Goal: Task Accomplishment & Management: Complete application form

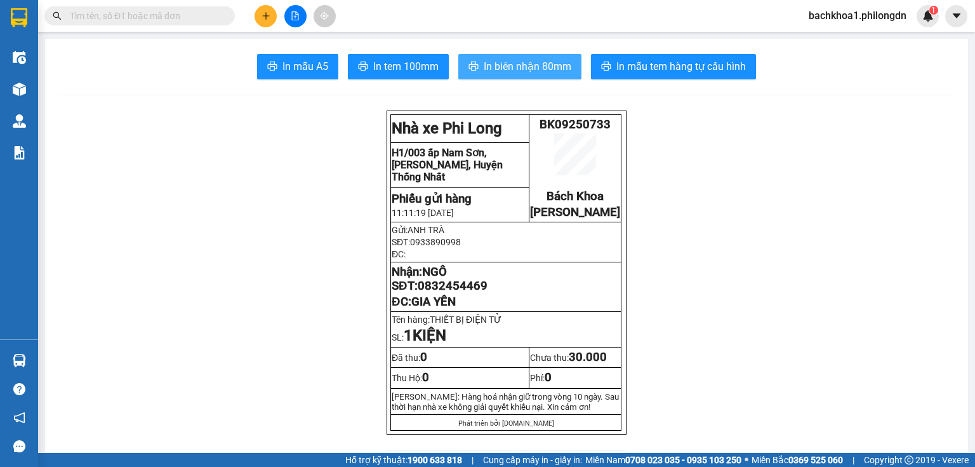
click at [565, 71] on span "In biên nhận 80mm" at bounding box center [528, 66] width 88 height 16
click at [457, 293] on span "0832454469" at bounding box center [453, 286] width 70 height 14
copy span "0832454469"
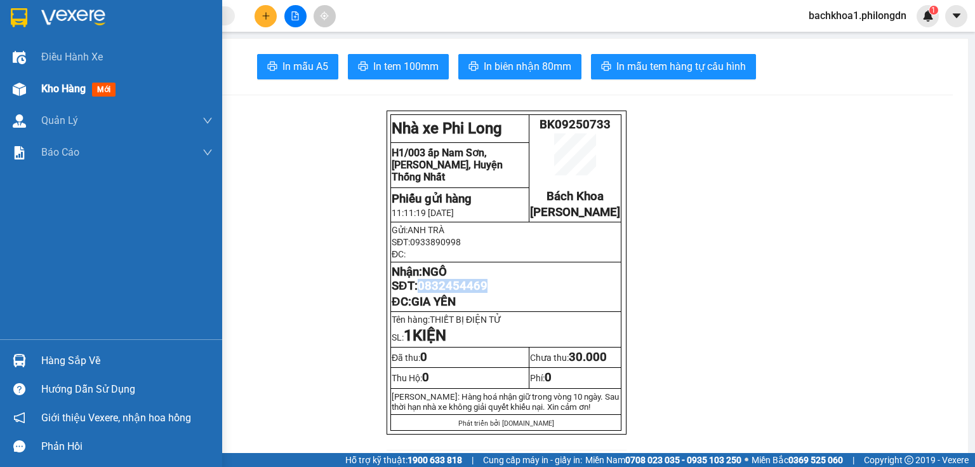
click at [18, 86] on img at bounding box center [19, 89] width 13 height 13
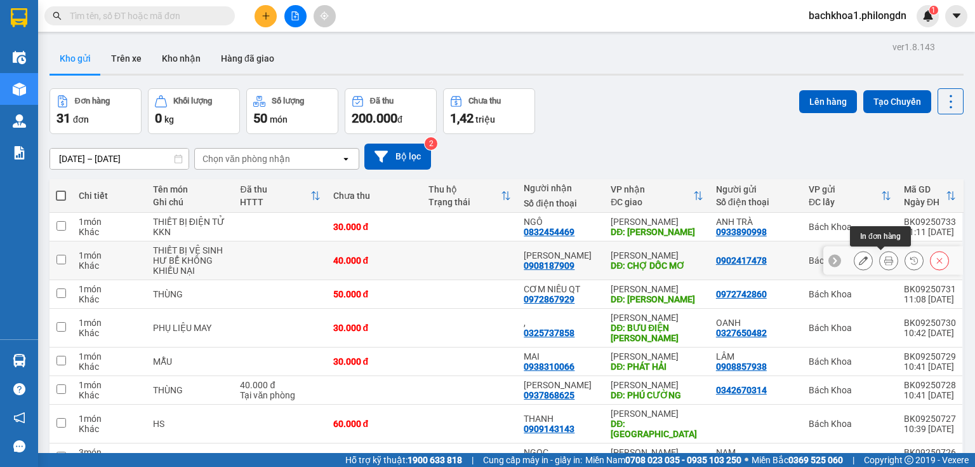
click at [884, 256] on icon at bounding box center [888, 260] width 9 height 9
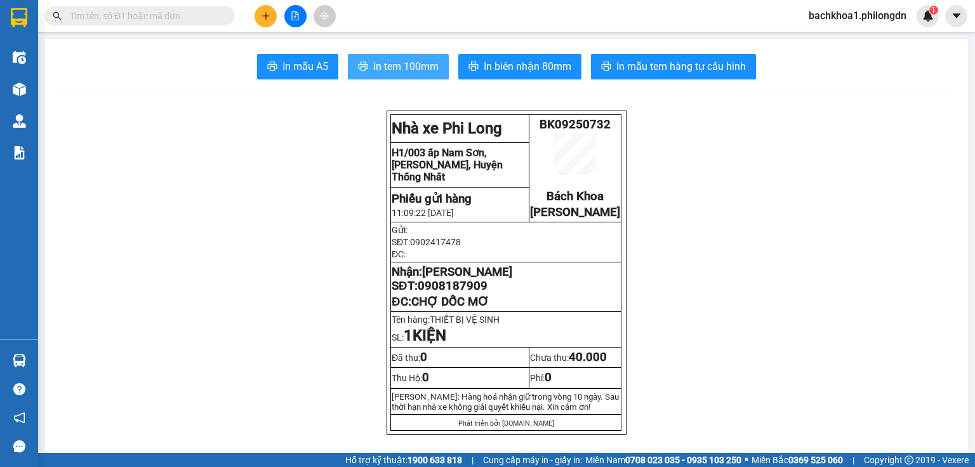
click at [381, 63] on span "In tem 100mm" at bounding box center [405, 66] width 65 height 16
click at [465, 293] on span "0908187909" at bounding box center [453, 286] width 70 height 14
copy span "0908187909"
click at [268, 18] on icon "plus" at bounding box center [266, 15] width 9 height 9
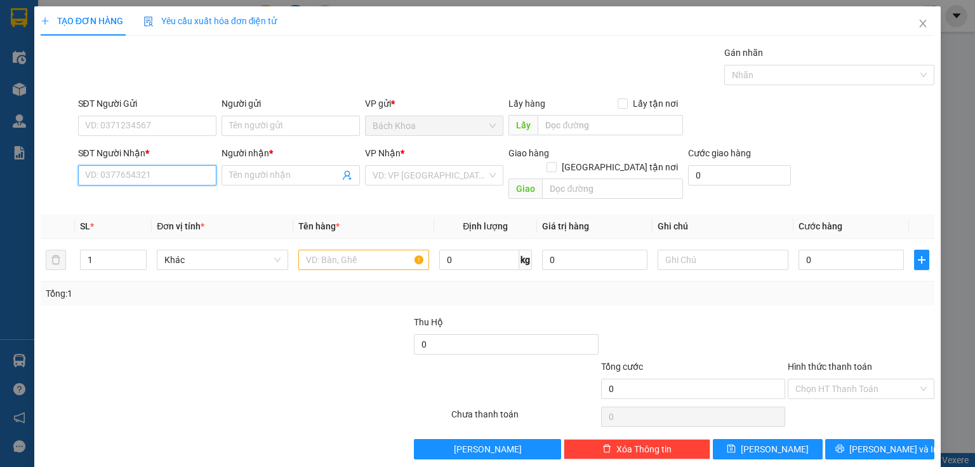
click at [175, 174] on input "SĐT Người Nhận *" at bounding box center [147, 175] width 138 height 20
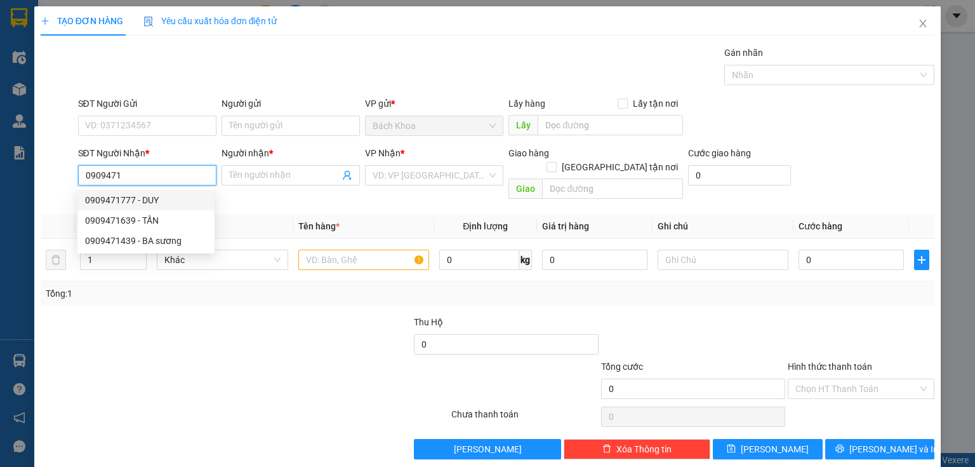
click at [140, 198] on div "0909471777 - DUY" at bounding box center [146, 200] width 122 height 14
type input "0909471777"
type input "DUY"
type input "GIA YÊN"
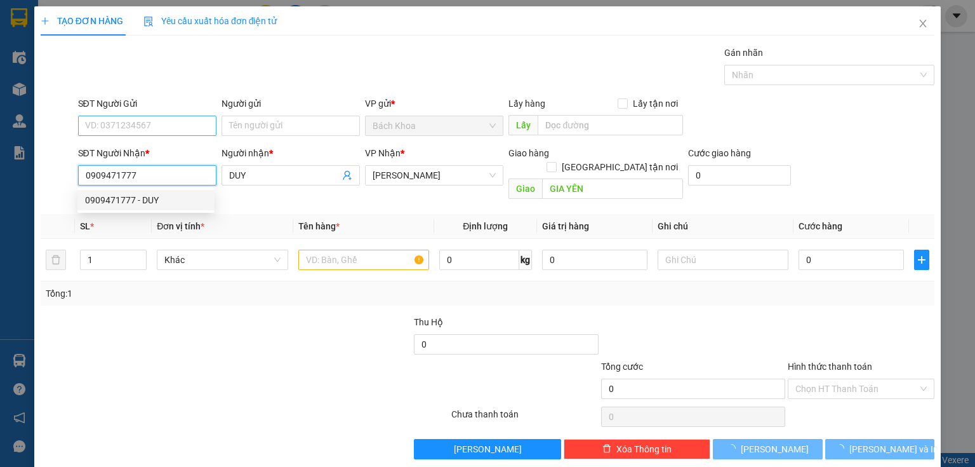
type input "40.000"
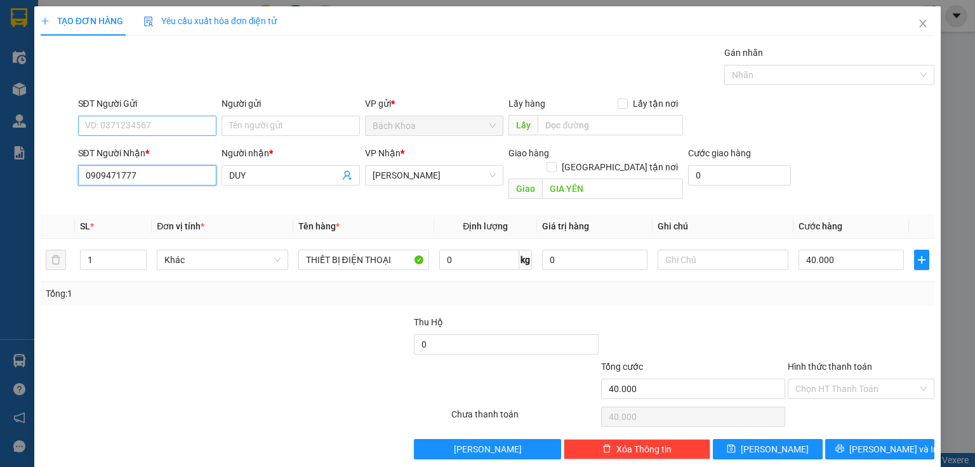
type input "0909471777"
click at [171, 124] on input "SĐT Người Gửi" at bounding box center [147, 126] width 138 height 20
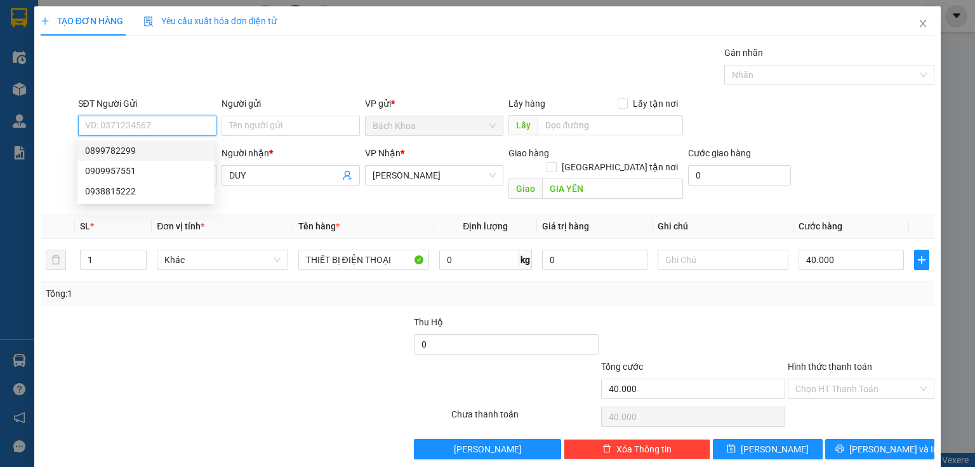
click at [190, 147] on div "0899782299" at bounding box center [146, 150] width 122 height 14
type input "0899782299"
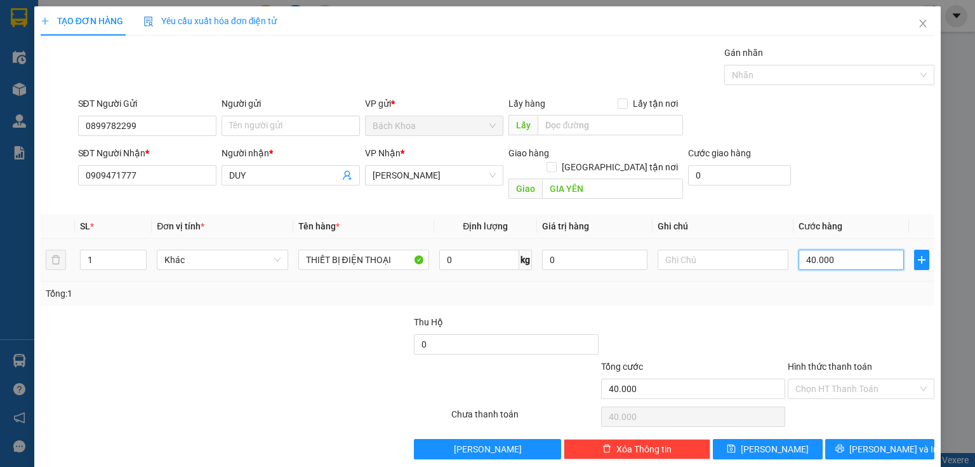
click at [842, 249] on input "40.000" at bounding box center [850, 259] width 105 height 20
type input "3"
type input "30"
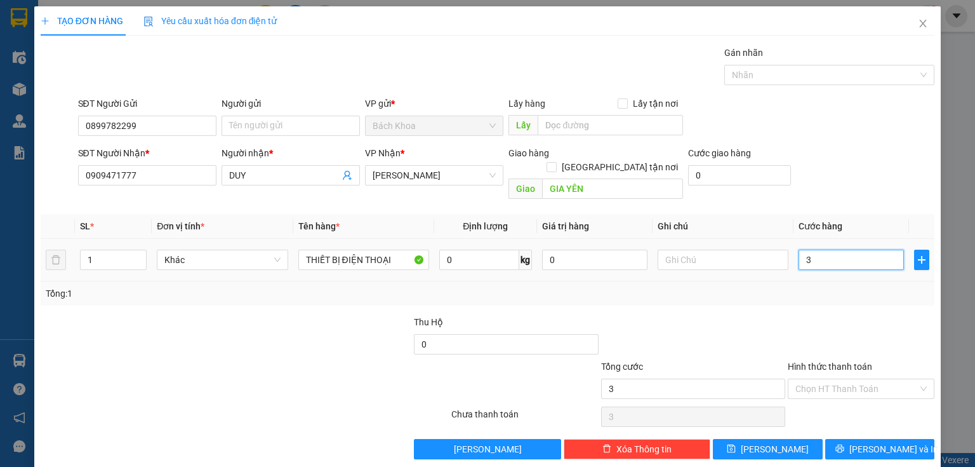
type input "30"
type input "300"
type input "3.000"
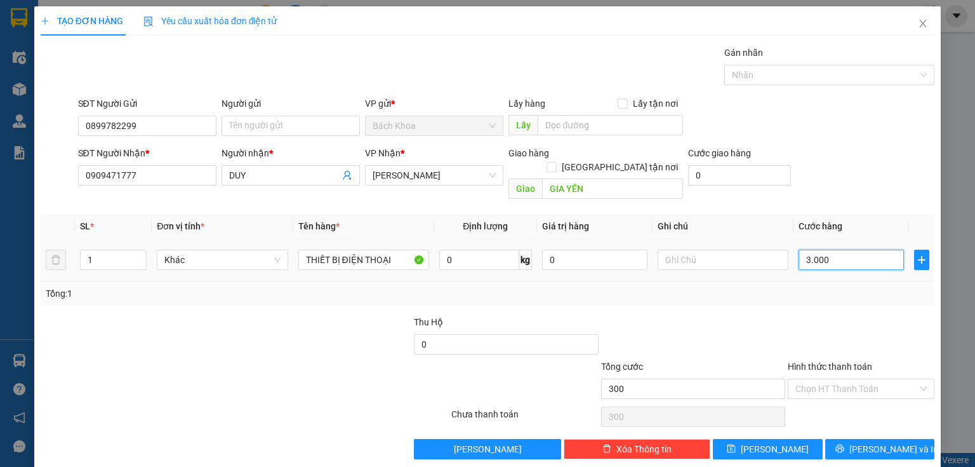
type input "3.000"
type input "30.000"
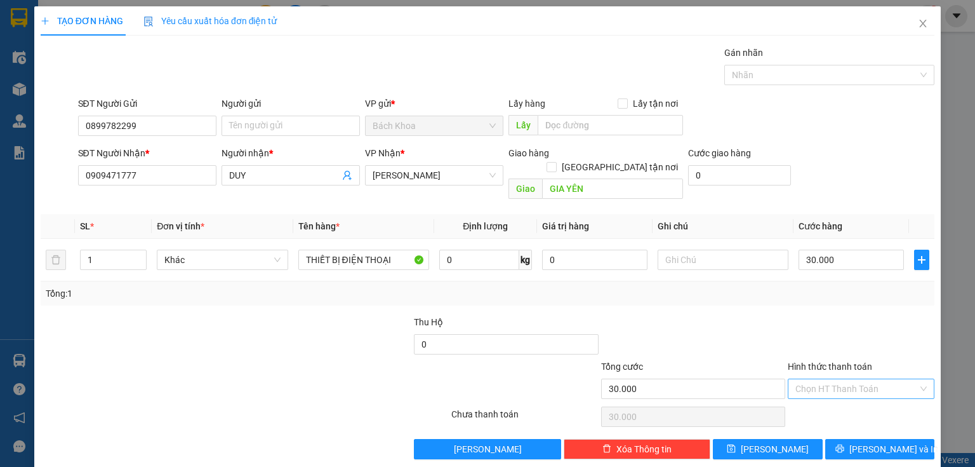
click at [850, 379] on input "Hình thức thanh toán" at bounding box center [856, 388] width 123 height 19
click at [830, 398] on div "Tại văn phòng" at bounding box center [854, 399] width 131 height 14
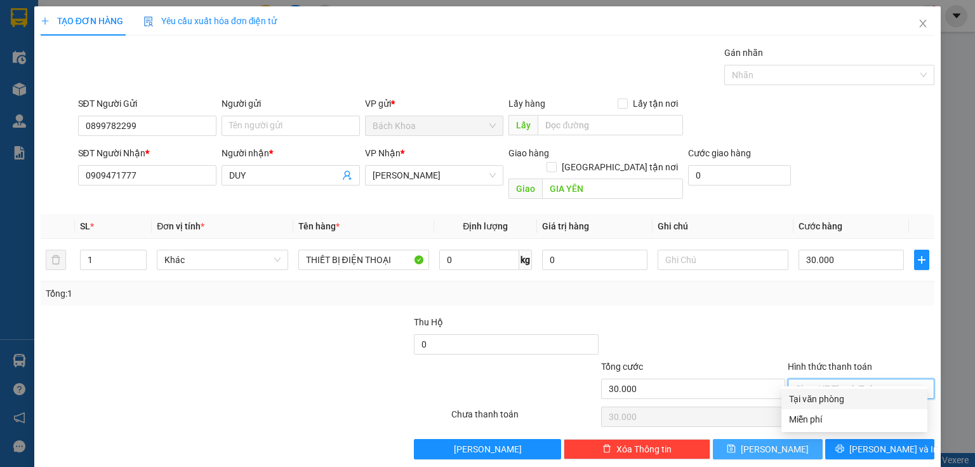
type input "0"
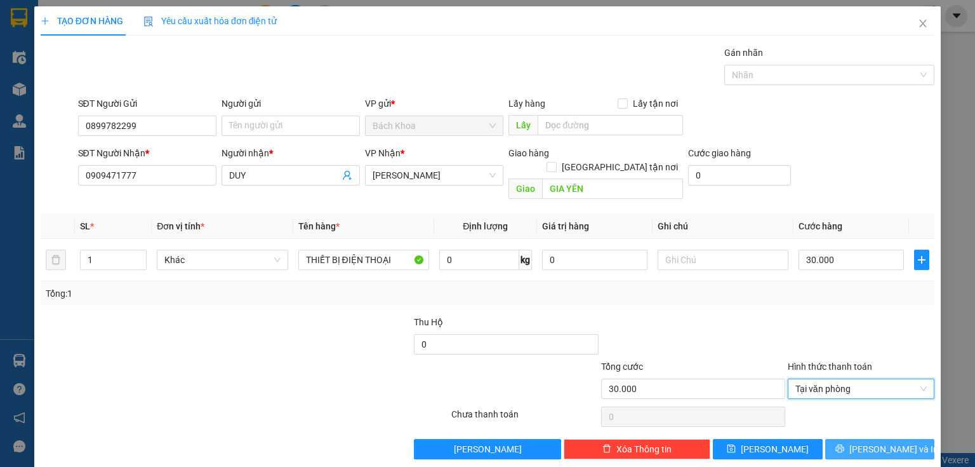
click at [837, 441] on button "[PERSON_NAME] và In" at bounding box center [880, 449] width 110 height 20
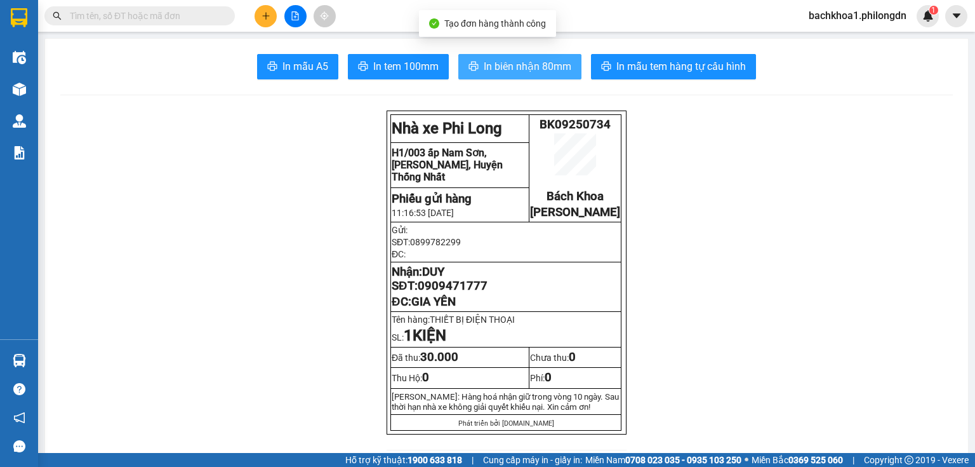
click at [566, 63] on span "In biên nhận 80mm" at bounding box center [528, 66] width 88 height 16
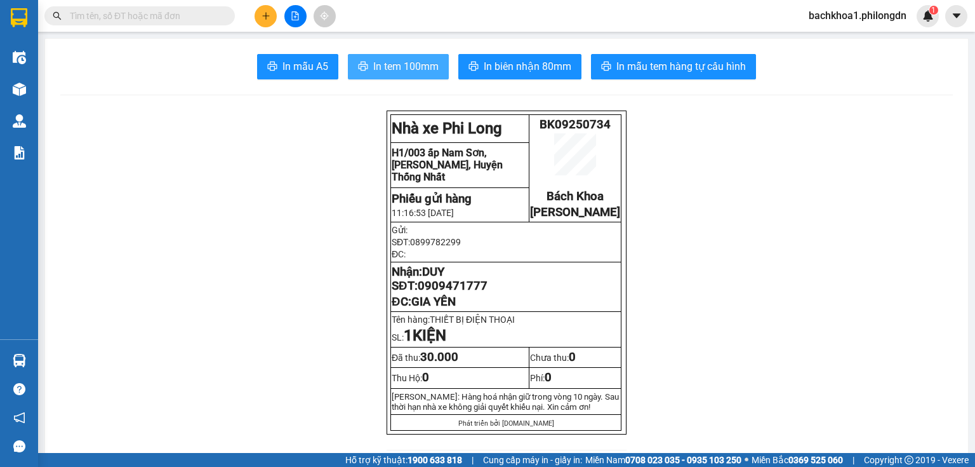
click at [421, 58] on button "In tem 100mm" at bounding box center [398, 66] width 101 height 25
click at [459, 293] on span "0909471777" at bounding box center [453, 286] width 70 height 14
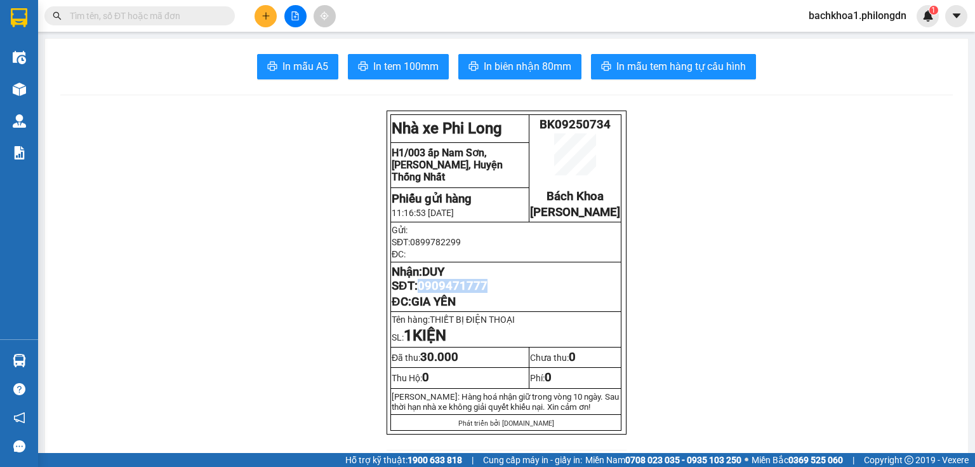
copy span "0909471777"
click at [270, 16] on button at bounding box center [266, 16] width 22 height 22
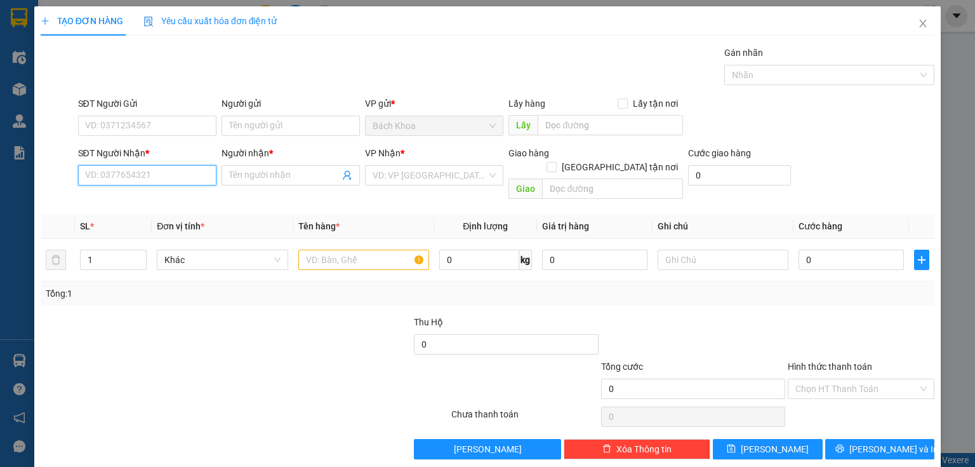
click at [152, 180] on input "SĐT Người Nhận *" at bounding box center [147, 175] width 138 height 20
click at [158, 206] on div "0986554830 - [GEOGRAPHIC_DATA]" at bounding box center [156, 200] width 143 height 14
type input "0986554830"
type input "CẨM TÚ"
type input "[PERSON_NAME]"
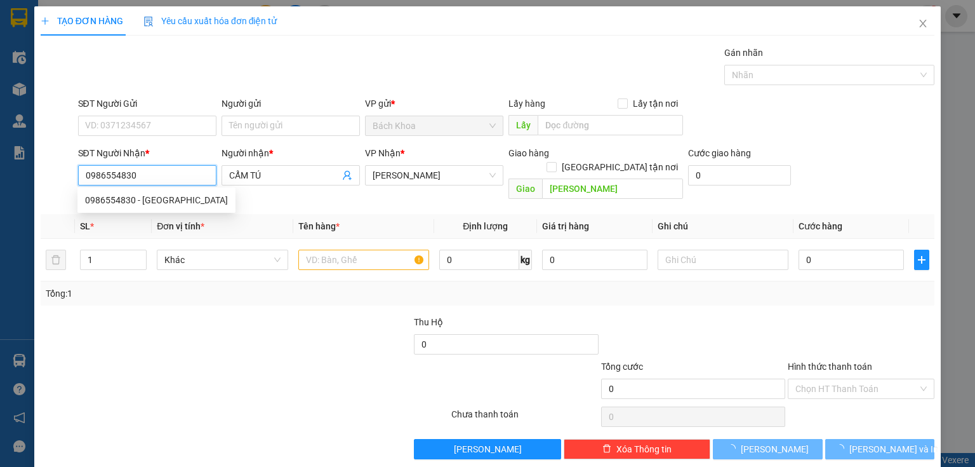
type input "40.000"
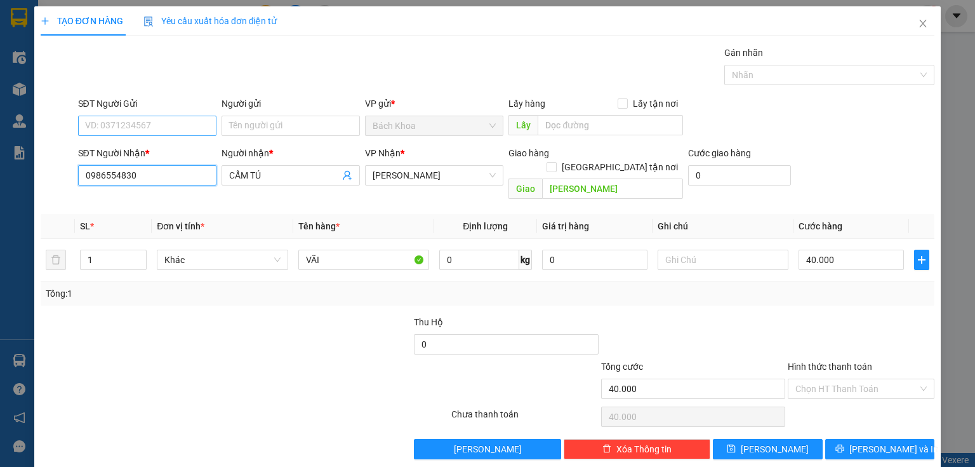
type input "0986554830"
click at [165, 132] on input "SĐT Người Gửi" at bounding box center [147, 126] width 138 height 20
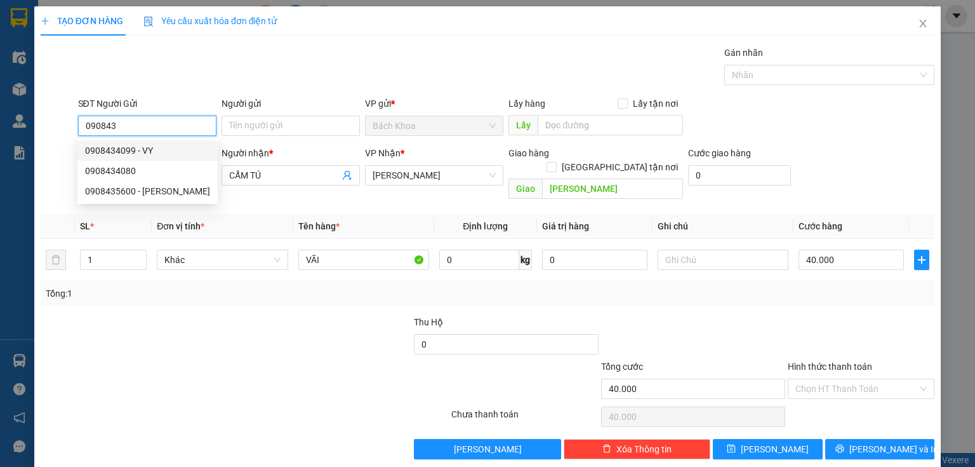
click at [164, 149] on div "0908434099 - VY" at bounding box center [147, 150] width 125 height 14
type input "0908434099"
type input "VY"
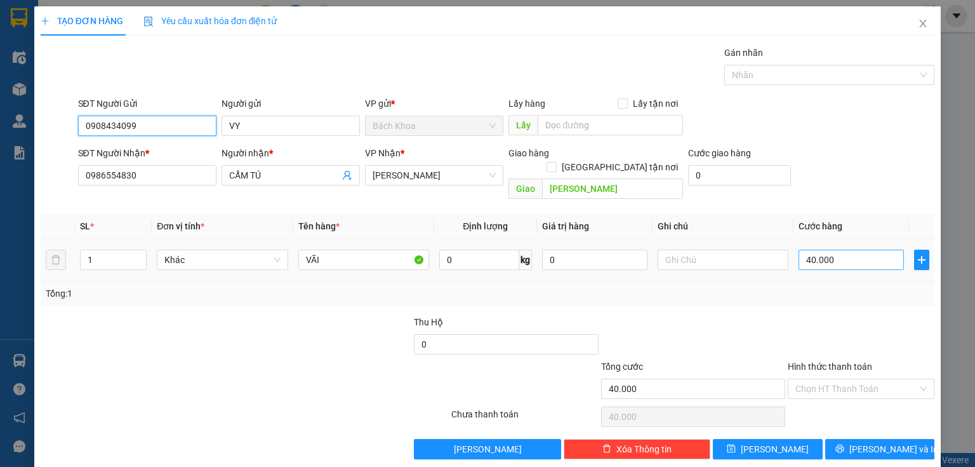
type input "0908434099"
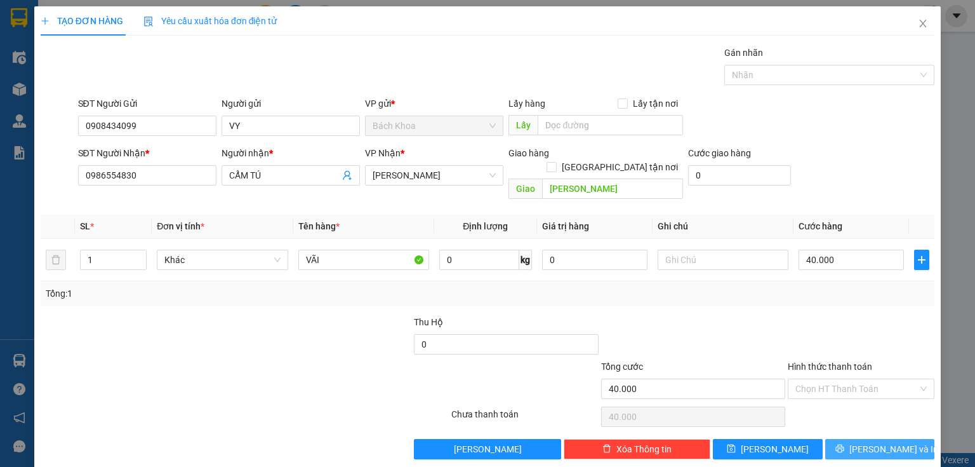
click at [847, 439] on button "[PERSON_NAME] và In" at bounding box center [880, 449] width 110 height 20
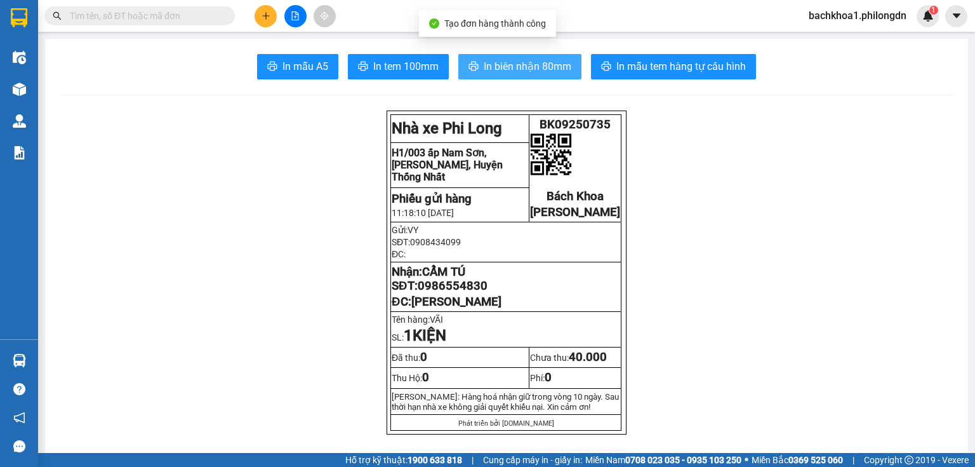
click at [531, 63] on span "In biên nhận 80mm" at bounding box center [528, 66] width 88 height 16
drag, startPoint x: 491, startPoint y: 69, endPoint x: 512, endPoint y: 118, distance: 54.0
click at [491, 69] on span "In biên nhận 80mm" at bounding box center [528, 66] width 88 height 16
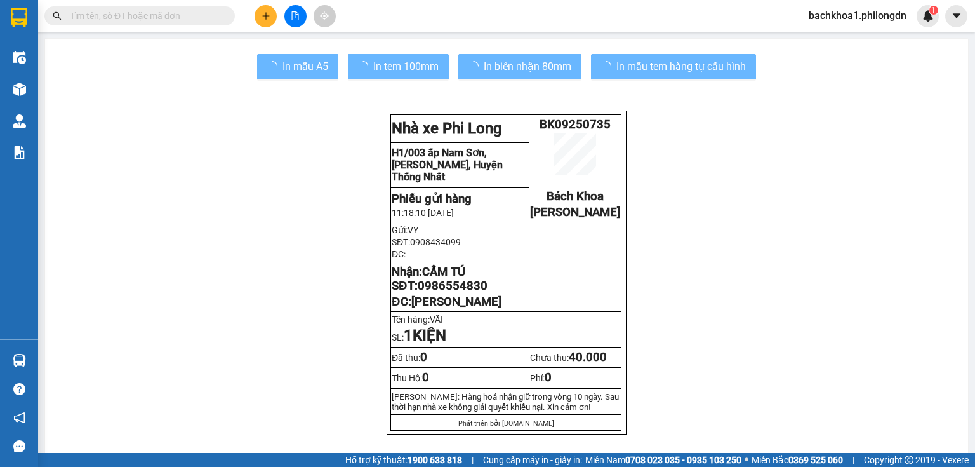
click at [428, 70] on span "In tem 100mm" at bounding box center [405, 66] width 65 height 16
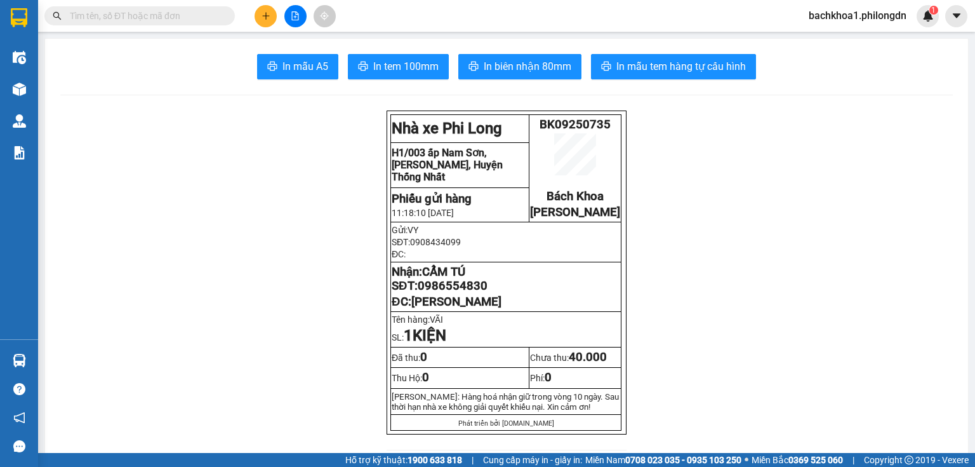
click at [428, 70] on span "In tem 100mm" at bounding box center [405, 66] width 65 height 16
click at [437, 293] on span "0986554830" at bounding box center [453, 286] width 70 height 14
click at [263, 13] on icon "plus" at bounding box center [266, 15] width 9 height 9
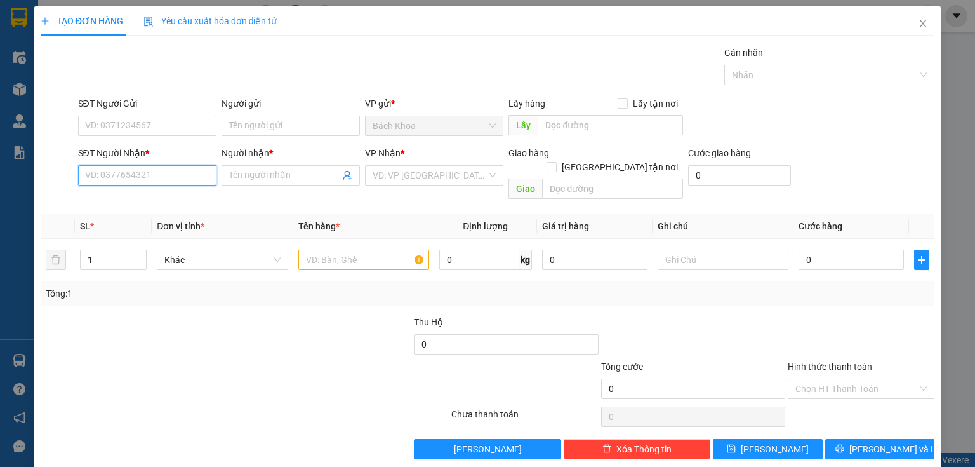
click at [170, 180] on input "SĐT Người Nhận *" at bounding box center [147, 175] width 138 height 20
click at [159, 205] on div "0356109025 - NGỌC" at bounding box center [146, 200] width 122 height 14
type input "0356109025"
type input "NGỌC"
type input "SUỐI ĐÁ"
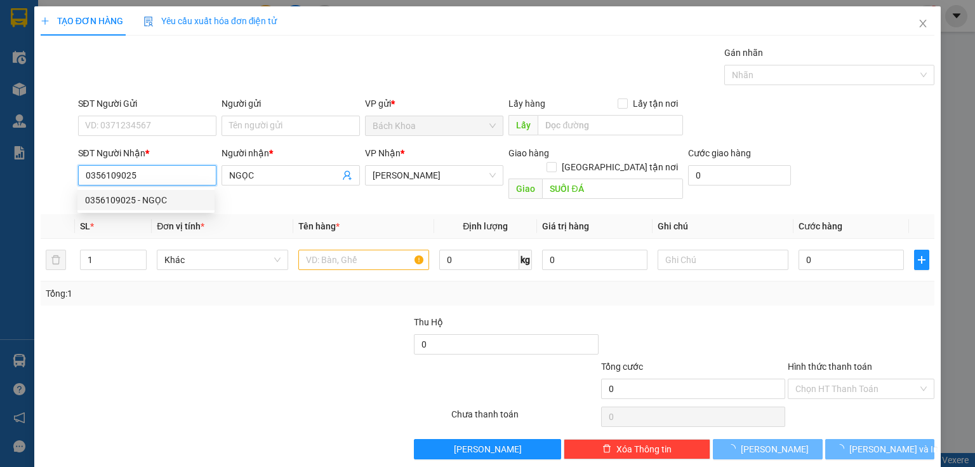
type input "40.000"
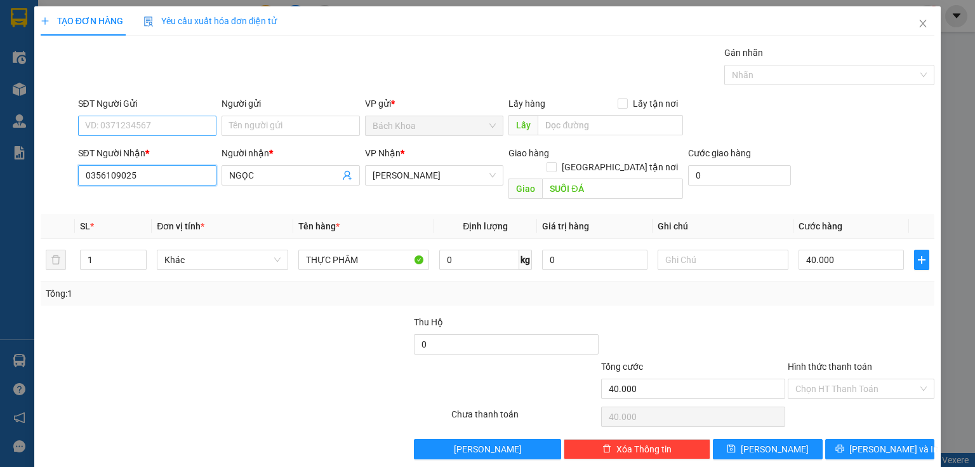
type input "0356109025"
click at [180, 121] on input "SĐT Người Gửi" at bounding box center [147, 126] width 138 height 20
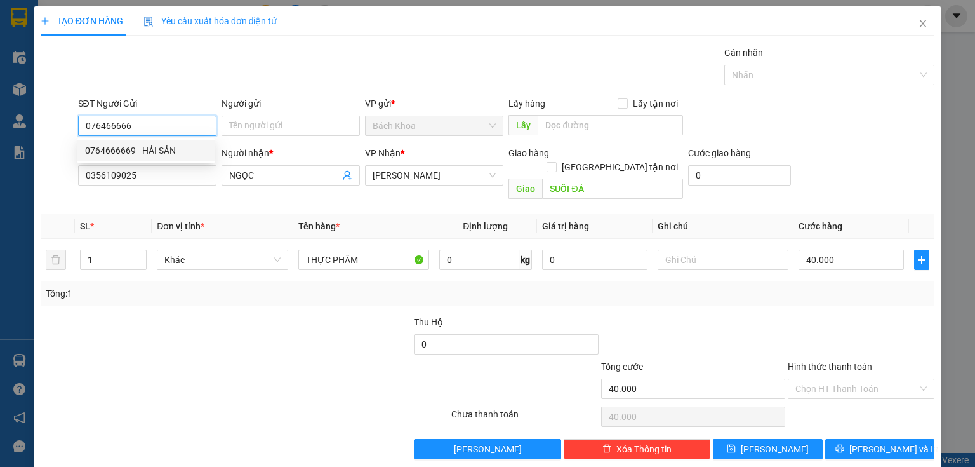
click at [175, 153] on div "0764666669 - HẢI SẢN" at bounding box center [146, 150] width 122 height 14
type input "0764666669"
type input "HẢI SẢN"
type input "0764666669"
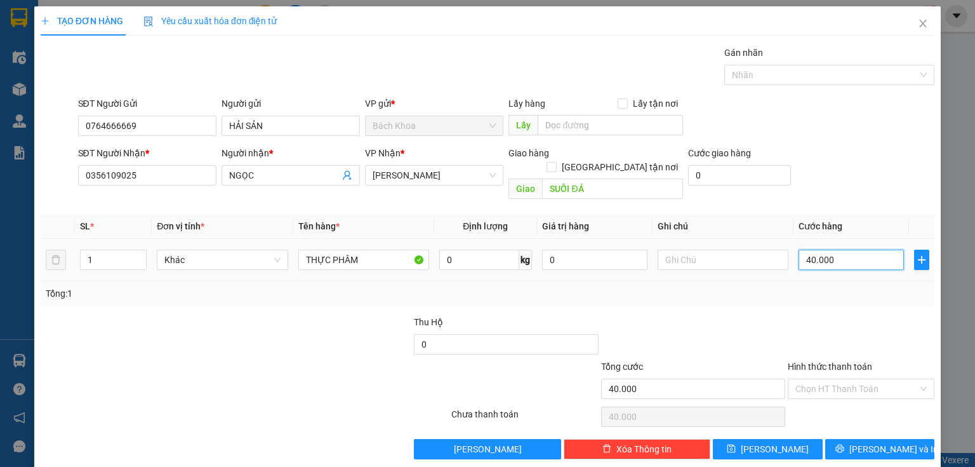
click at [837, 249] on input "40.000" at bounding box center [850, 259] width 105 height 20
type input "5"
type input "50"
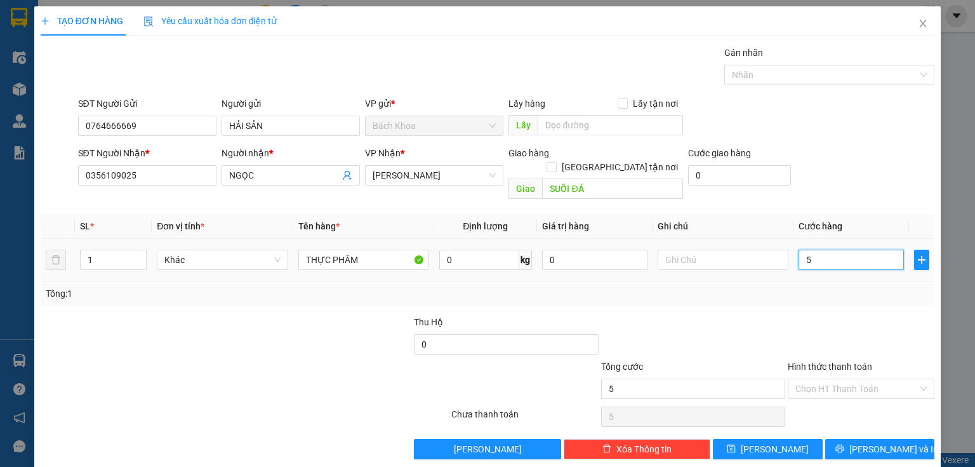
type input "50"
type input "500"
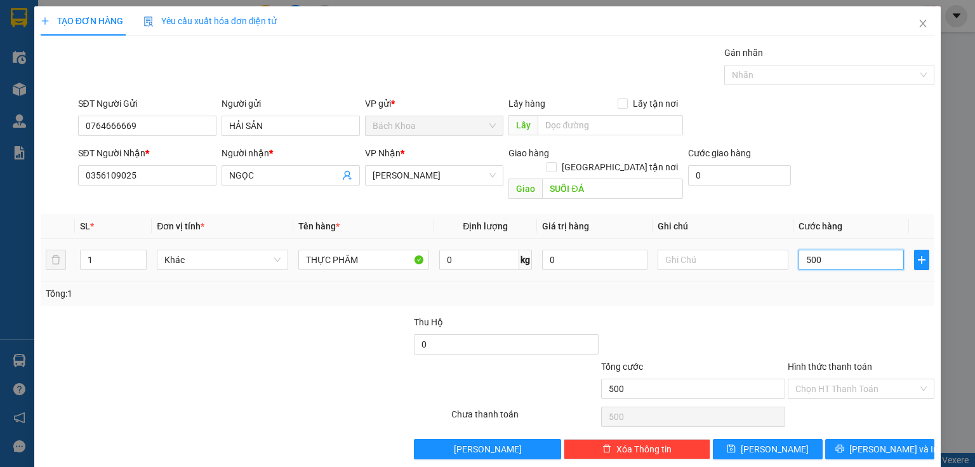
type input "5.000"
type input "50.000"
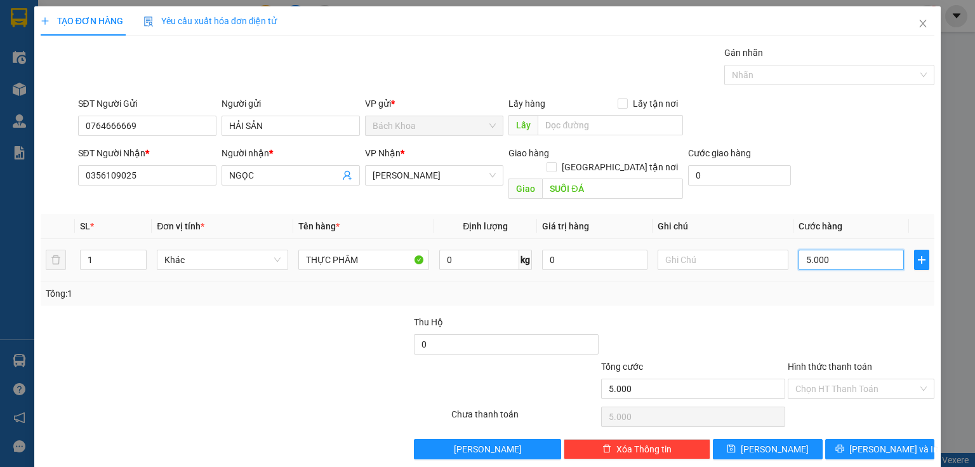
type input "50.000"
click at [853, 439] on button "[PERSON_NAME] và In" at bounding box center [880, 449] width 110 height 20
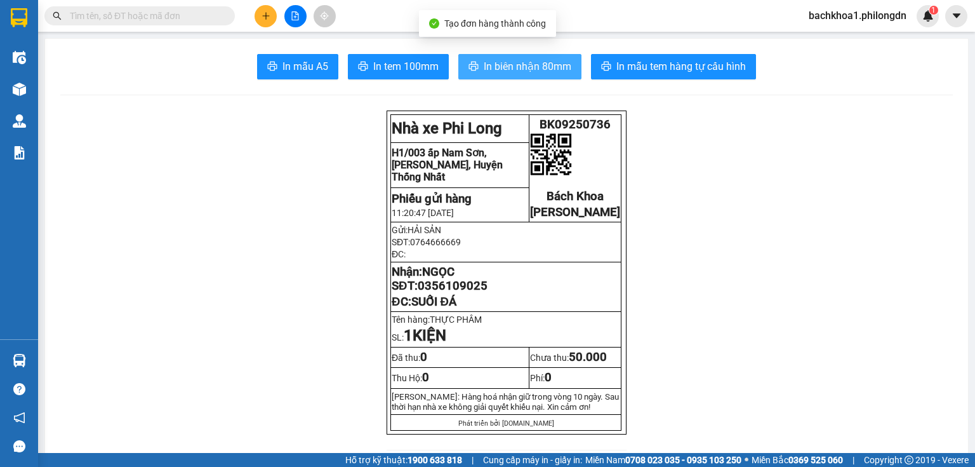
click at [510, 58] on span "In biên nhận 80mm" at bounding box center [528, 66] width 88 height 16
click at [538, 67] on span "In biên nhận 80mm" at bounding box center [528, 66] width 88 height 16
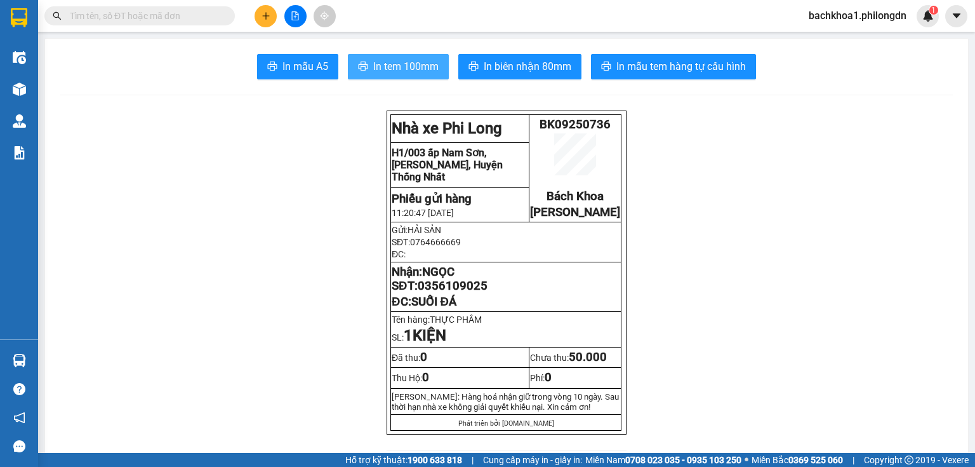
click at [401, 73] on span "In tem 100mm" at bounding box center [405, 66] width 65 height 16
click at [463, 293] on span "0356109025" at bounding box center [453, 286] width 70 height 14
click at [465, 293] on span "0356109025" at bounding box center [453, 286] width 70 height 14
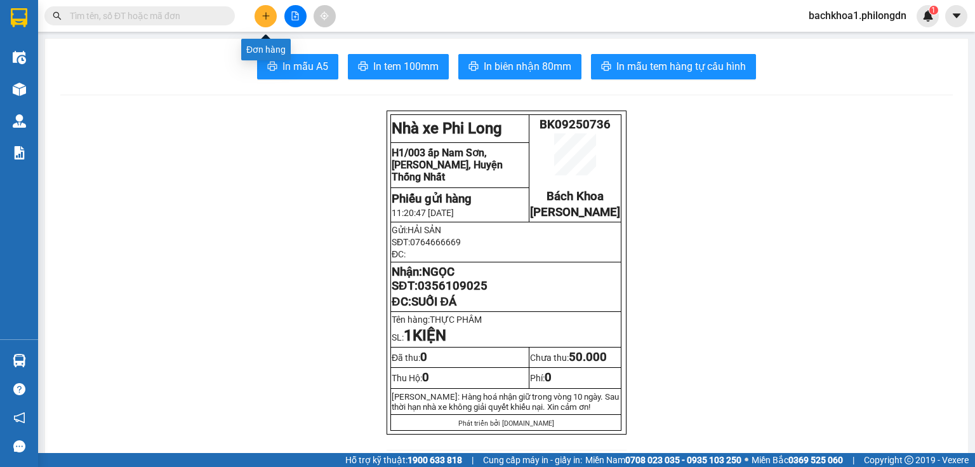
click at [264, 8] on button at bounding box center [266, 16] width 22 height 22
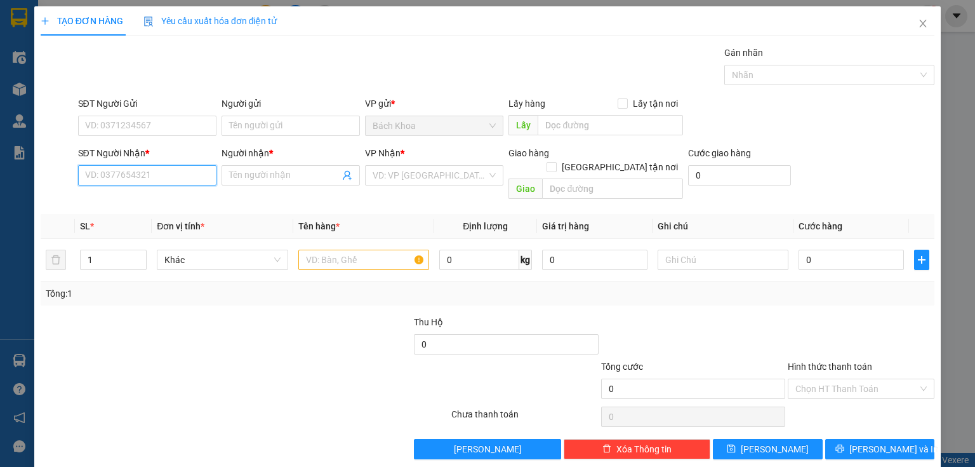
click at [156, 173] on input "SĐT Người Nhận *" at bounding box center [147, 175] width 138 height 20
click at [160, 195] on div "0834566081 - [PERSON_NAME]" at bounding box center [147, 200] width 125 height 14
type input "0834566081"
type input "THANH"
type input "DẦU GIÂY"
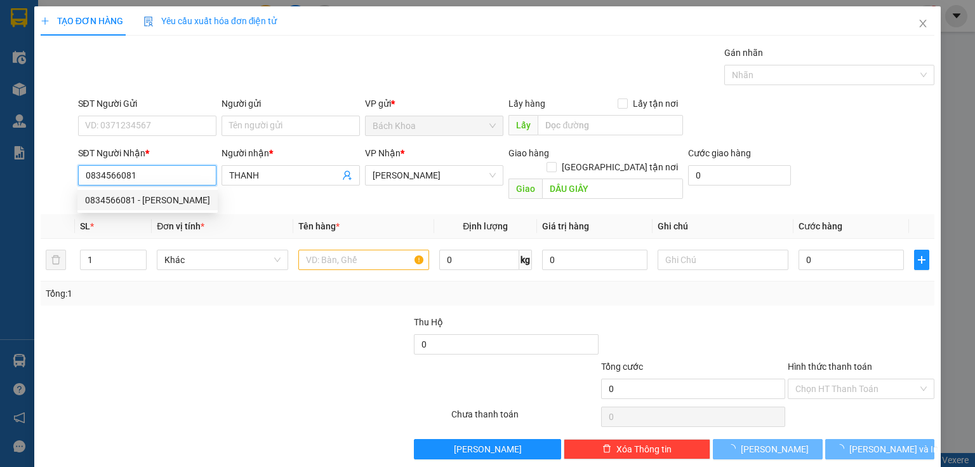
type input "200.000"
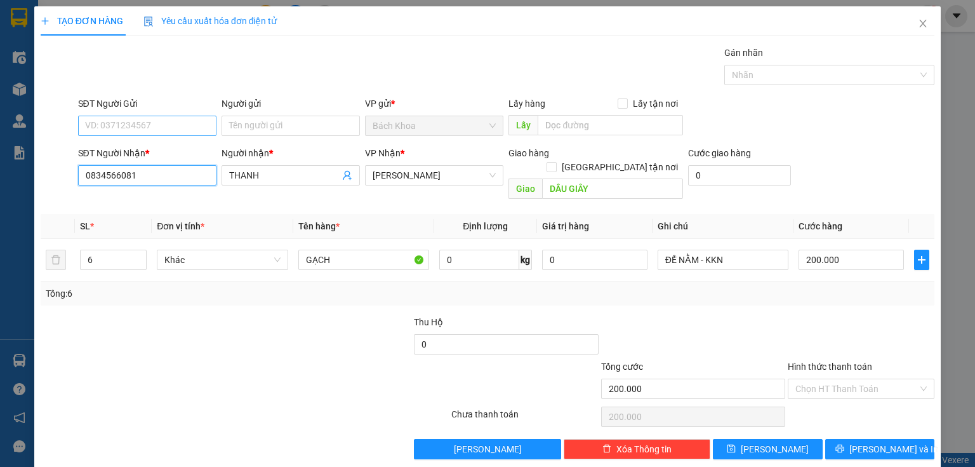
type input "0834566081"
click at [126, 129] on input "SĐT Người Gửi" at bounding box center [147, 126] width 138 height 20
click at [120, 159] on div "0905298479" at bounding box center [145, 150] width 137 height 20
type input "0905298479"
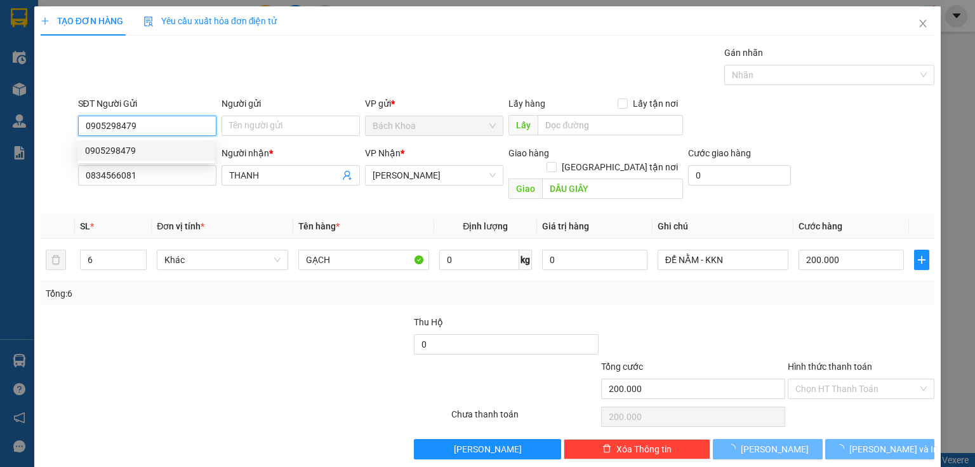
type input "50.000"
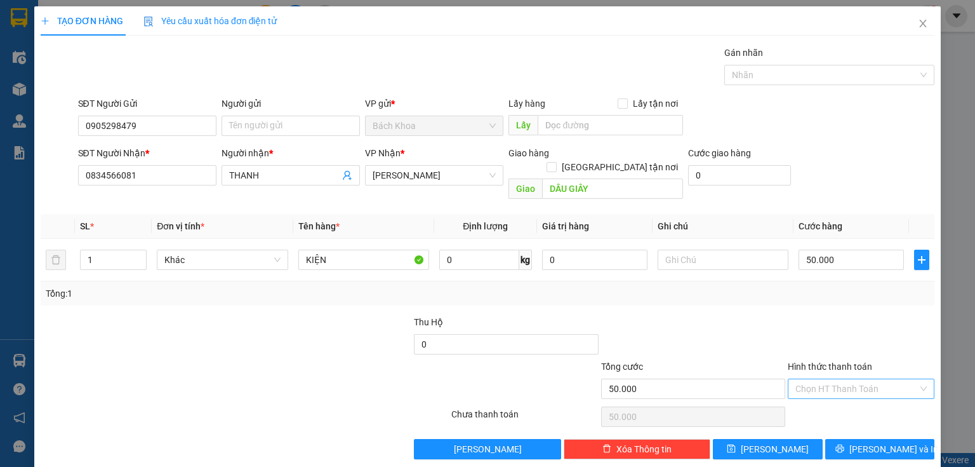
click at [834, 379] on input "Hình thức thanh toán" at bounding box center [856, 388] width 123 height 19
click at [845, 396] on div "Tại văn phòng" at bounding box center [854, 399] width 131 height 14
click at [906, 439] on button "[PERSON_NAME] và In" at bounding box center [880, 449] width 110 height 20
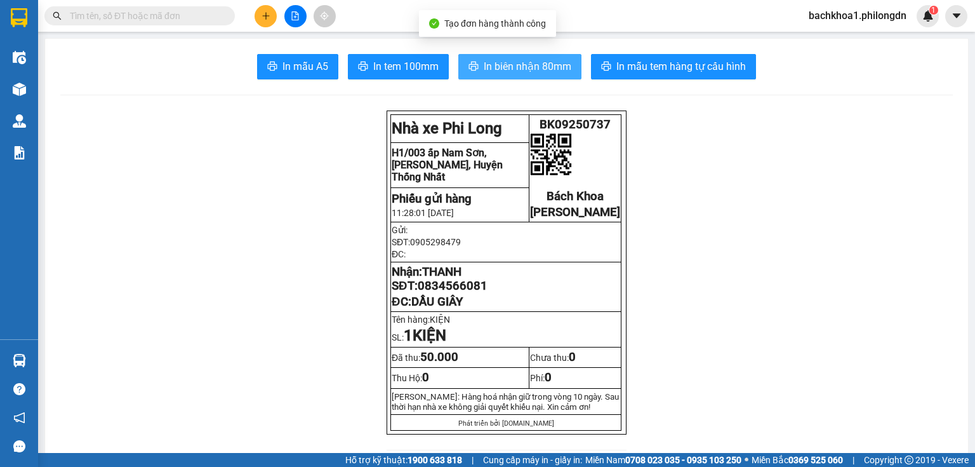
click at [534, 74] on span "In biên nhận 80mm" at bounding box center [528, 66] width 88 height 16
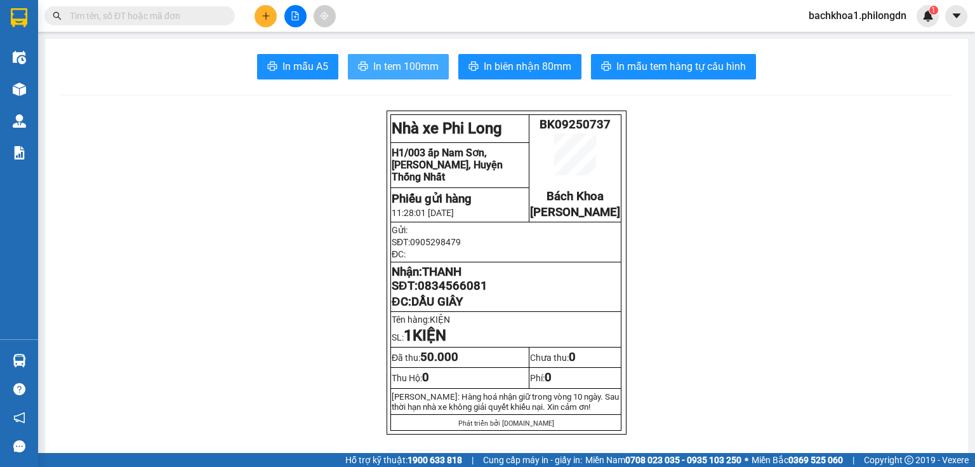
click at [409, 63] on span "In tem 100mm" at bounding box center [405, 66] width 65 height 16
click at [463, 293] on span "0834566081" at bounding box center [453, 286] width 70 height 14
click at [273, 22] on button at bounding box center [266, 16] width 22 height 22
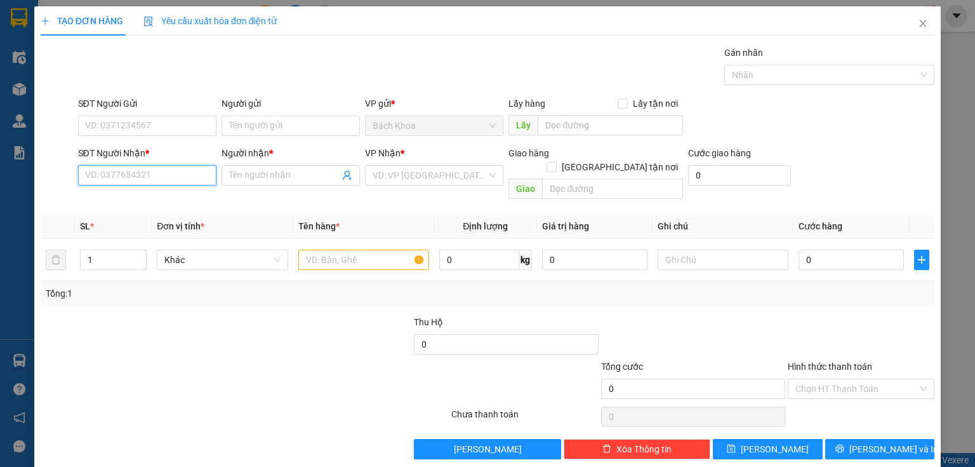
click at [145, 175] on input "SĐT Người Nhận *" at bounding box center [147, 175] width 138 height 20
type input "0377750232"
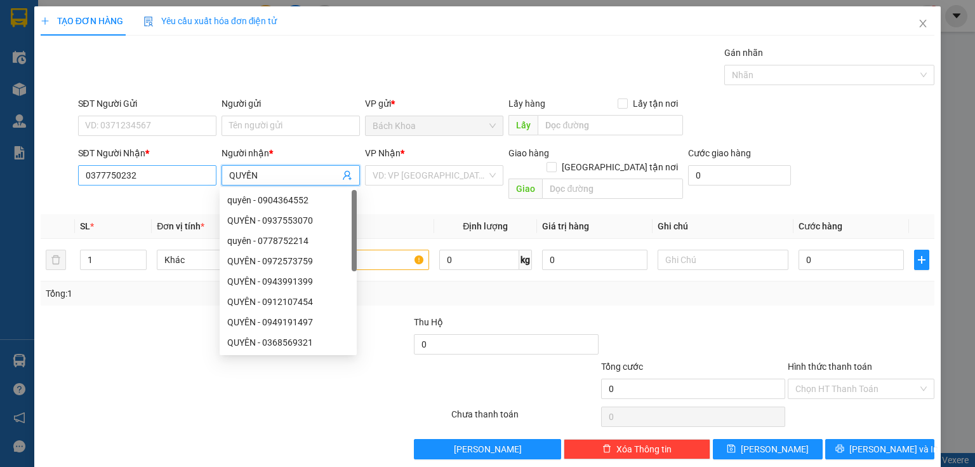
type input "QUYỀN"
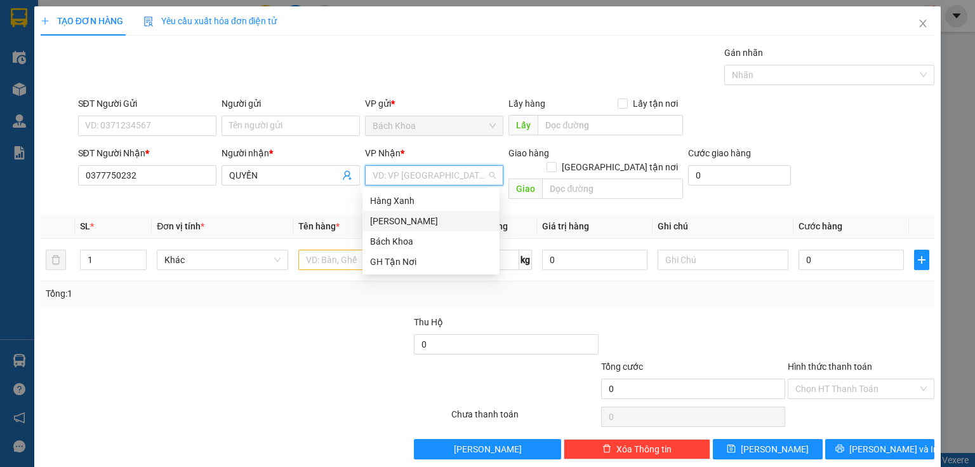
drag, startPoint x: 404, startPoint y: 221, endPoint x: 427, endPoint y: 216, distance: 23.3
click at [406, 218] on div "[PERSON_NAME]" at bounding box center [431, 221] width 122 height 14
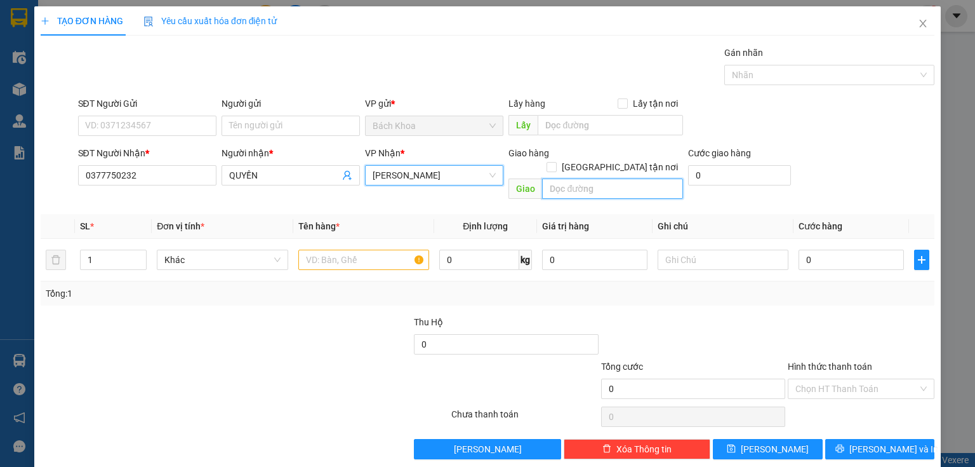
click at [600, 180] on input "text" at bounding box center [612, 188] width 141 height 20
type input "GIA YÊN"
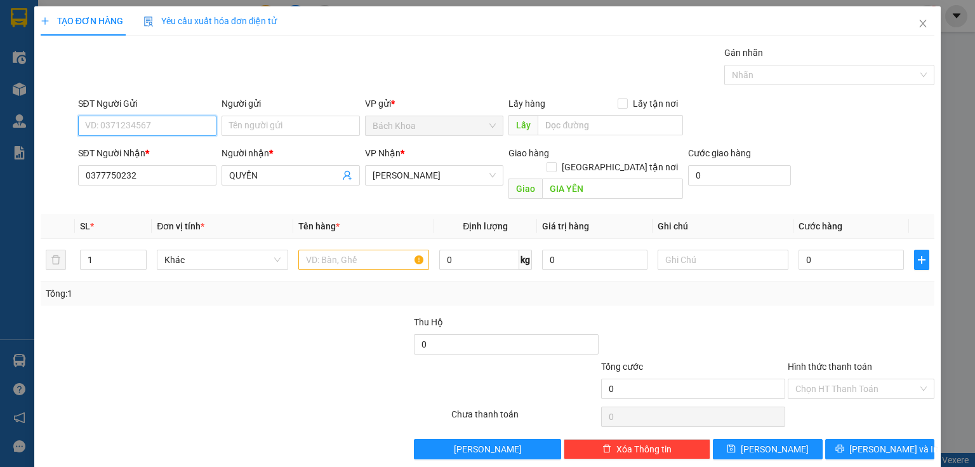
click at [197, 121] on input "SĐT Người Gửi" at bounding box center [147, 126] width 138 height 20
click at [188, 152] on div "0948456799" at bounding box center [146, 150] width 122 height 14
type input "0948456799"
type input "70.000"
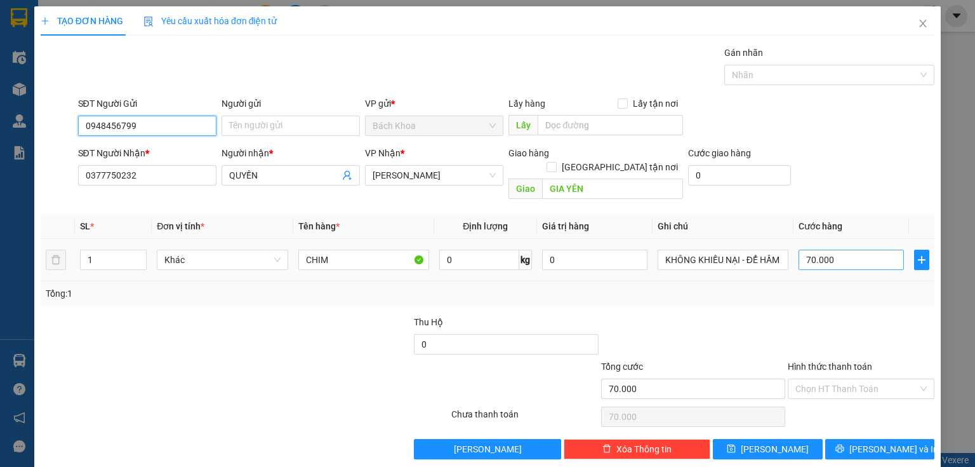
type input "0948456799"
click at [831, 249] on input "70.000" at bounding box center [850, 259] width 105 height 20
type input "5"
type input "50"
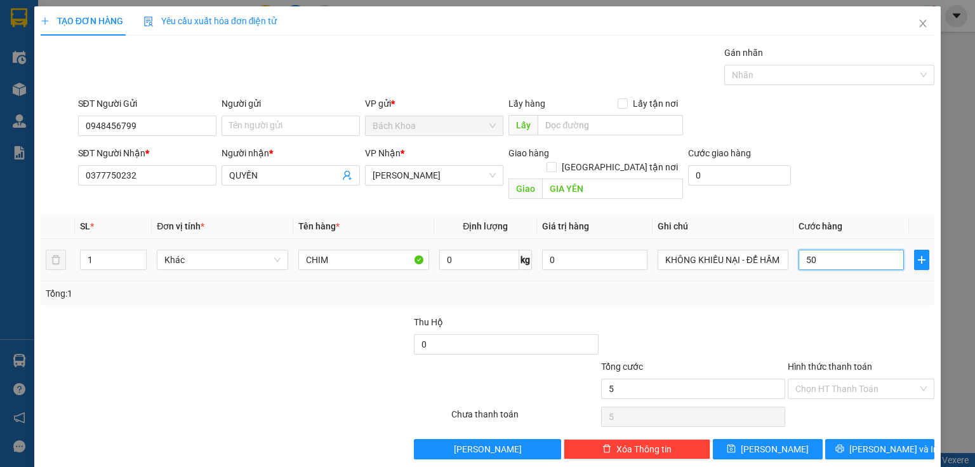
type input "50"
type input "500"
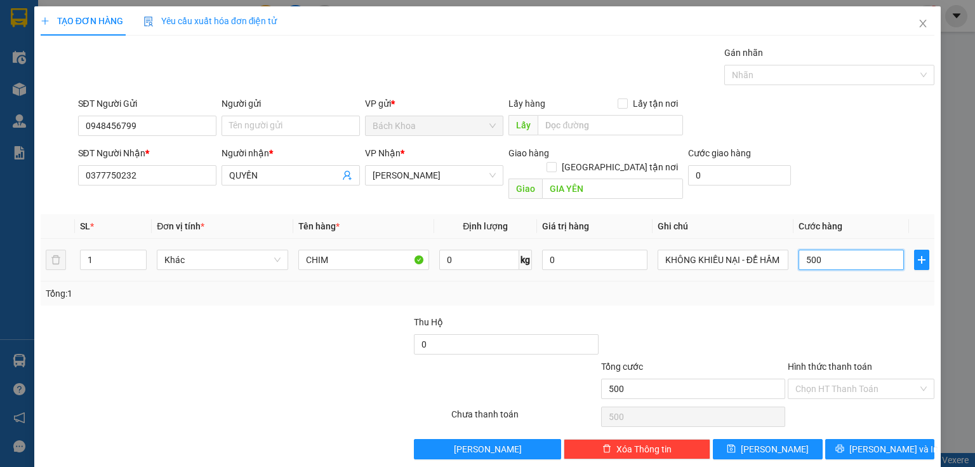
type input "5.000"
type input "50.000"
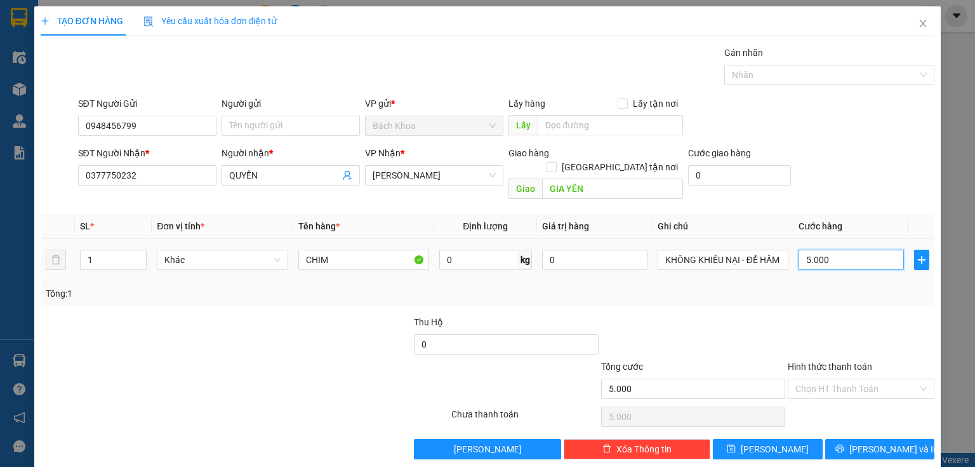
type input "50.000"
click at [838, 439] on button "[PERSON_NAME] và In" at bounding box center [880, 449] width 110 height 20
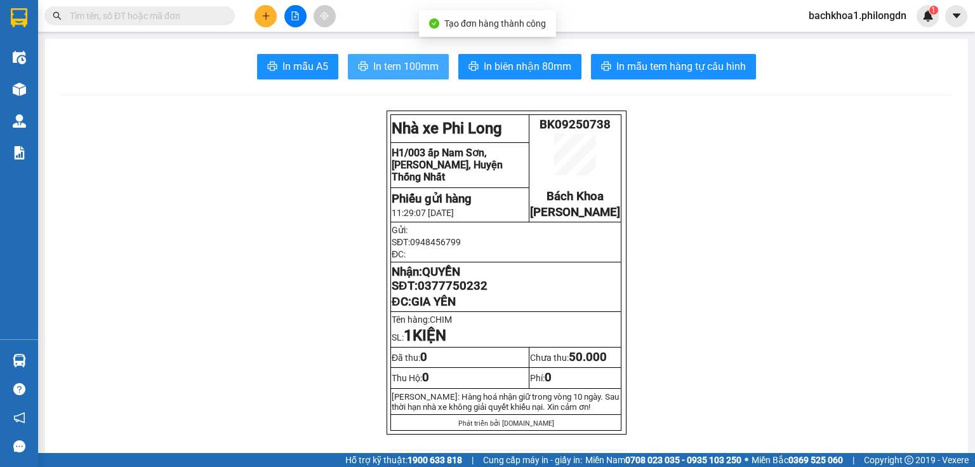
click at [402, 63] on span "In tem 100mm" at bounding box center [405, 66] width 65 height 16
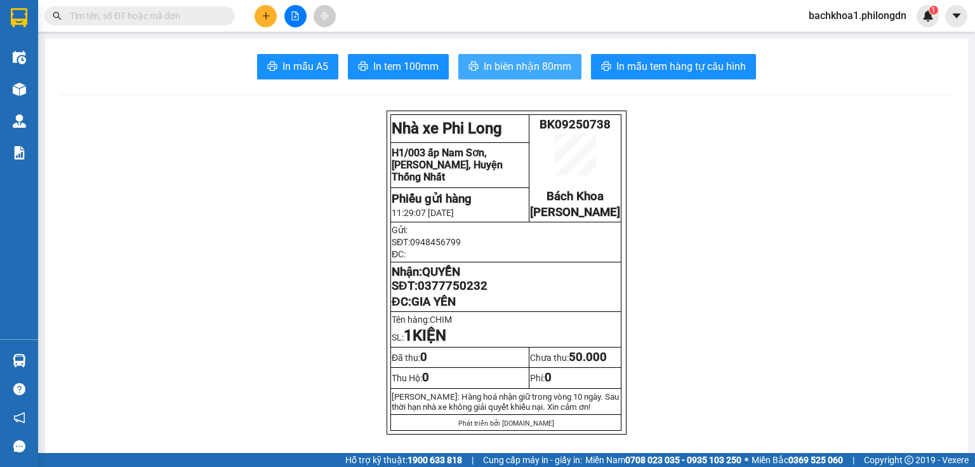
click at [553, 63] on span "In biên nhận 80mm" at bounding box center [528, 66] width 88 height 16
click at [461, 293] on span "0377750232" at bounding box center [453, 286] width 70 height 14
click at [268, 20] on button at bounding box center [266, 16] width 22 height 22
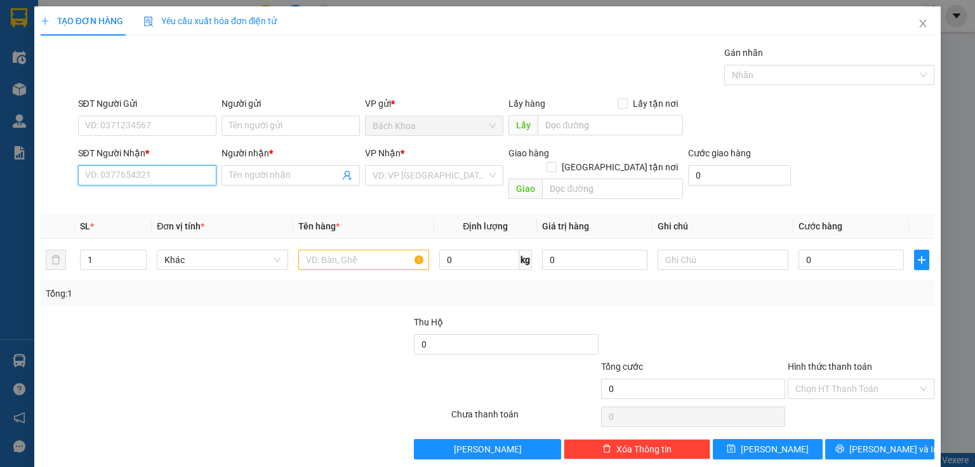
click at [147, 180] on input "SĐT Người Nhận *" at bounding box center [147, 175] width 138 height 20
click at [142, 203] on div "0374292292 - KHOA APPLE" at bounding box center [146, 200] width 122 height 14
type input "0374292292"
type input "KHOA APPLE"
type input "[PERSON_NAME]"
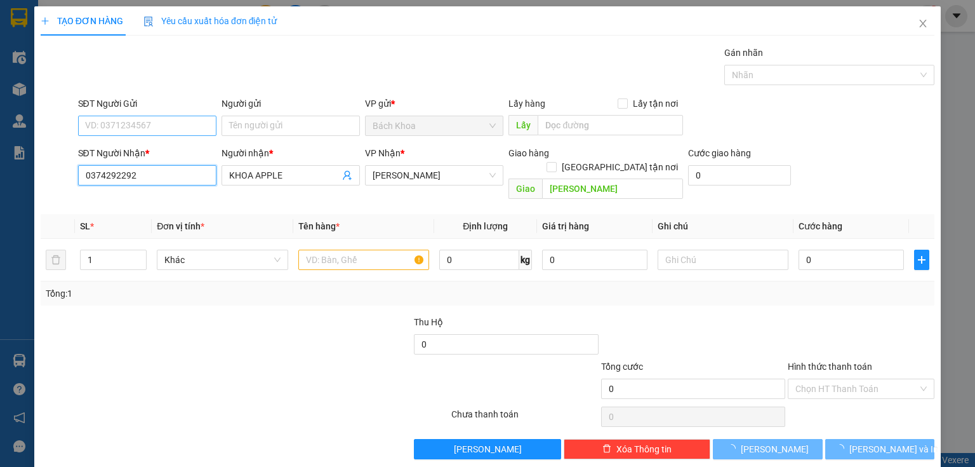
type input "0374292292"
click at [169, 123] on input "SĐT Người Gửi" at bounding box center [147, 126] width 138 height 20
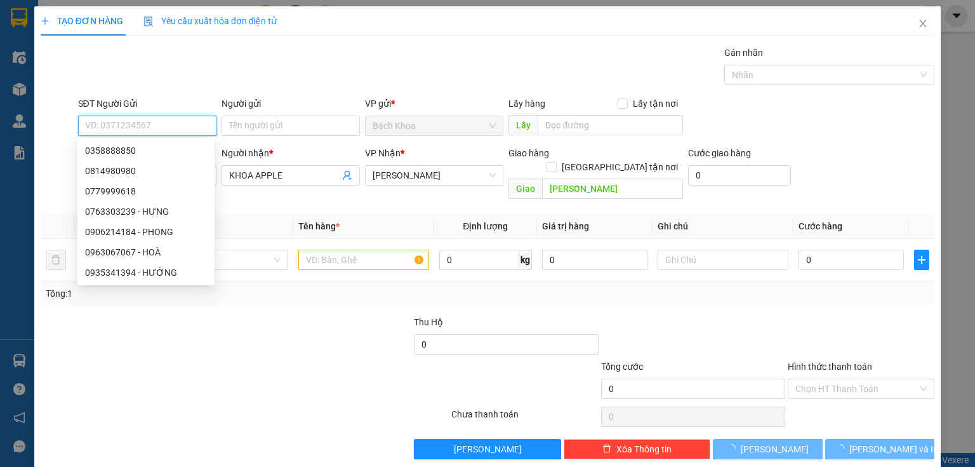
type input "30.000"
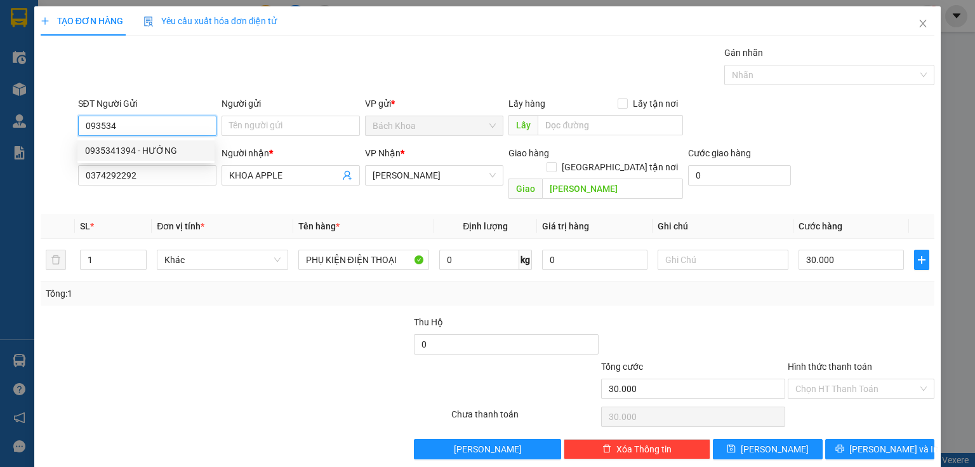
click at [170, 149] on div "0935341394 - HƯỚNG" at bounding box center [146, 150] width 122 height 14
type input "0935341394"
type input "HƯỚNG"
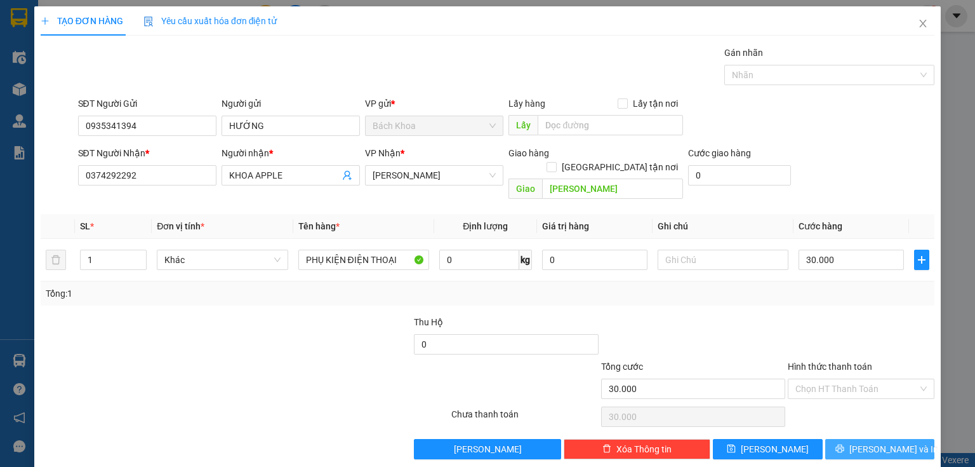
click at [874, 442] on span "[PERSON_NAME] và In" at bounding box center [893, 449] width 89 height 14
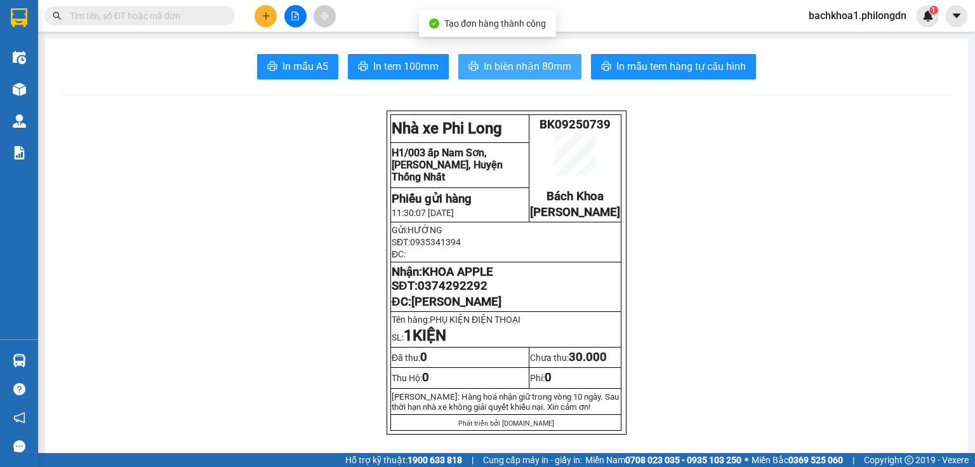
click at [510, 69] on span "In biên nhận 80mm" at bounding box center [528, 66] width 88 height 16
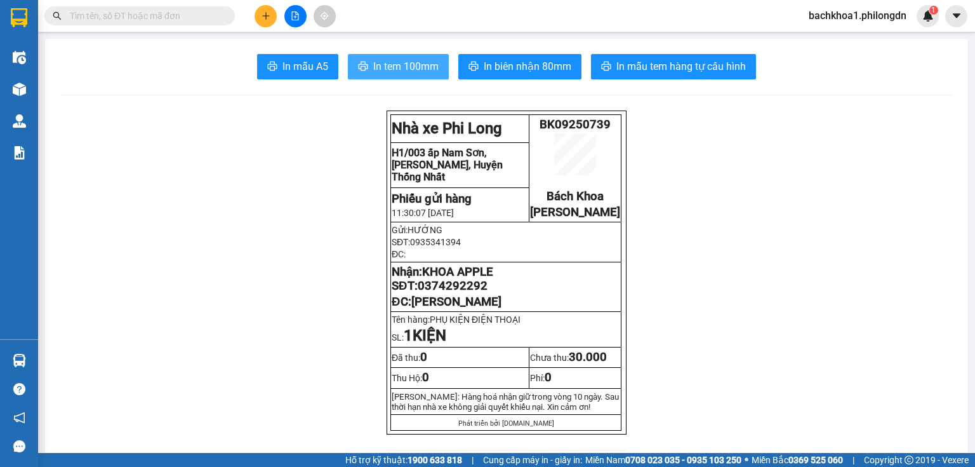
click at [376, 70] on span "In tem 100mm" at bounding box center [405, 66] width 65 height 16
click at [470, 293] on span "0374292292" at bounding box center [453, 286] width 70 height 14
click at [268, 20] on icon "plus" at bounding box center [266, 15] width 9 height 9
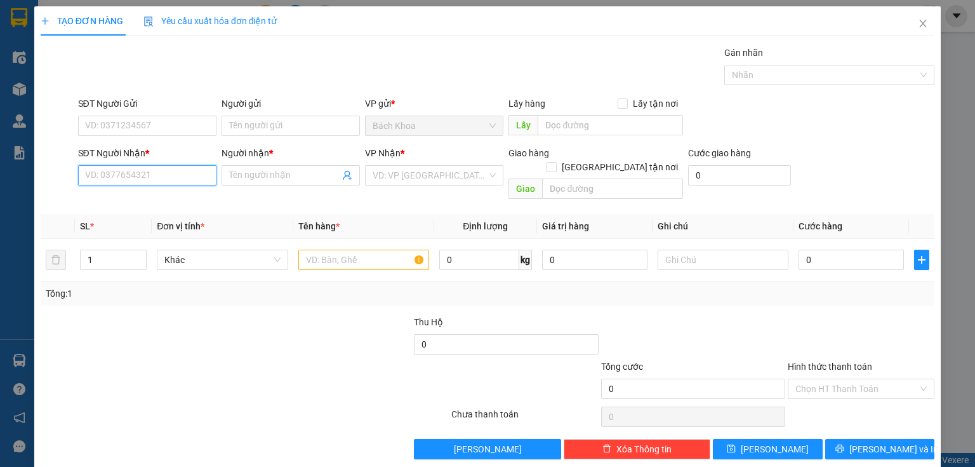
click at [149, 175] on input "SĐT Người Nhận *" at bounding box center [147, 175] width 138 height 20
type input "0918152298"
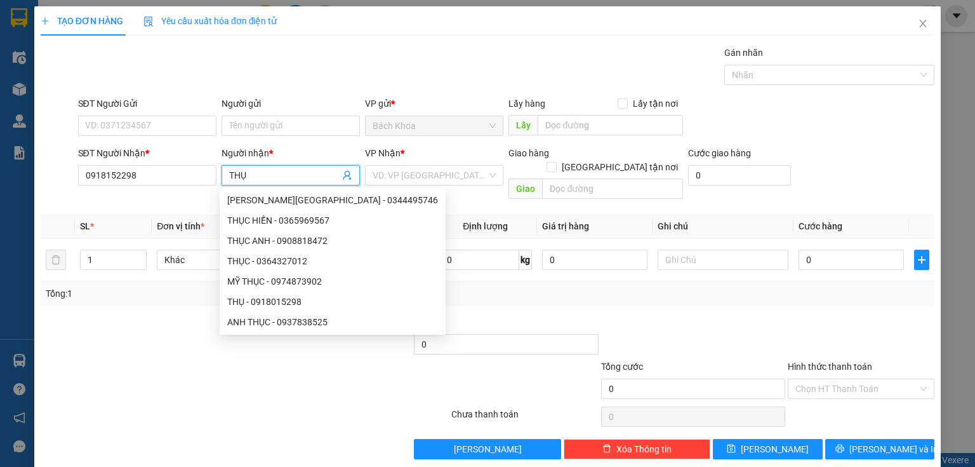
type input "THỤ"
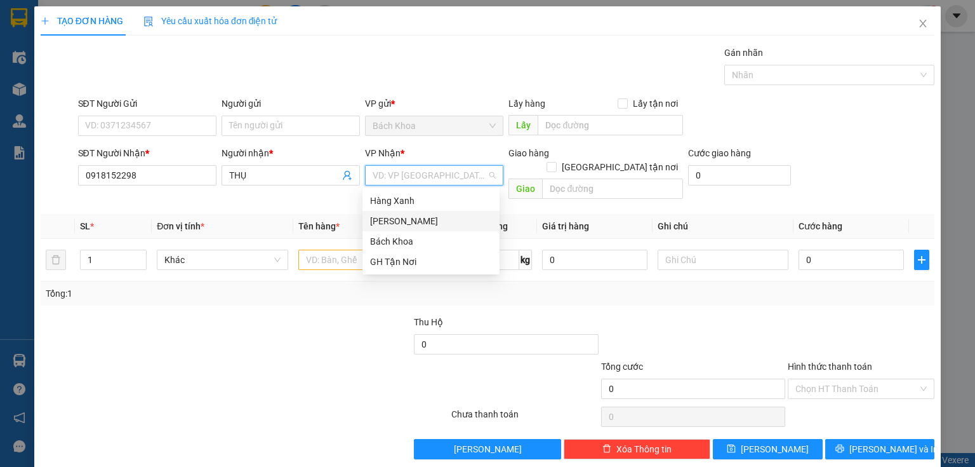
click at [405, 223] on div "[PERSON_NAME]" at bounding box center [431, 221] width 122 height 14
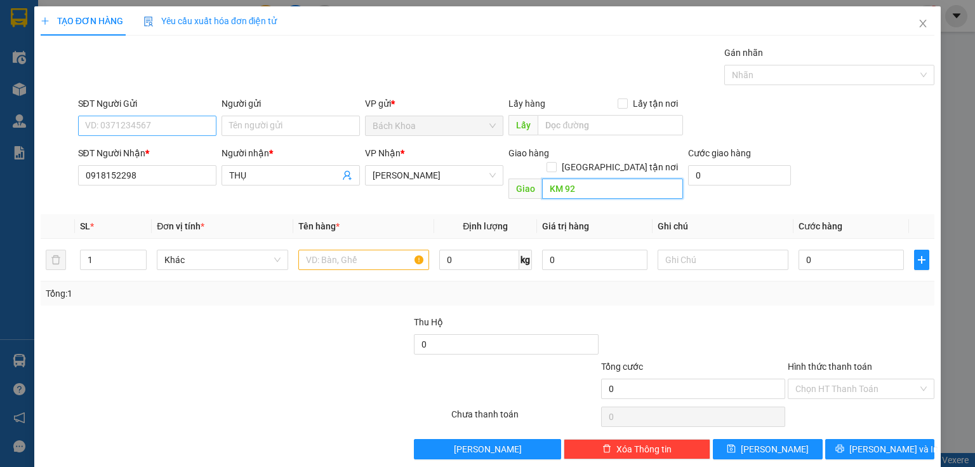
type input "KM 92"
click at [136, 127] on input "SĐT Người Gửi" at bounding box center [147, 126] width 138 height 20
type input "0788859959"
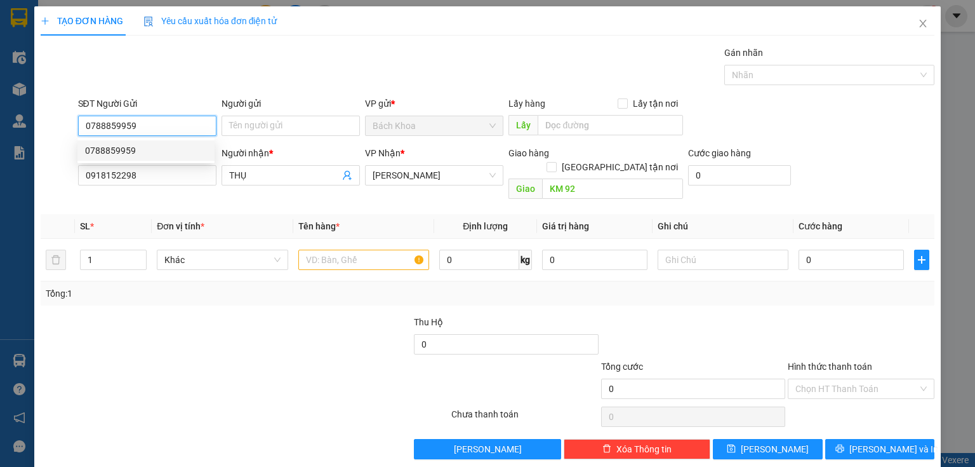
click at [134, 152] on div "0788859959" at bounding box center [146, 150] width 122 height 14
type input "40.000"
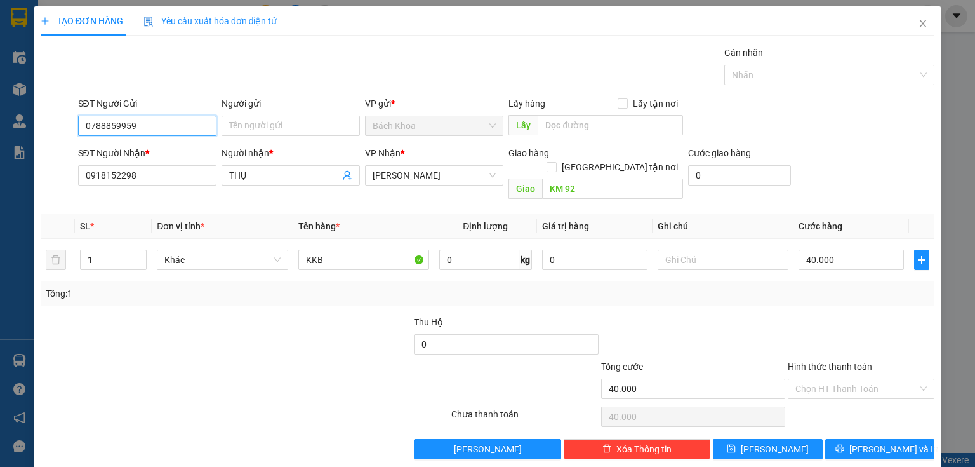
type input "0788859959"
click at [230, 322] on div at bounding box center [319, 337] width 187 height 44
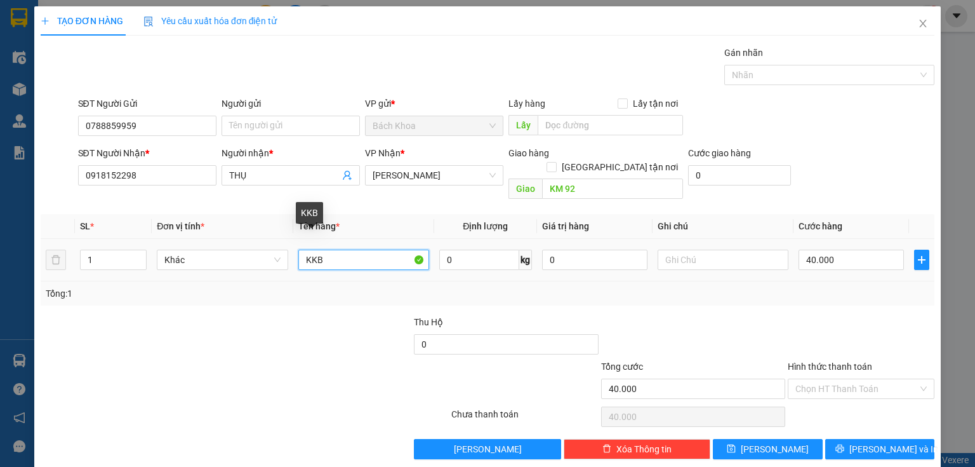
click at [330, 249] on input "KKB" at bounding box center [363, 259] width 131 height 20
type input "THỰC PHẨM"
click at [863, 379] on input "Hình thức thanh toán" at bounding box center [856, 388] width 123 height 19
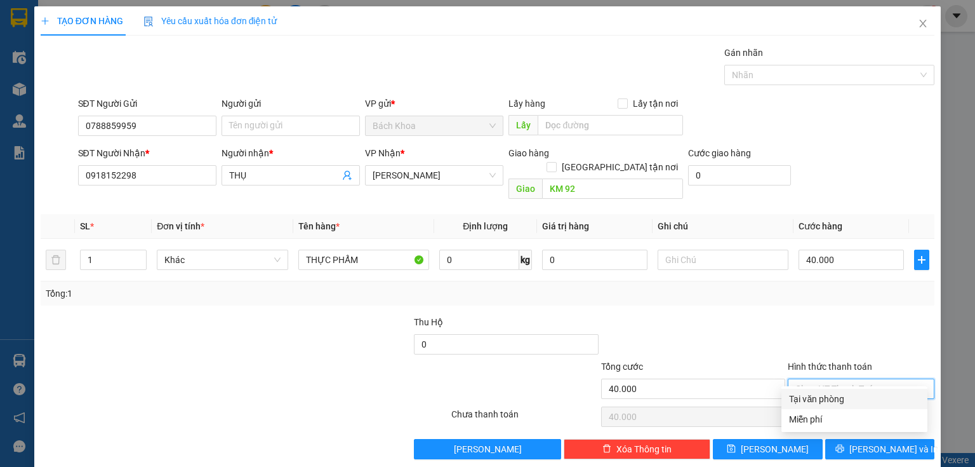
click at [859, 398] on div "Tại văn phòng" at bounding box center [854, 399] width 131 height 14
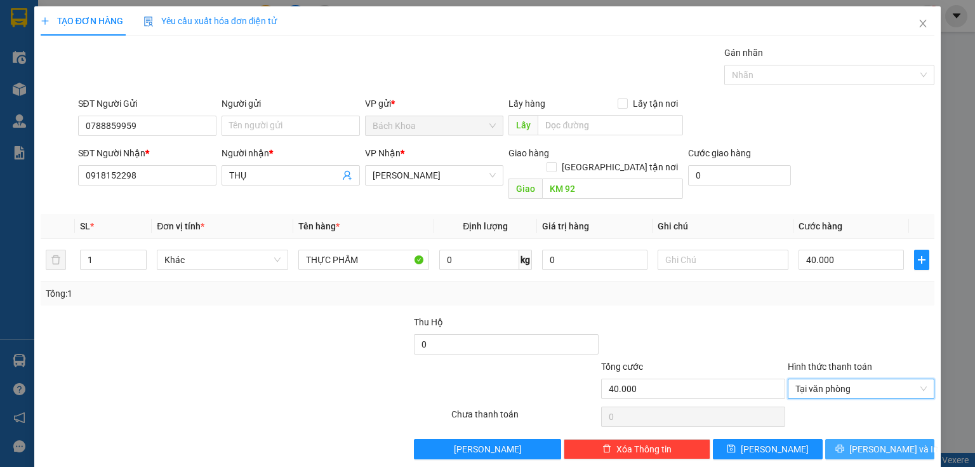
click at [894, 442] on span "[PERSON_NAME] và In" at bounding box center [893, 449] width 89 height 14
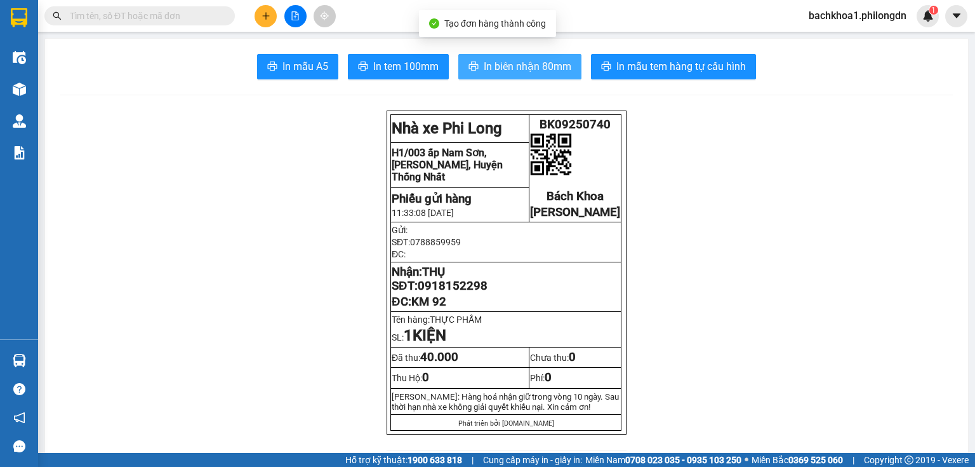
click at [534, 74] on span "In biên nhận 80mm" at bounding box center [528, 66] width 88 height 16
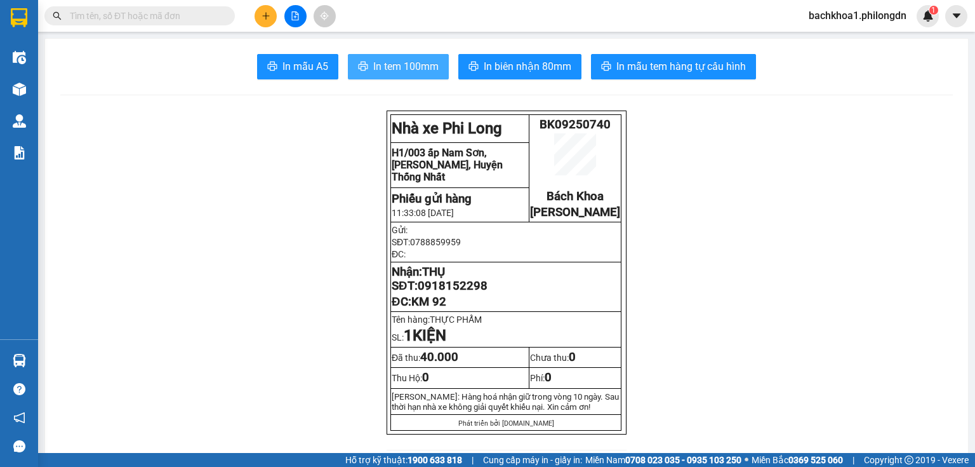
click at [397, 62] on span "In tem 100mm" at bounding box center [405, 66] width 65 height 16
click at [448, 293] on span "0918152298" at bounding box center [453, 286] width 70 height 14
click at [272, 17] on button at bounding box center [266, 16] width 22 height 22
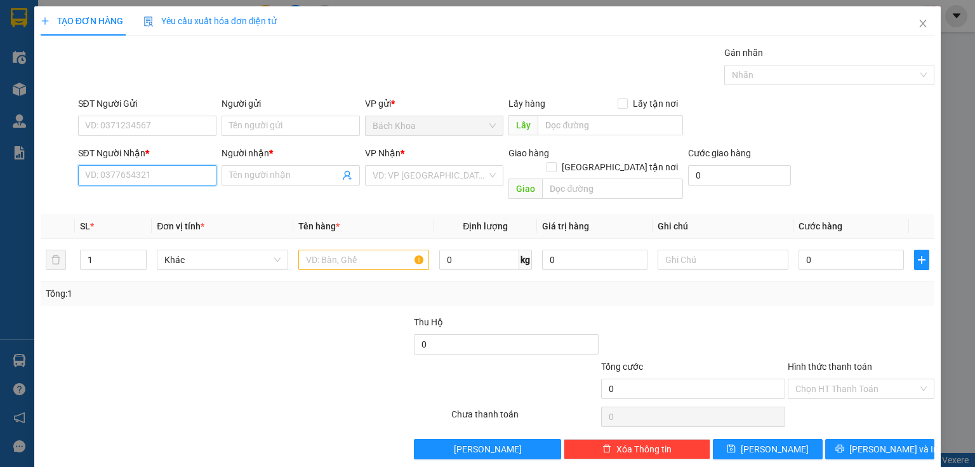
click at [126, 179] on input "SĐT Người Nhận *" at bounding box center [147, 175] width 138 height 20
type input "09720"
click at [147, 215] on div "0972078681 - CHỊ SÁNG" at bounding box center [146, 220] width 122 height 14
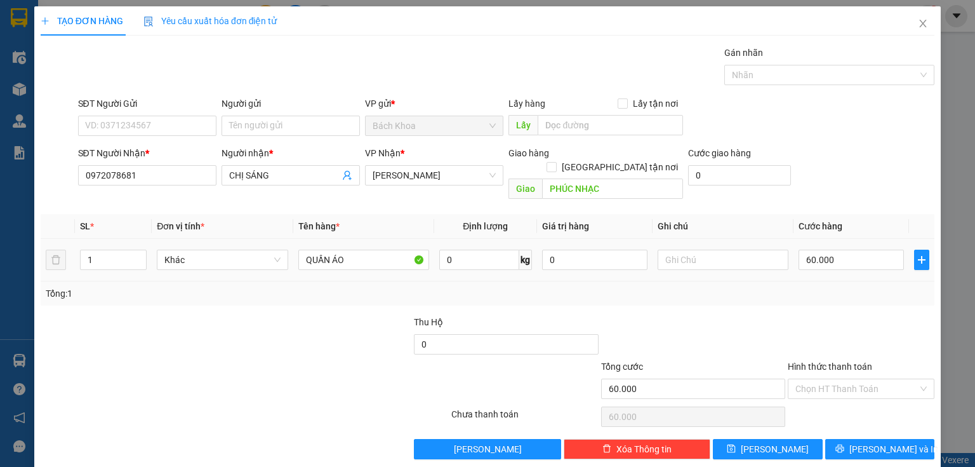
click at [849, 239] on td "60.000" at bounding box center [851, 260] width 116 height 43
click at [850, 249] on input "60.000" at bounding box center [850, 259] width 105 height 20
click at [884, 442] on span "[PERSON_NAME] và In" at bounding box center [893, 449] width 89 height 14
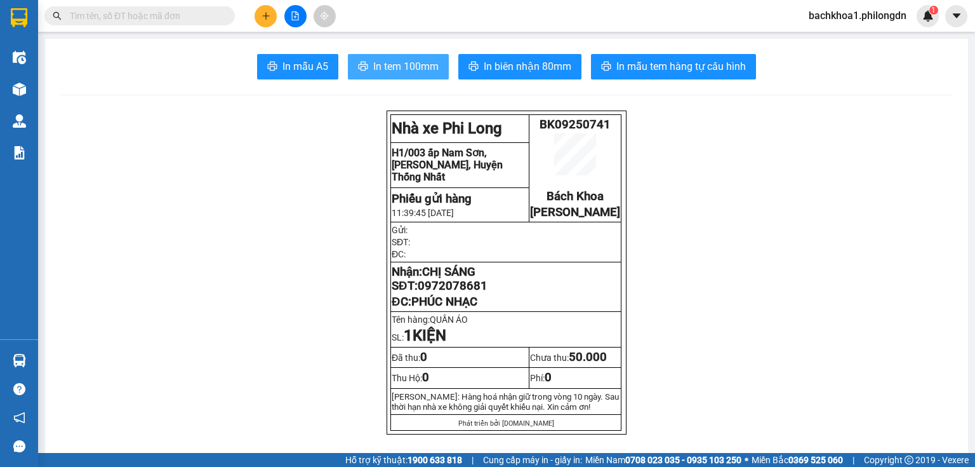
click at [399, 75] on button "In tem 100mm" at bounding box center [398, 66] width 101 height 25
click at [461, 293] on span "0972078681" at bounding box center [453, 286] width 70 height 14
click at [258, 10] on button at bounding box center [266, 16] width 22 height 22
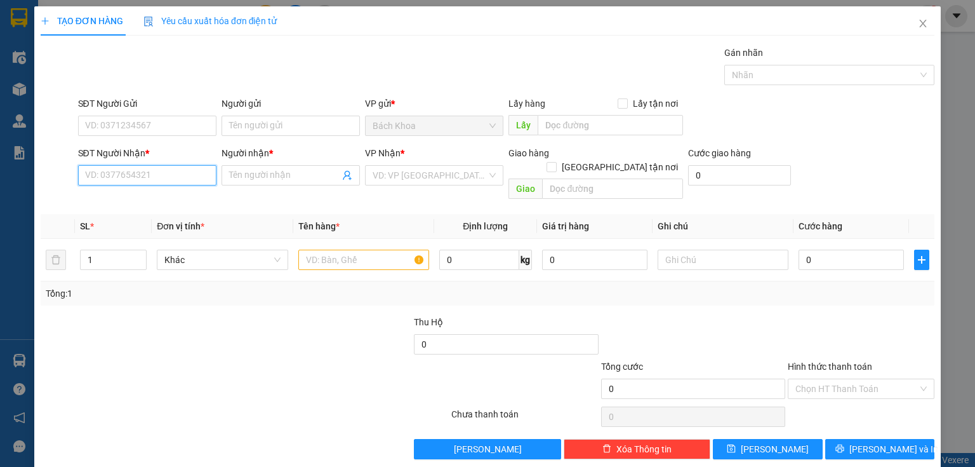
click at [162, 171] on input "SĐT Người Nhận *" at bounding box center [147, 175] width 138 height 20
type input "0978075900"
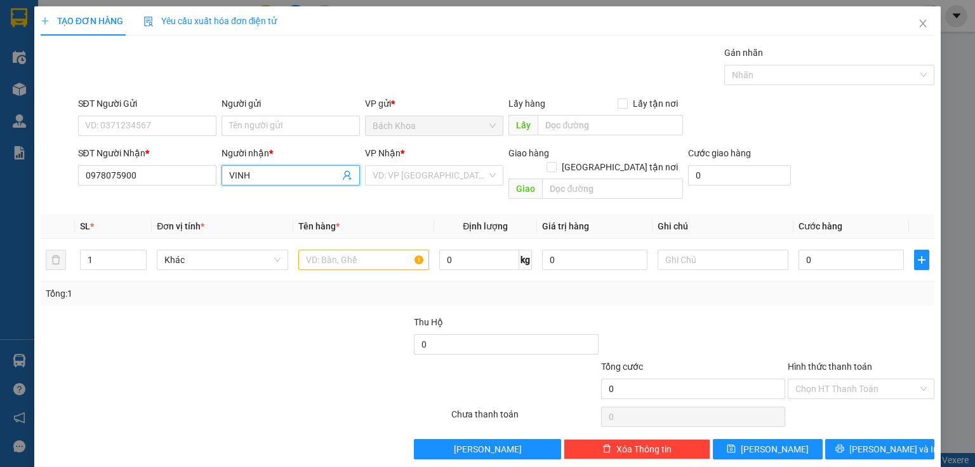
type input "VINH"
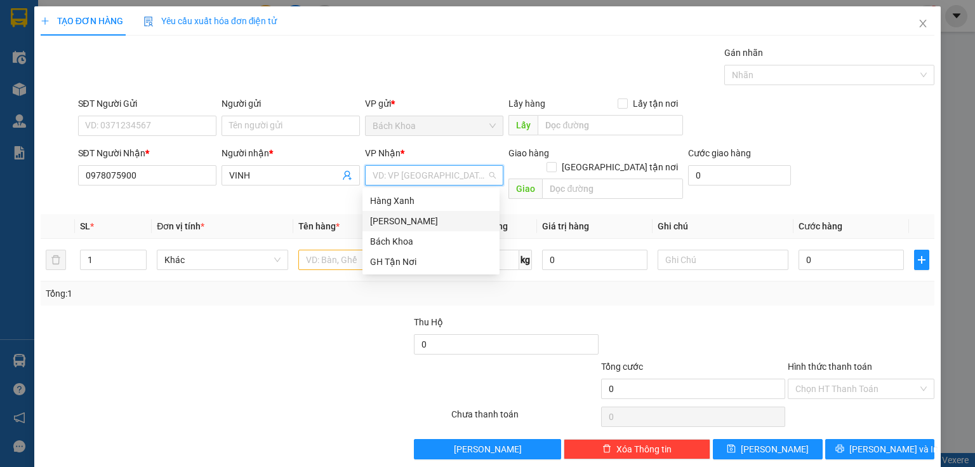
drag, startPoint x: 389, startPoint y: 223, endPoint x: 396, endPoint y: 222, distance: 7.1
click at [390, 223] on div "[PERSON_NAME]" at bounding box center [431, 221] width 122 height 14
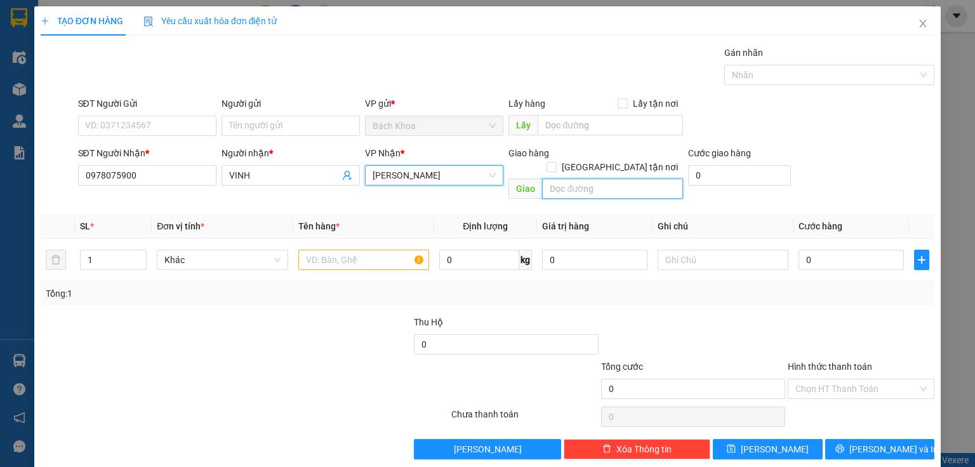
click at [578, 179] on input "text" at bounding box center [612, 188] width 141 height 20
type input "NINH PHÁT"
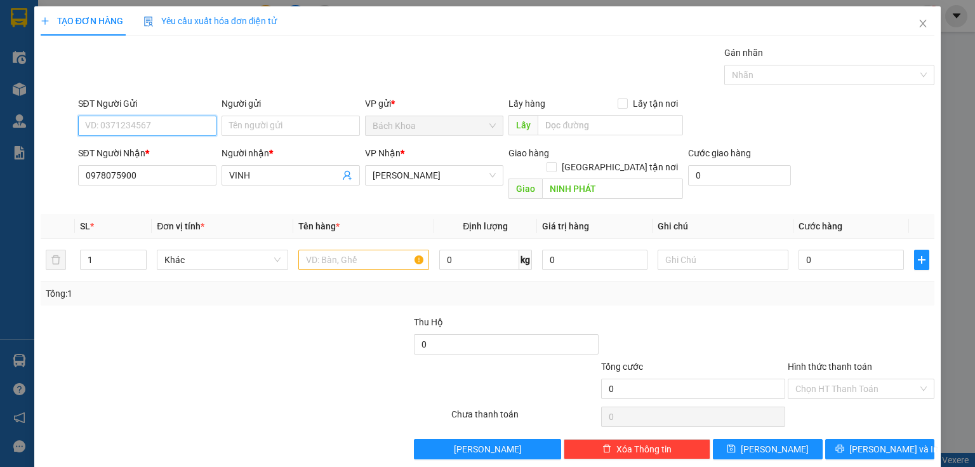
click at [147, 127] on input "SĐT Người Gửi" at bounding box center [147, 126] width 138 height 20
type input "0333059175"
click at [336, 251] on input "text" at bounding box center [363, 259] width 131 height 20
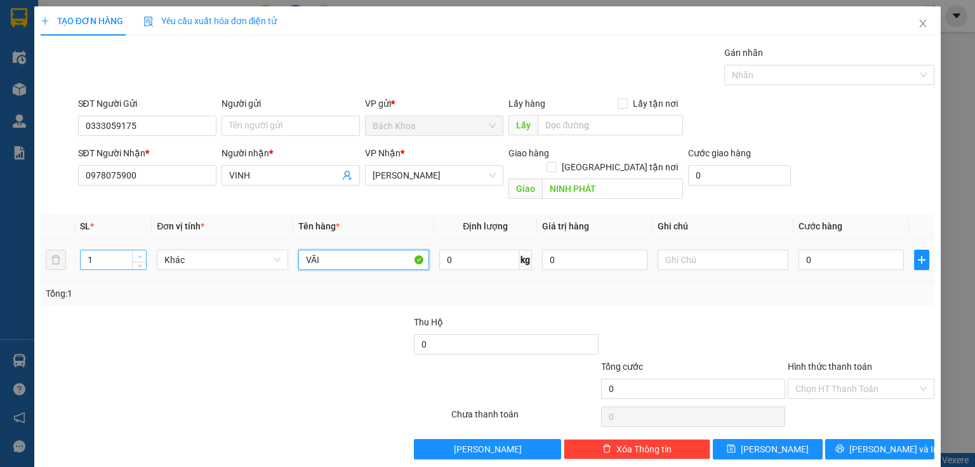
type input "VÃI"
click at [138, 253] on span "up" at bounding box center [140, 257] width 8 height 8
type input "4"
click at [138, 253] on span "up" at bounding box center [140, 257] width 8 height 8
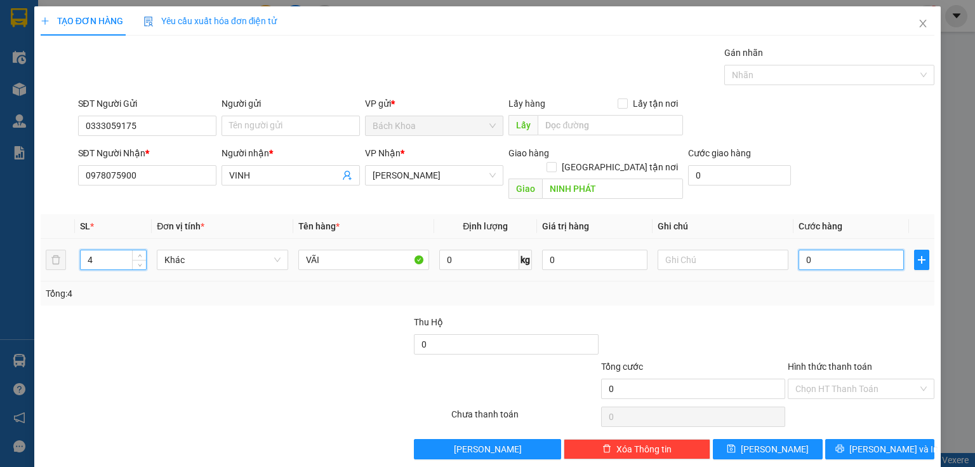
click at [812, 249] on input "0" at bounding box center [850, 259] width 105 height 20
type input "1"
type input "15"
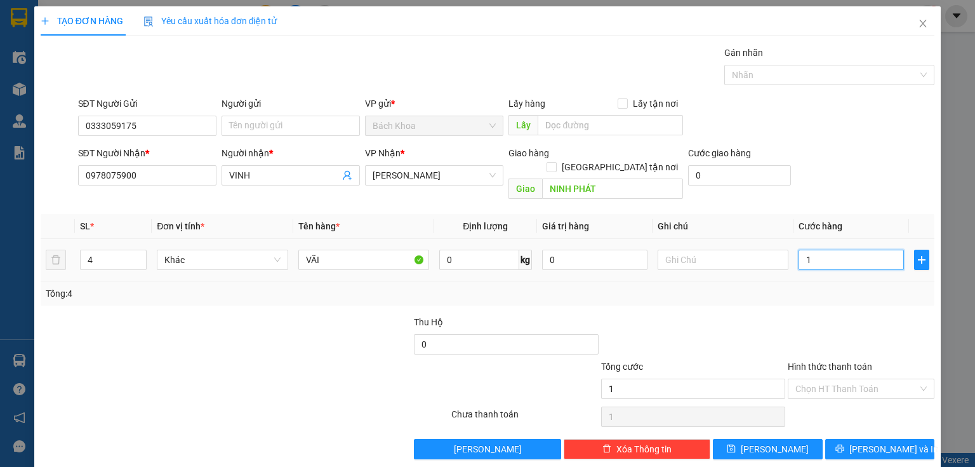
type input "15"
type input "150"
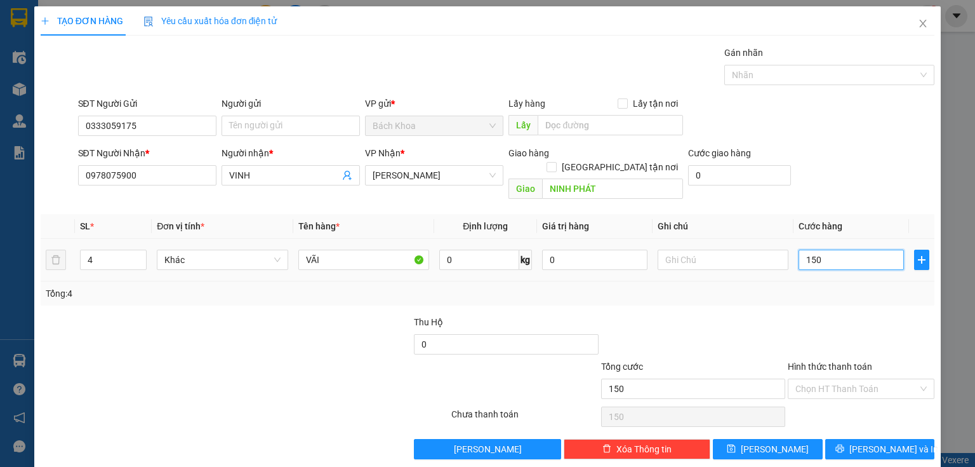
type input "1.500"
type input "15.000"
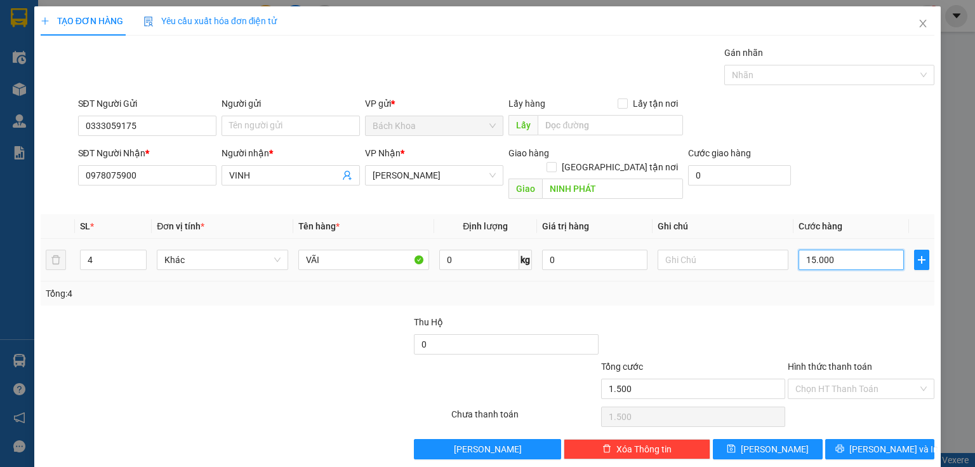
type input "15.000"
type input "150.000"
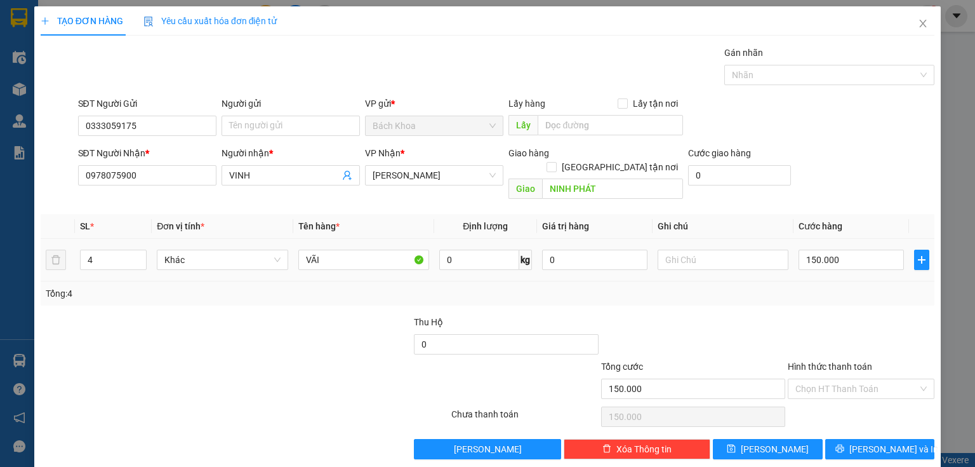
click at [715, 256] on div at bounding box center [723, 259] width 131 height 25
click at [711, 249] on input "text" at bounding box center [723, 259] width 131 height 20
type input "KKN"
click at [831, 315] on div at bounding box center [860, 337] width 149 height 44
click at [885, 442] on span "[PERSON_NAME] và In" at bounding box center [893, 449] width 89 height 14
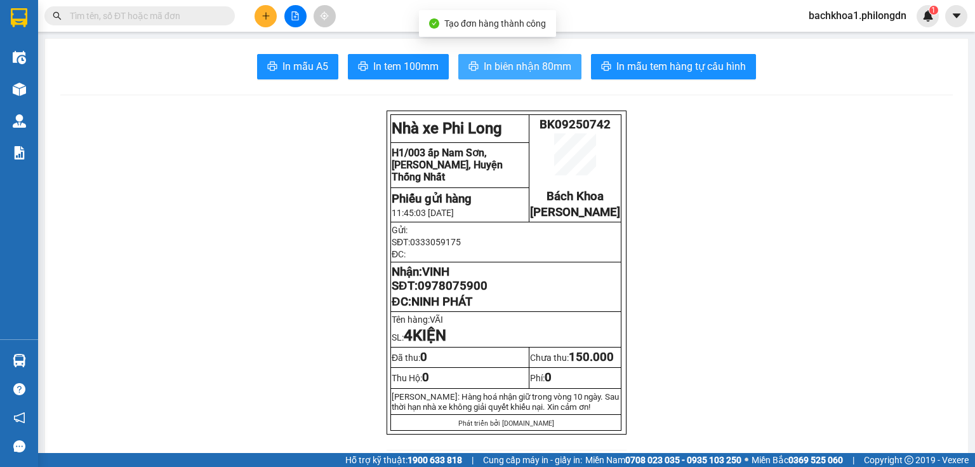
click at [496, 57] on button "In biên nhận 80mm" at bounding box center [519, 66] width 123 height 25
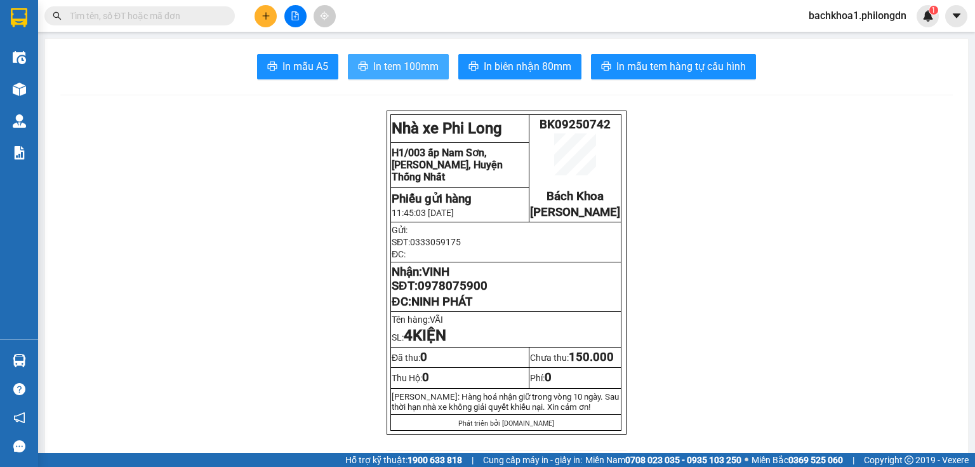
click at [409, 65] on span "In tem 100mm" at bounding box center [405, 66] width 65 height 16
click at [447, 293] on span "0978075900" at bounding box center [453, 286] width 70 height 14
click at [267, 20] on button at bounding box center [266, 16] width 22 height 22
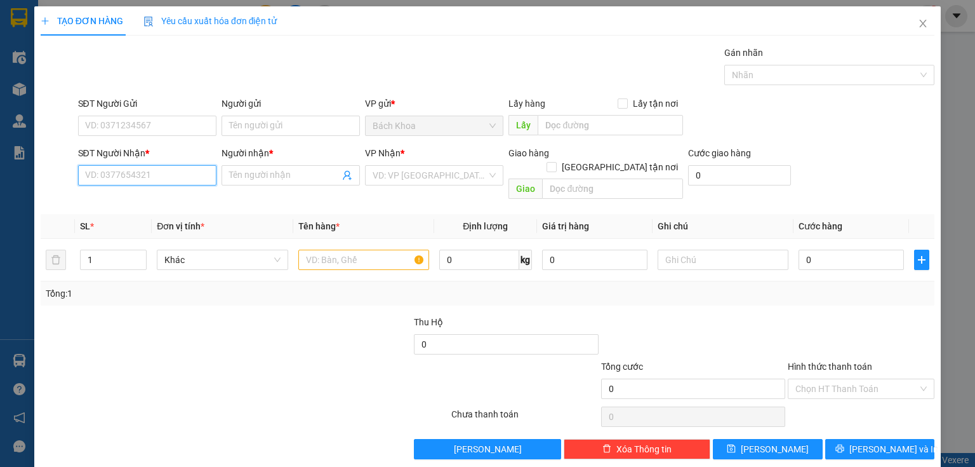
click at [152, 181] on input "SĐT Người Nhận *" at bounding box center [147, 175] width 138 height 20
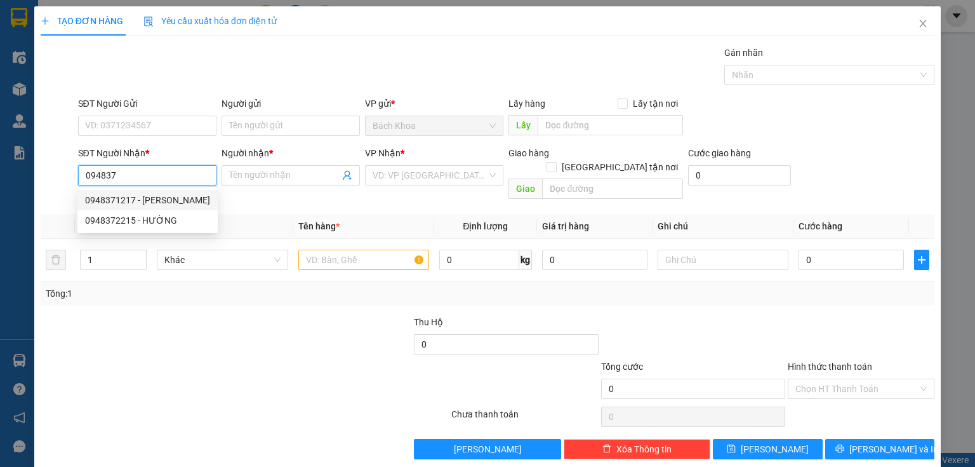
click at [152, 198] on div "0948371217 - [PERSON_NAME]" at bounding box center [147, 200] width 125 height 14
type input "0948371217"
type input "THẢO"
type input "PHÚC NHẠC"
type input "30.000"
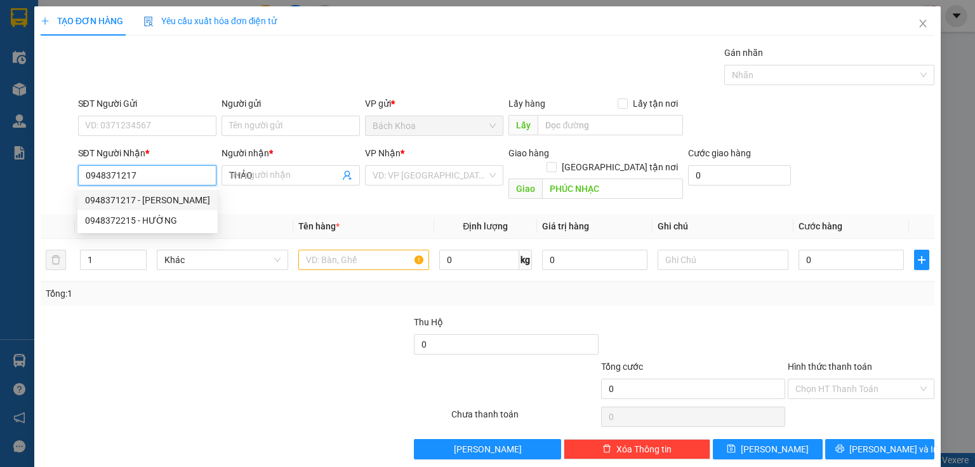
type input "30.000"
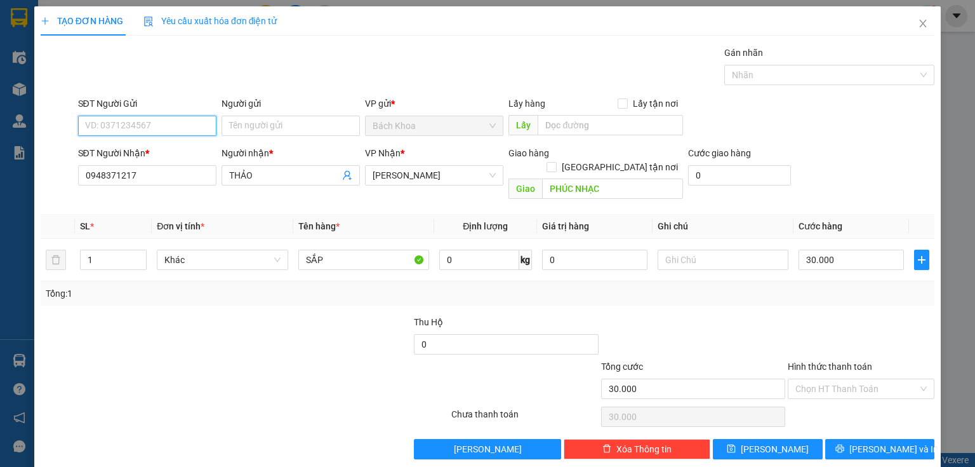
click at [157, 116] on input "SĐT Người Gửi" at bounding box center [147, 126] width 138 height 20
click at [166, 147] on div "0913914055 - trâm" at bounding box center [146, 150] width 122 height 14
click at [828, 379] on input "Hình thức thanh toán" at bounding box center [856, 388] width 123 height 19
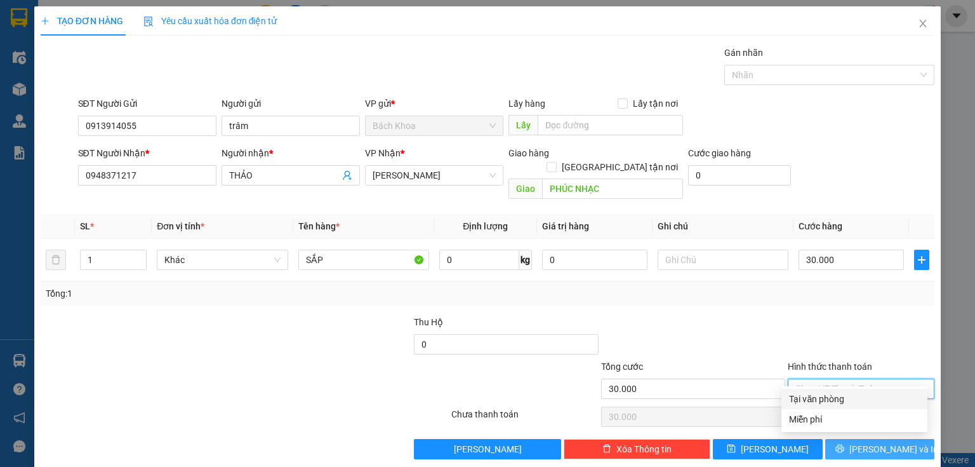
drag, startPoint x: 844, startPoint y: 400, endPoint x: 889, endPoint y: 430, distance: 53.5
click at [851, 404] on div "Tại văn phòng" at bounding box center [854, 399] width 131 height 14
click at [891, 442] on span "[PERSON_NAME] và In" at bounding box center [893, 449] width 89 height 14
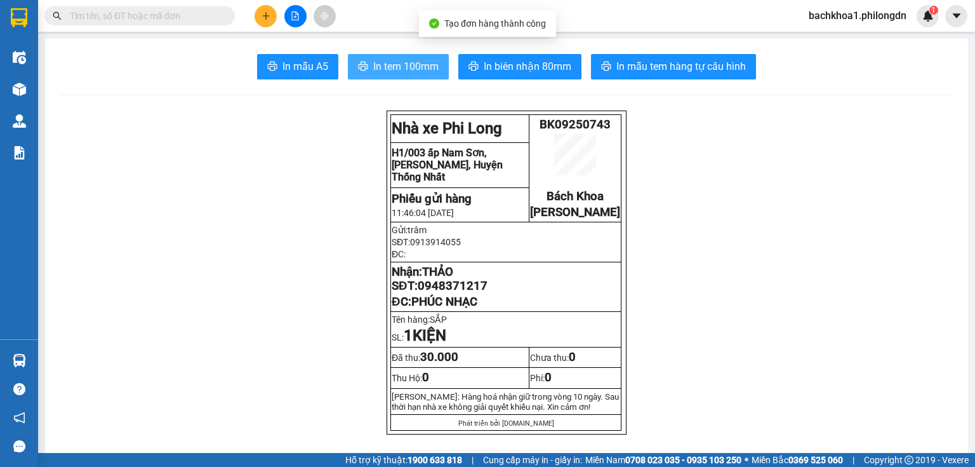
click at [373, 61] on span "In tem 100mm" at bounding box center [405, 66] width 65 height 16
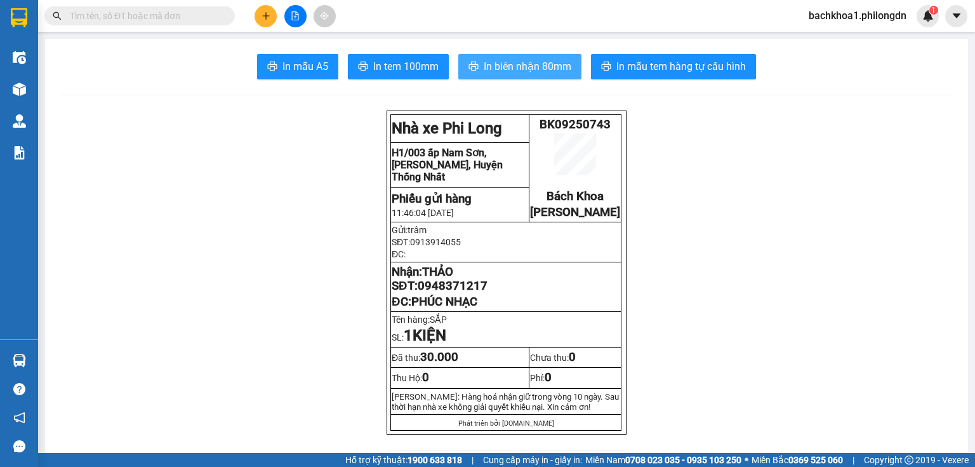
click at [522, 66] on span "In biên nhận 80mm" at bounding box center [528, 66] width 88 height 16
click at [463, 293] on span "0948371217" at bounding box center [453, 286] width 70 height 14
click at [272, 10] on button at bounding box center [266, 16] width 22 height 22
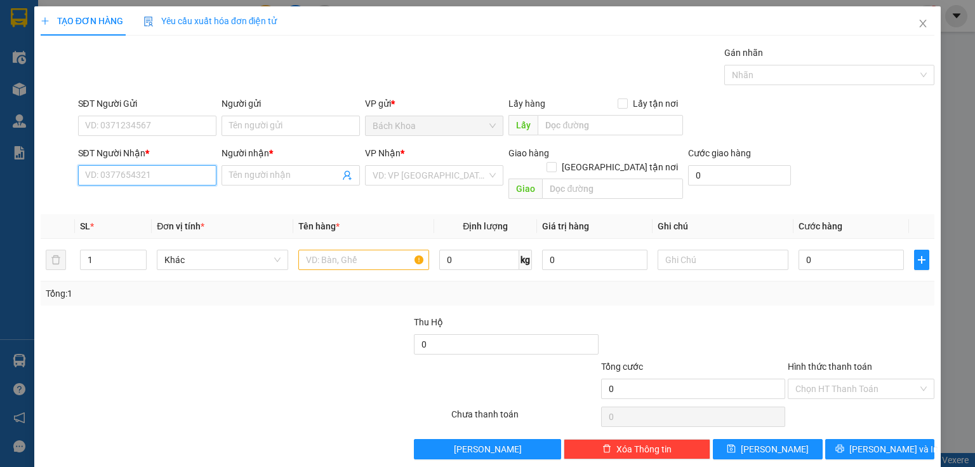
click at [178, 175] on input "SĐT Người Nhận *" at bounding box center [147, 175] width 138 height 20
click at [169, 202] on div "0981678118 - LONG" at bounding box center [146, 200] width 122 height 14
type input "0981678118"
type input "LONG"
type input "PHÚ TÚC"
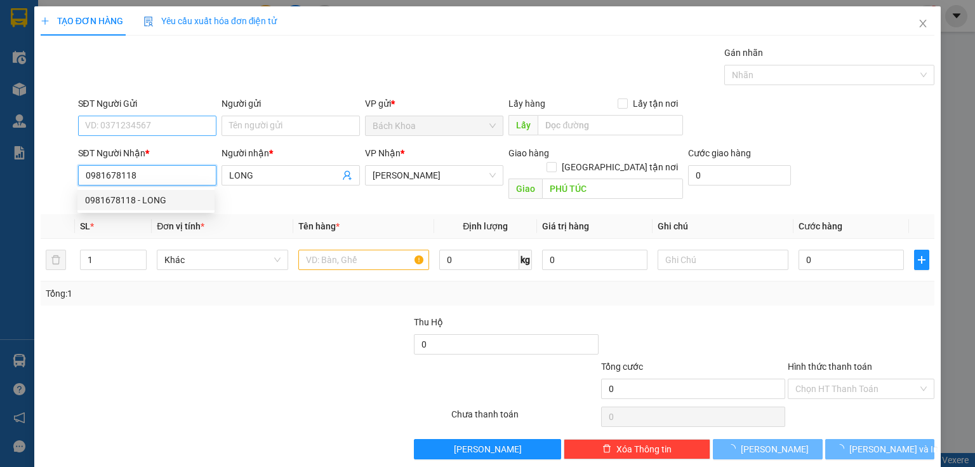
type input "30.000"
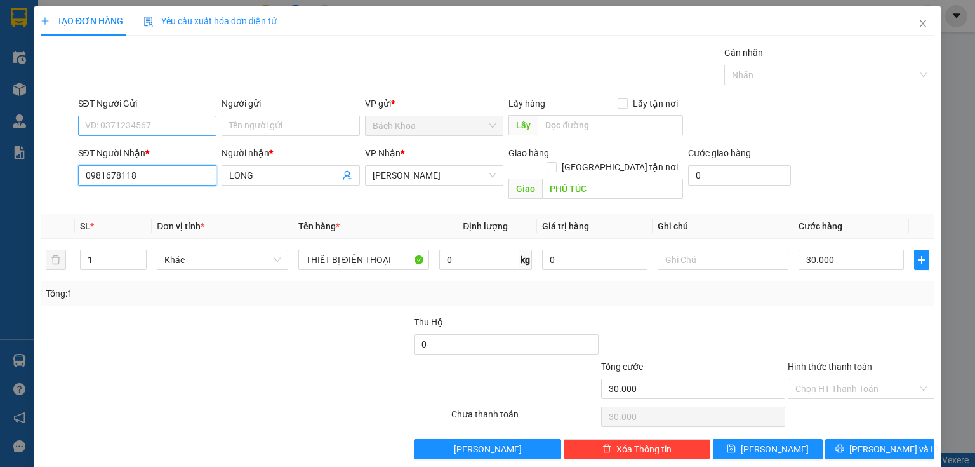
type input "0981678118"
click at [186, 119] on input "SĐT Người Gửi" at bounding box center [147, 126] width 138 height 20
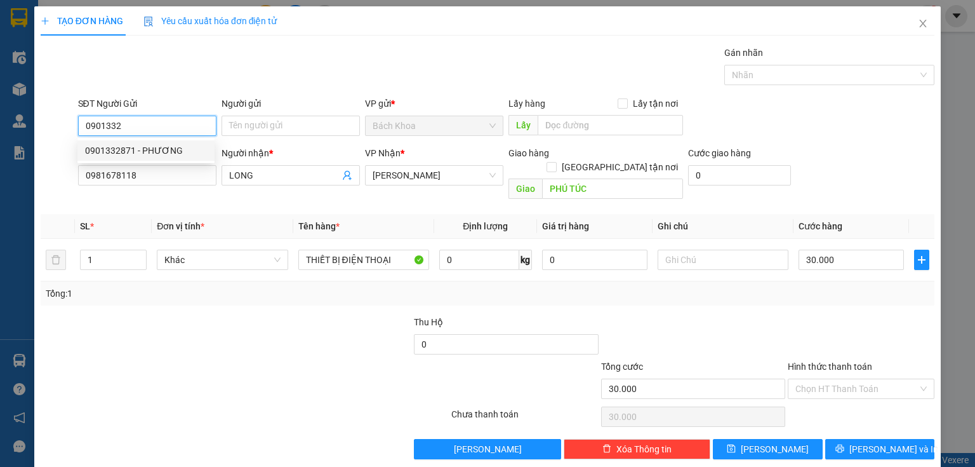
click at [168, 152] on div "0901332871 - PHƯƠNG" at bounding box center [146, 150] width 122 height 14
type input "0901332871"
type input "PHƯƠNG"
type input "0901332871"
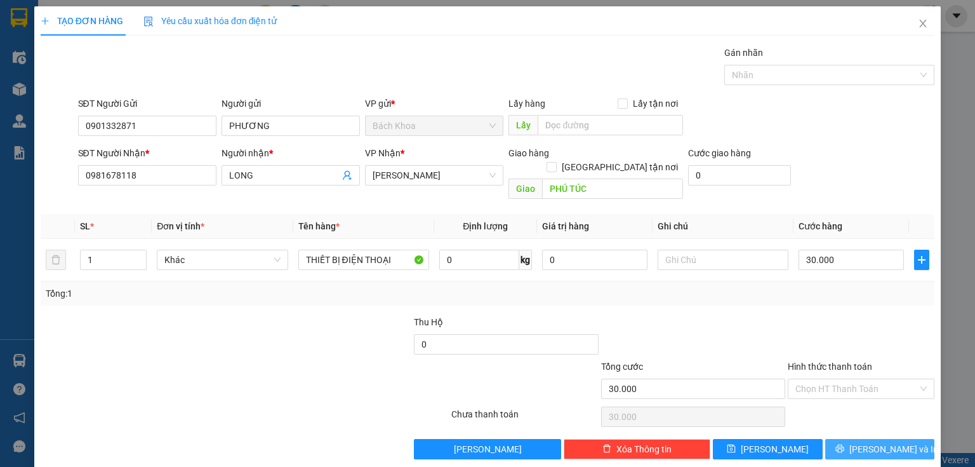
click at [908, 439] on button "[PERSON_NAME] và In" at bounding box center [880, 449] width 110 height 20
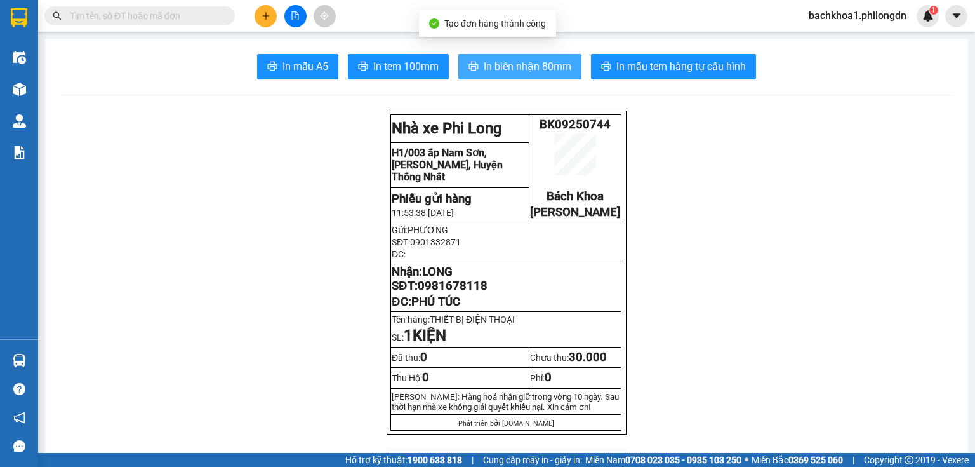
click at [517, 69] on span "In biên nhận 80mm" at bounding box center [528, 66] width 88 height 16
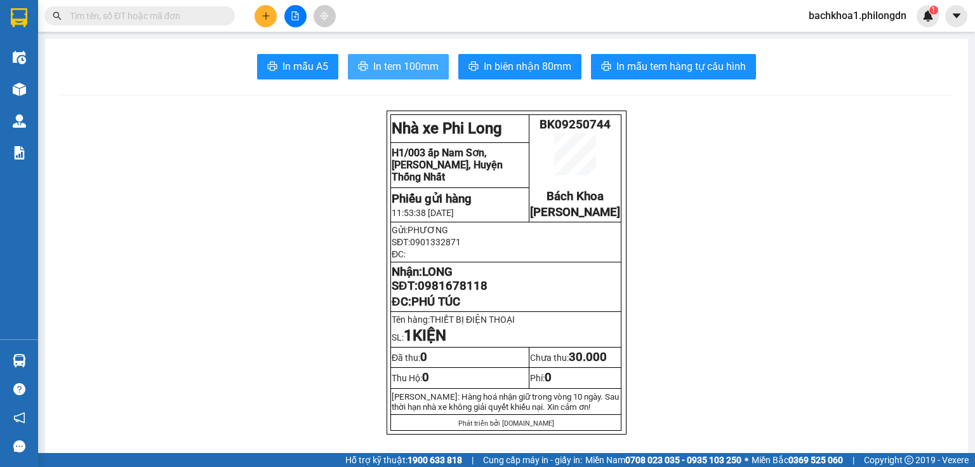
click at [421, 61] on span "In tem 100mm" at bounding box center [405, 66] width 65 height 16
click at [460, 293] on span "0981678118" at bounding box center [453, 286] width 70 height 14
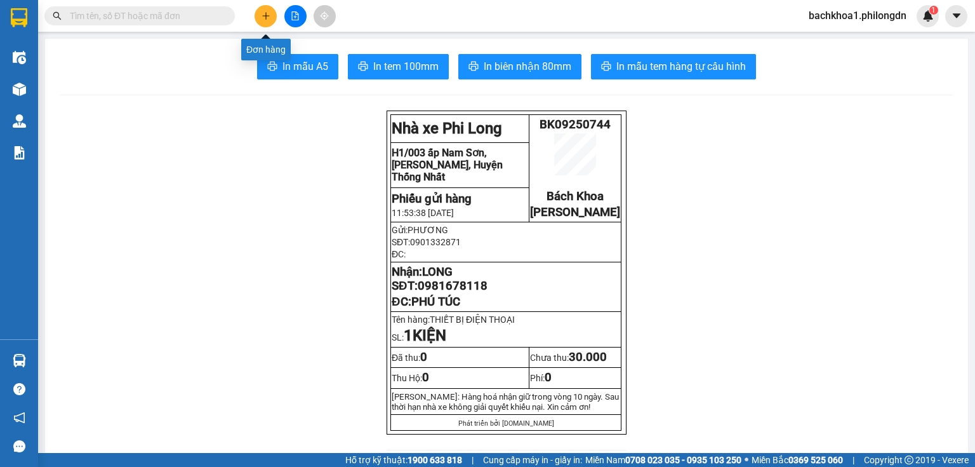
click at [262, 15] on icon "plus" at bounding box center [266, 15] width 9 height 9
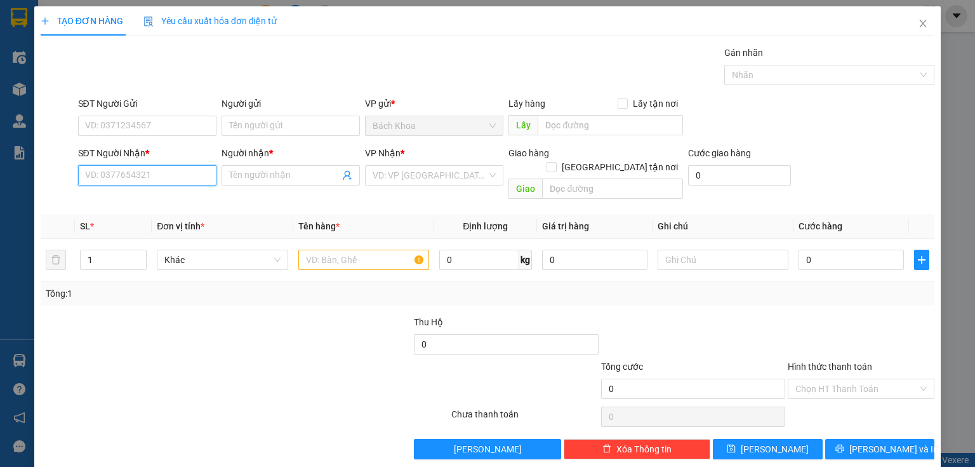
drag, startPoint x: 190, startPoint y: 182, endPoint x: 974, endPoint y: 2, distance: 804.3
click at [190, 181] on input "SĐT Người Nhận *" at bounding box center [147, 175] width 138 height 20
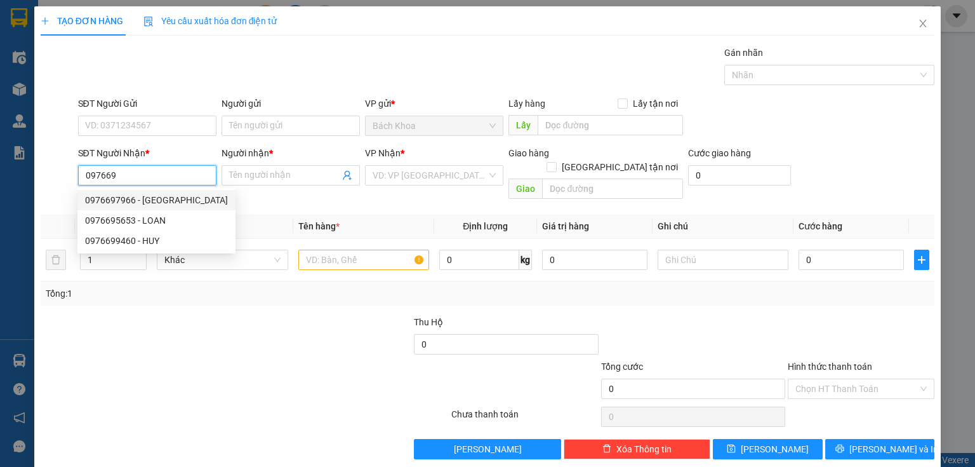
click at [178, 197] on div "0976697966 - [GEOGRAPHIC_DATA]" at bounding box center [156, 200] width 143 height 14
type input "0976697966"
type input "HÀ"
type input "[PERSON_NAME]"
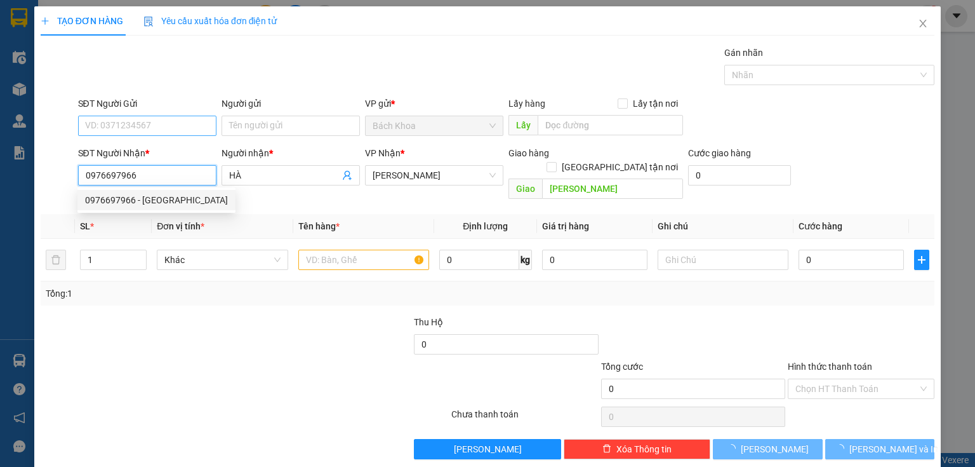
type input "30.000"
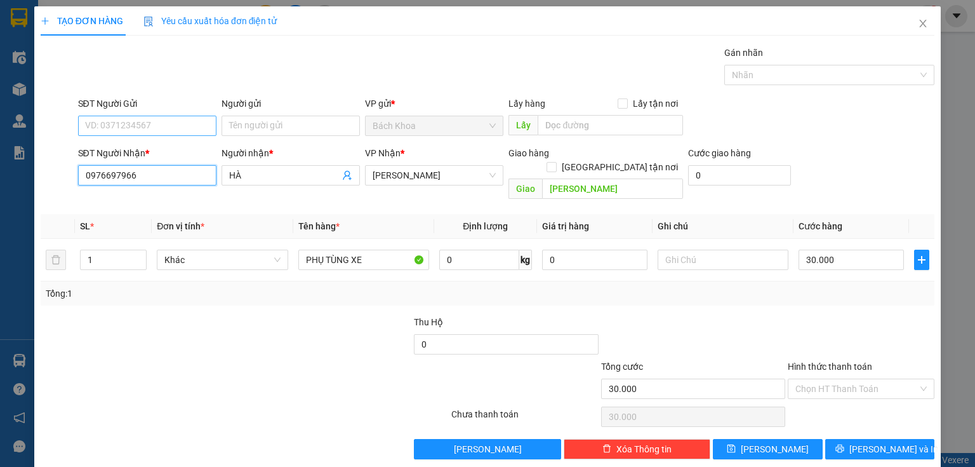
type input "0976697966"
click at [169, 122] on input "SĐT Người Gửi" at bounding box center [147, 126] width 138 height 20
type input "0938864"
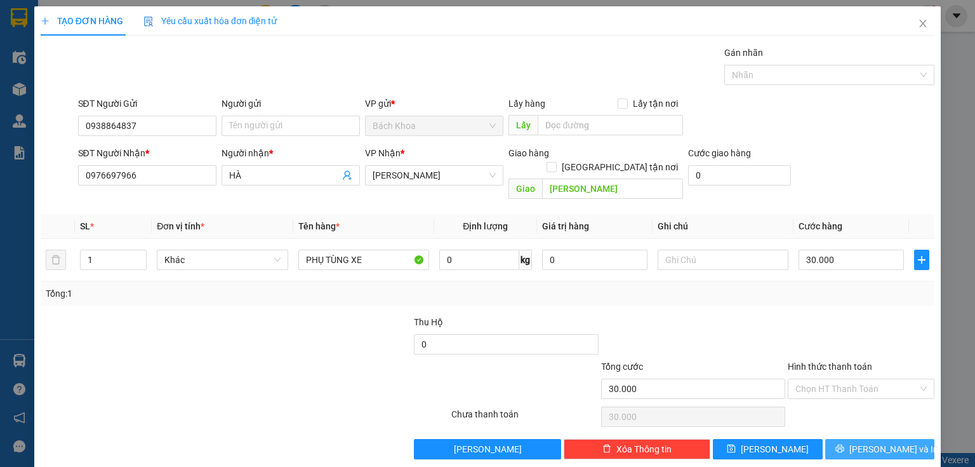
click at [871, 442] on span "[PERSON_NAME] và In" at bounding box center [893, 449] width 89 height 14
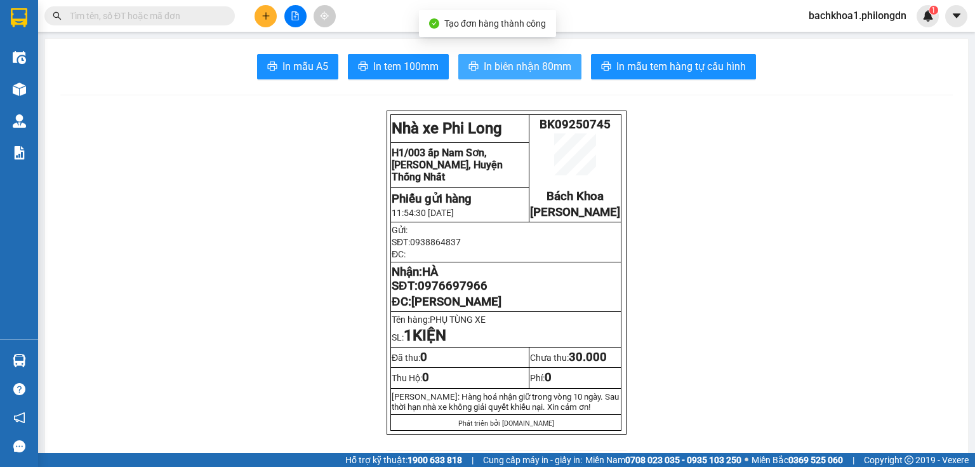
click at [534, 62] on span "In biên nhận 80mm" at bounding box center [528, 66] width 88 height 16
click at [484, 58] on span "In biên nhận 80mm" at bounding box center [528, 66] width 88 height 16
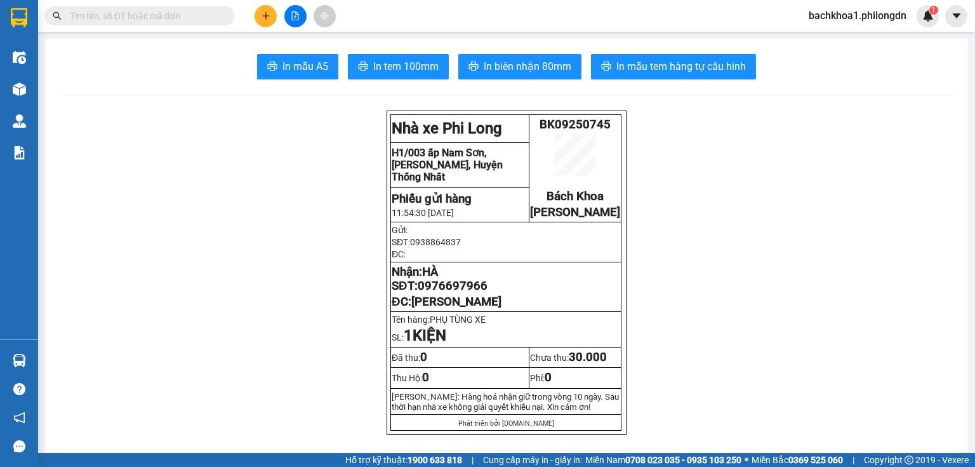
drag, startPoint x: 390, startPoint y: 76, endPoint x: 421, endPoint y: 28, distance: 56.9
click at [410, 36] on main "In mẫu A5 In tem 100mm In biên nhận 80mm In mẫu tem hàng tự cấu hình Nhà xe Ph…" at bounding box center [487, 226] width 975 height 453
click at [426, 66] on span "In tem 100mm" at bounding box center [405, 66] width 65 height 16
click at [466, 293] on span "0976697966" at bounding box center [453, 286] width 70 height 14
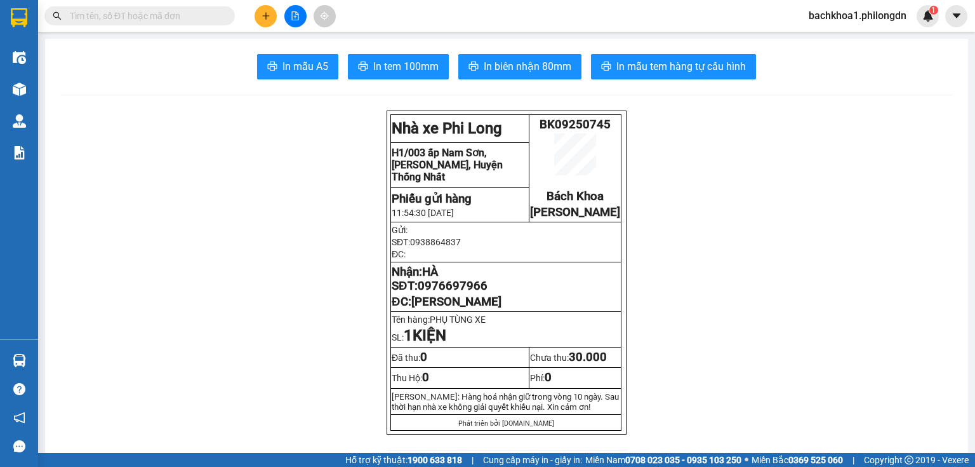
click at [466, 293] on span "0976697966" at bounding box center [453, 286] width 70 height 14
click at [265, 17] on icon "plus" at bounding box center [265, 15] width 1 height 7
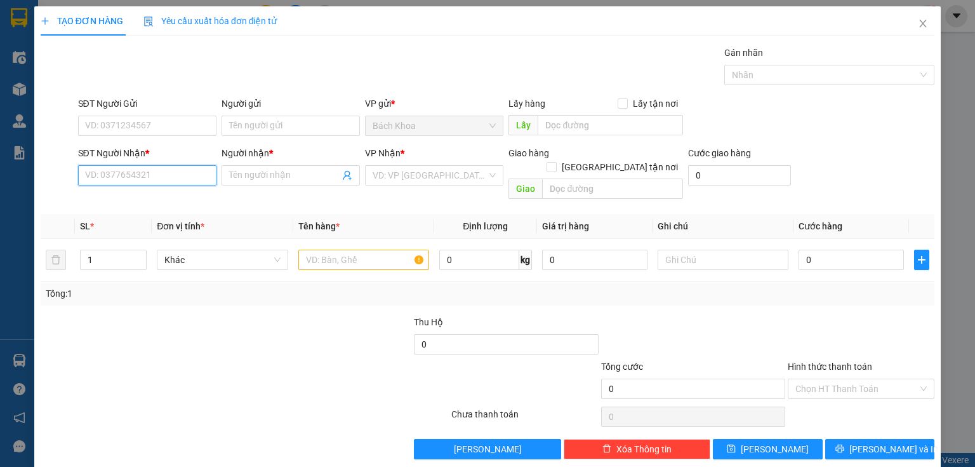
click at [117, 166] on input "SĐT Người Nhận *" at bounding box center [147, 175] width 138 height 20
type input "0976552812"
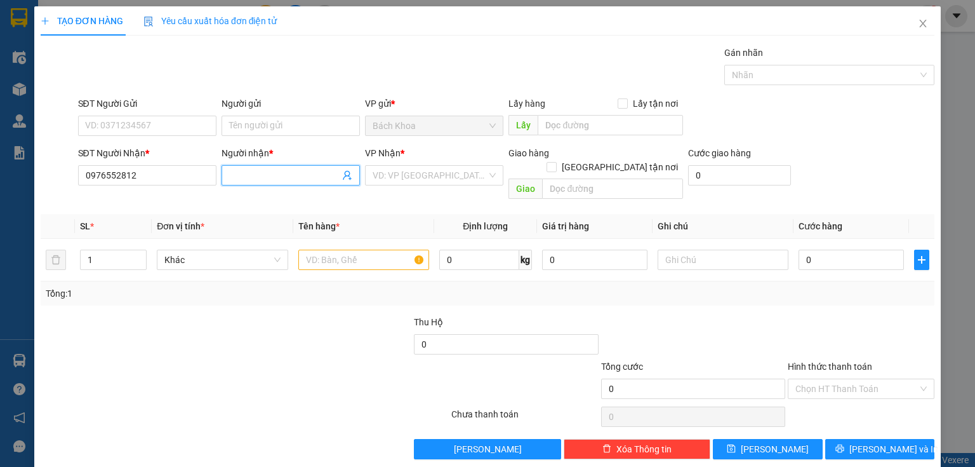
click at [256, 169] on input "Người nhận *" at bounding box center [284, 175] width 110 height 14
type input "TÌNH"
click at [440, 172] on input "search" at bounding box center [430, 175] width 114 height 19
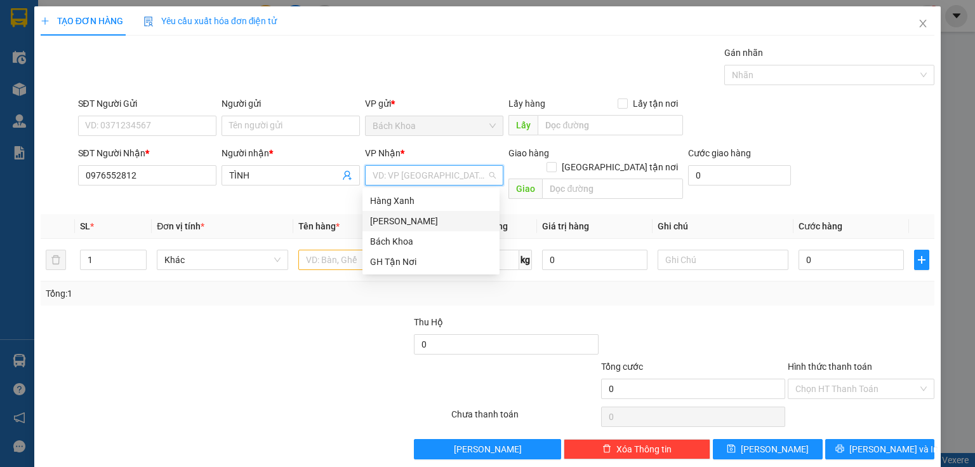
drag, startPoint x: 453, startPoint y: 218, endPoint x: 532, endPoint y: 187, distance: 84.6
click at [454, 218] on div "[PERSON_NAME]" at bounding box center [431, 221] width 122 height 14
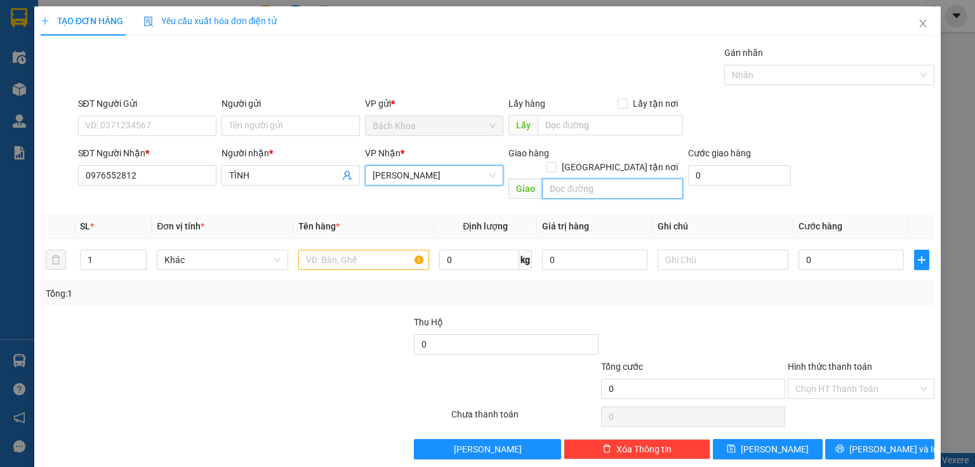
click at [564, 178] on input "text" at bounding box center [612, 188] width 141 height 20
type input "TÂY KIM"
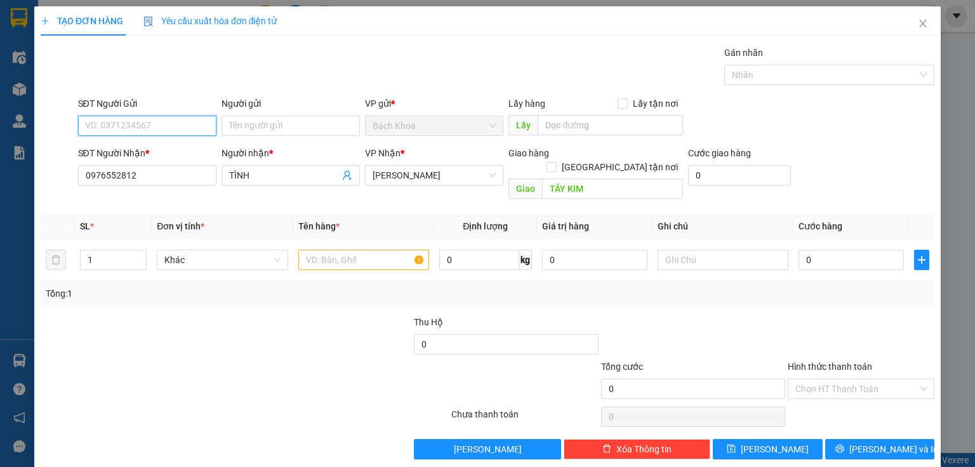
click at [175, 124] on input "SĐT Người Gửi" at bounding box center [147, 126] width 138 height 20
type input "0798943339"
click at [357, 249] on input "text" at bounding box center [363, 259] width 131 height 20
type input "D"
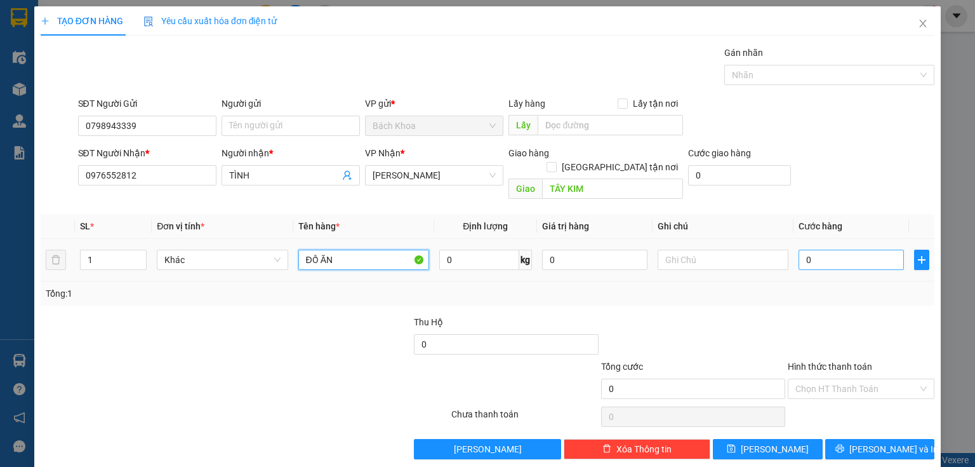
type input "ĐỒ ĂN"
click at [836, 249] on input "0" at bounding box center [850, 259] width 105 height 20
type input "3"
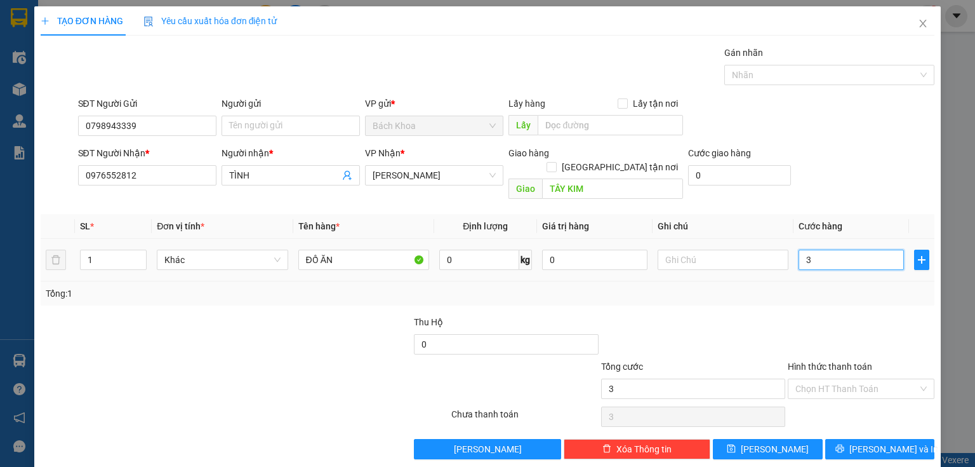
type input "30"
type input "300"
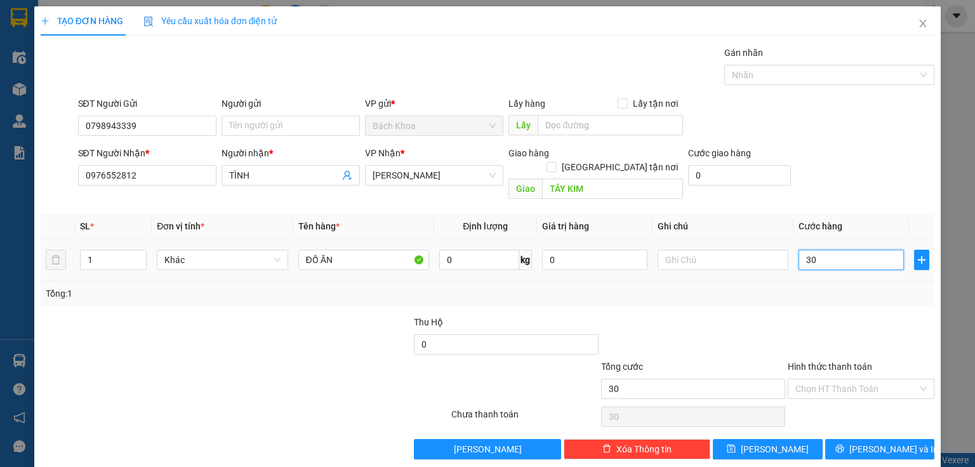
type input "300"
type input "3.000"
type input "30.000"
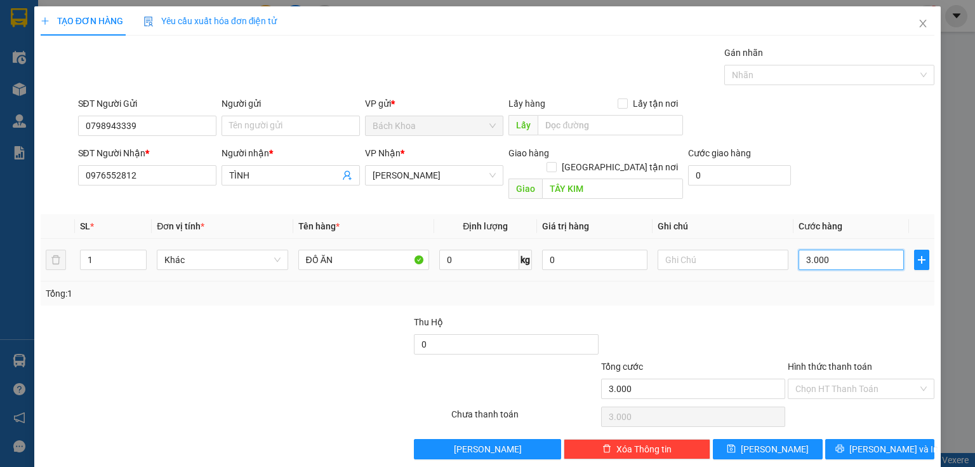
type input "30.000"
type input "300.000"
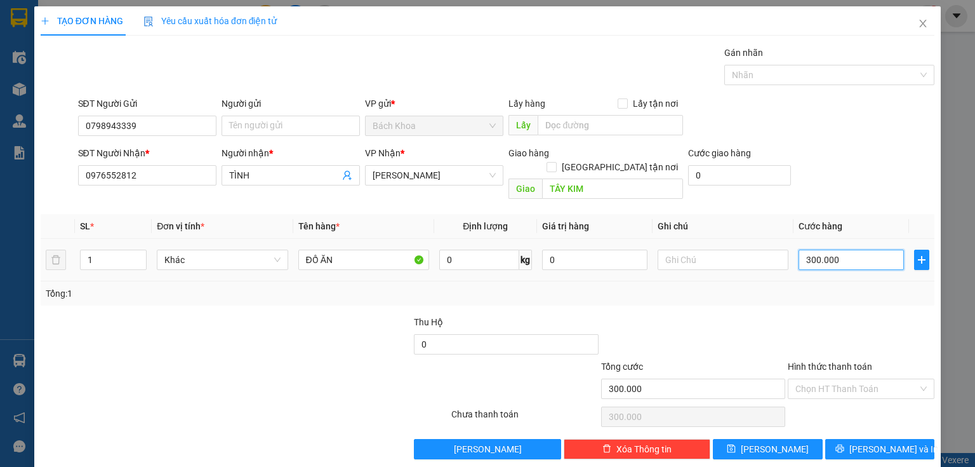
type input "30.000"
click at [903, 439] on button "[PERSON_NAME] và In" at bounding box center [880, 449] width 110 height 20
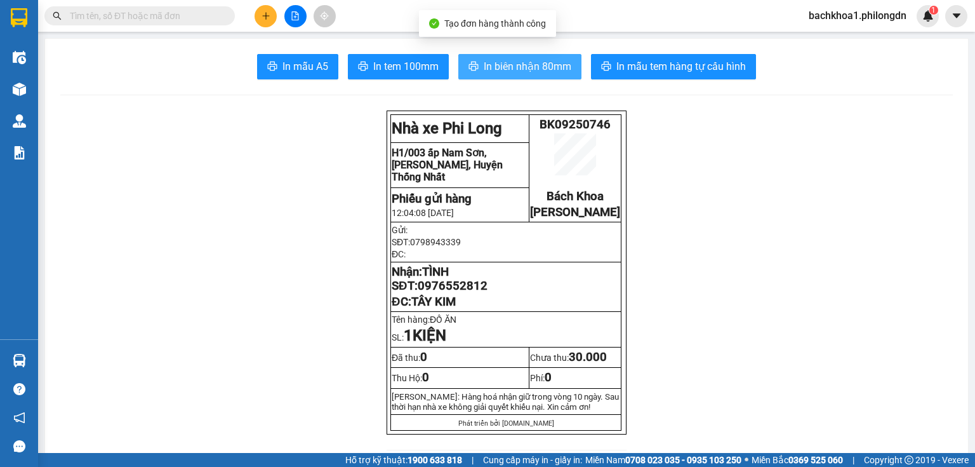
click at [544, 73] on span "In biên nhận 80mm" at bounding box center [528, 66] width 88 height 16
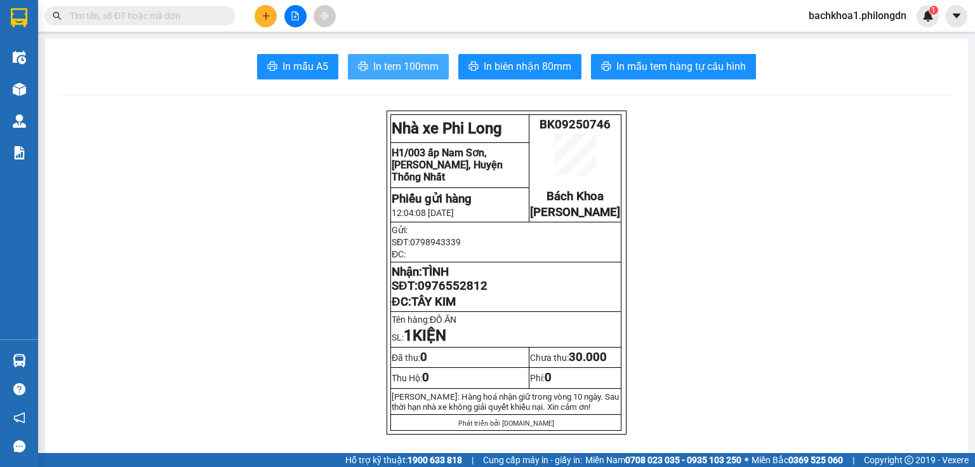
click at [401, 68] on span "In tem 100mm" at bounding box center [405, 66] width 65 height 16
click at [469, 293] on span "0976552812" at bounding box center [453, 286] width 70 height 14
click at [262, 10] on button at bounding box center [266, 16] width 22 height 22
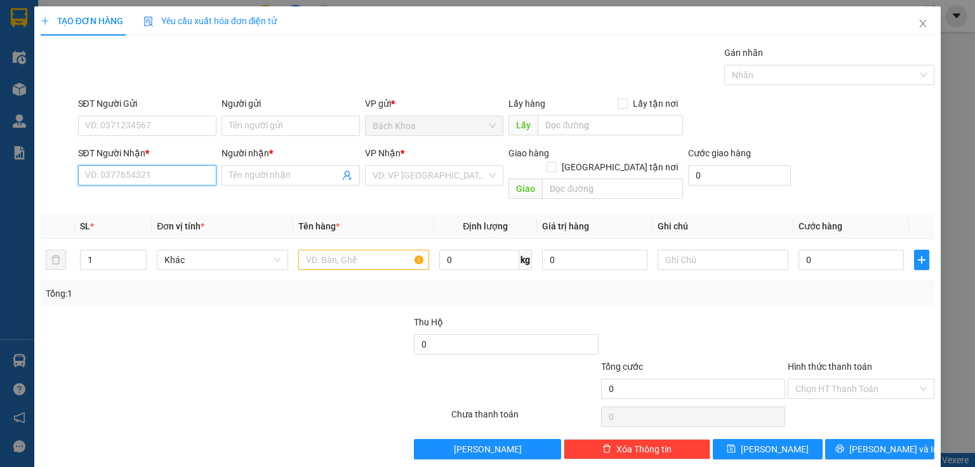
click at [183, 175] on input "SĐT Người Nhận *" at bounding box center [147, 175] width 138 height 20
type input "0981678118"
click at [124, 203] on div "0981678118 - LONG" at bounding box center [146, 200] width 122 height 14
type input "LONG"
type input "PHÚ TÚC"
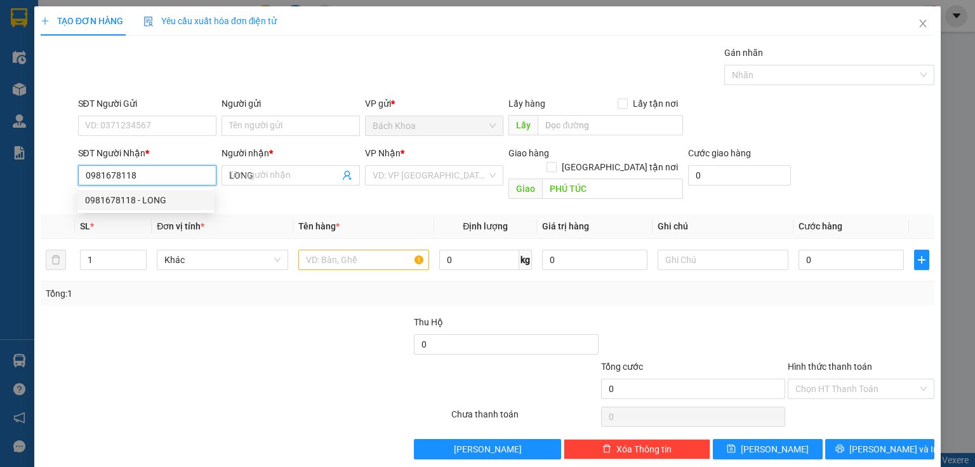
type input "30.000"
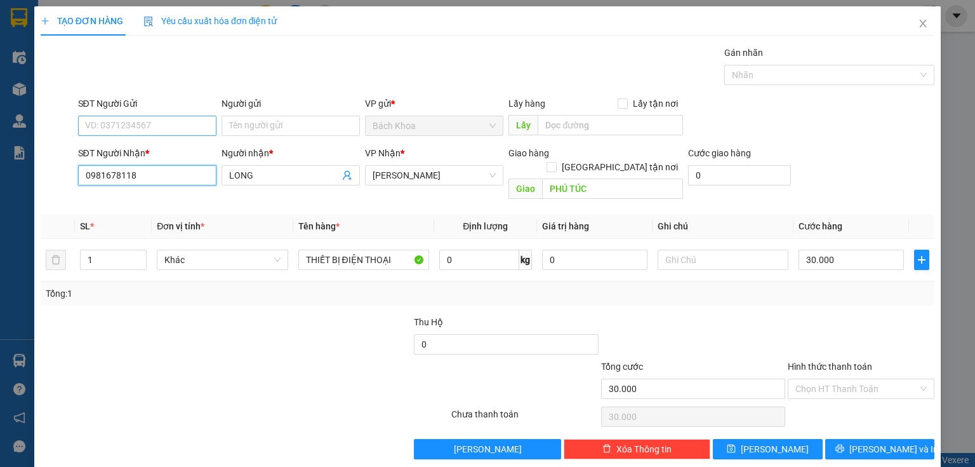
type input "0981678118"
click at [154, 128] on input "SĐT Người Gửi" at bounding box center [147, 126] width 138 height 20
type input "0909482828"
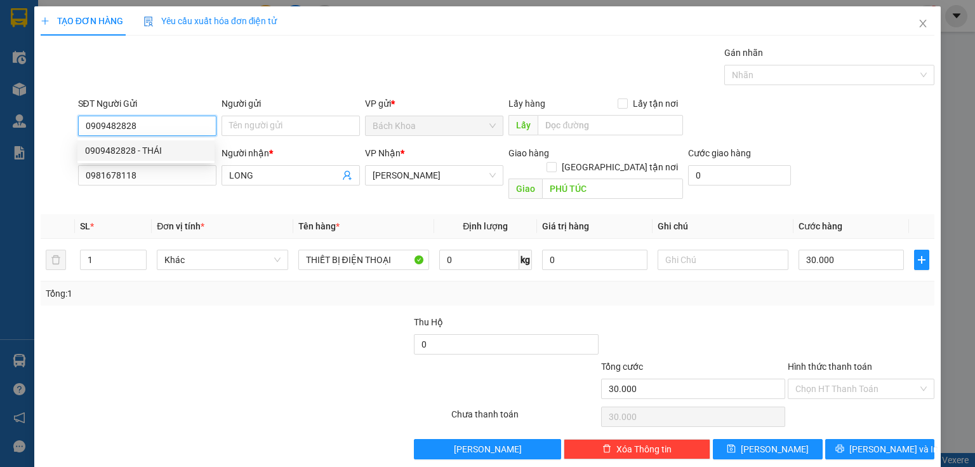
click at [176, 155] on div "0909482828 - THÁI" at bounding box center [146, 150] width 122 height 14
type input "THÁI"
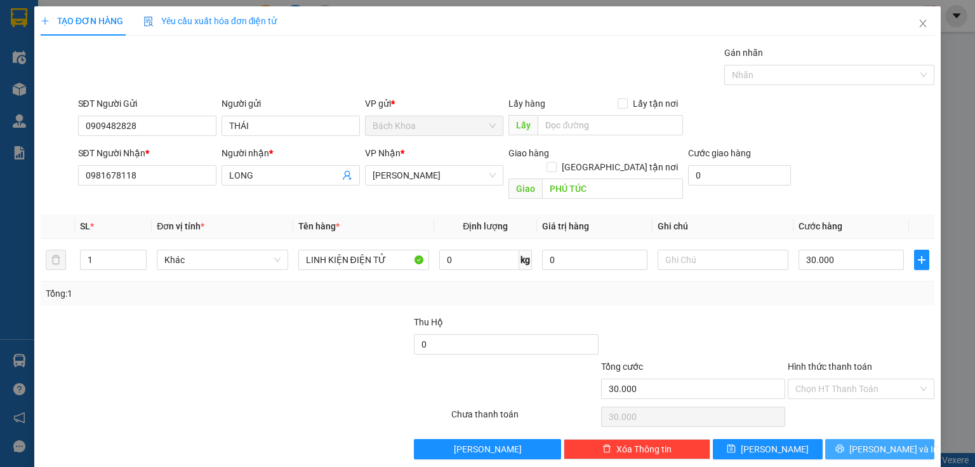
click at [861, 439] on button "[PERSON_NAME] và In" at bounding box center [880, 449] width 110 height 20
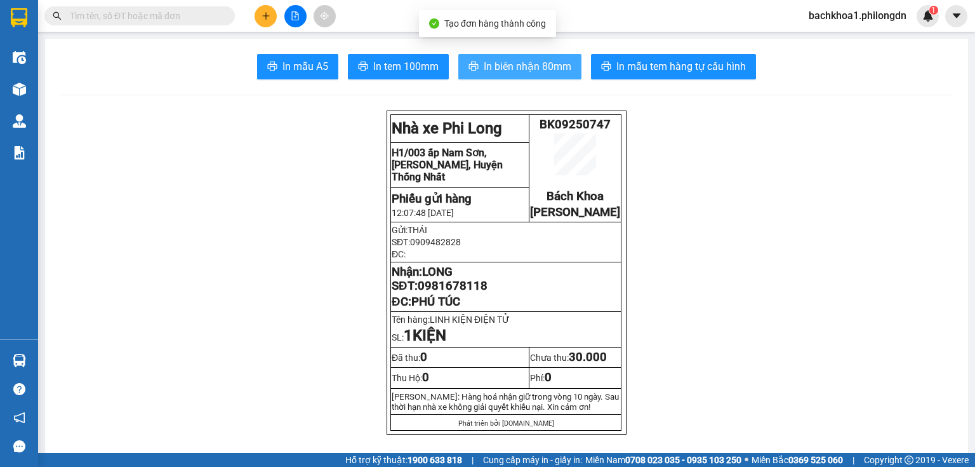
click at [513, 63] on span "In biên nhận 80mm" at bounding box center [528, 66] width 88 height 16
click at [550, 70] on span "In biên nhận 80mm" at bounding box center [528, 66] width 88 height 16
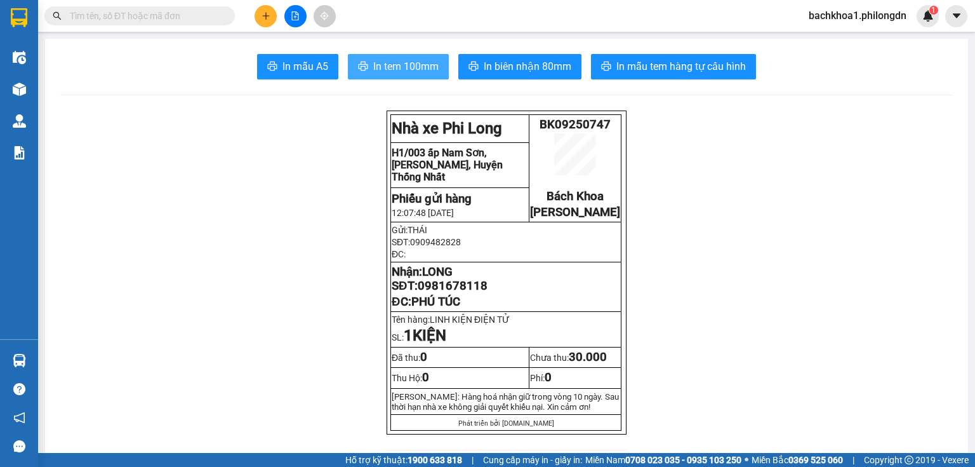
click at [394, 63] on span "In tem 100mm" at bounding box center [405, 66] width 65 height 16
click at [439, 293] on span "0981678118" at bounding box center [453, 286] width 70 height 14
click at [268, 10] on button at bounding box center [266, 16] width 22 height 22
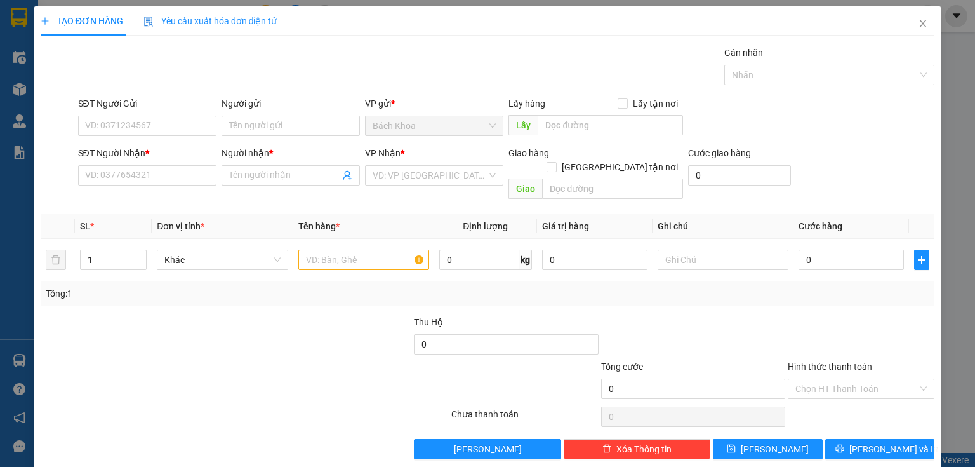
click at [182, 185] on div "SĐT Người Nhận * VD: 0377654321" at bounding box center [147, 168] width 138 height 44
click at [132, 180] on input "SĐT Người Nhận *" at bounding box center [147, 175] width 138 height 20
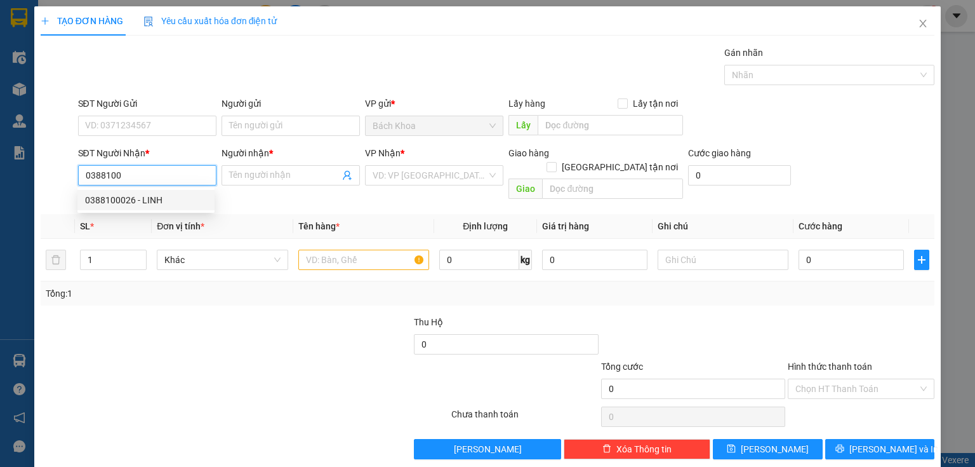
drag, startPoint x: 136, startPoint y: 201, endPoint x: 136, endPoint y: 190, distance: 10.2
click at [136, 201] on div "0388100026 - LINH" at bounding box center [146, 200] width 122 height 14
type input "0388100026"
type input "LINH"
type input "DỐC MƠ"
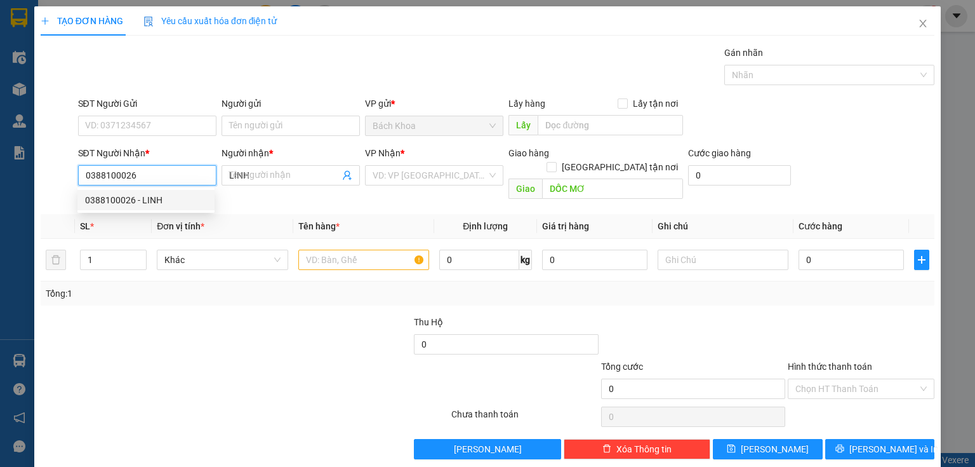
type input "40.000"
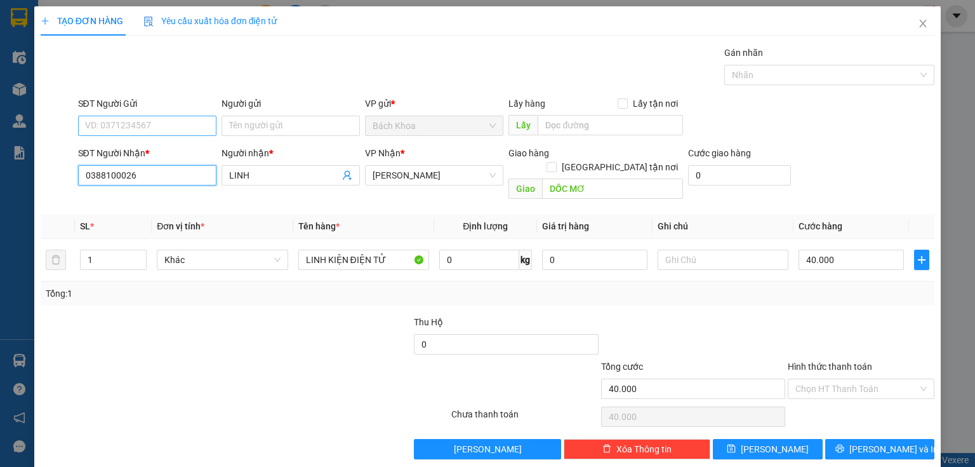
type input "0388100026"
click at [157, 123] on input "SĐT Người Gửi" at bounding box center [147, 126] width 138 height 20
type input "0934137188"
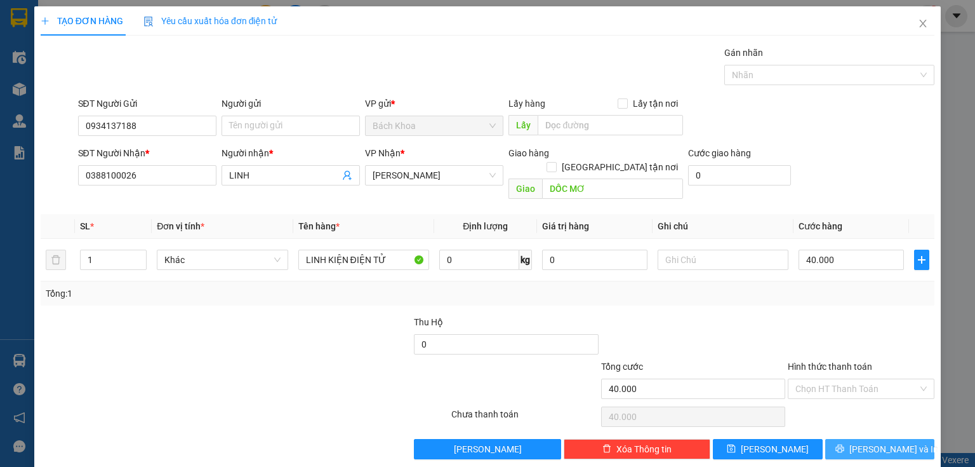
click at [871, 442] on span "[PERSON_NAME] và In" at bounding box center [893, 449] width 89 height 14
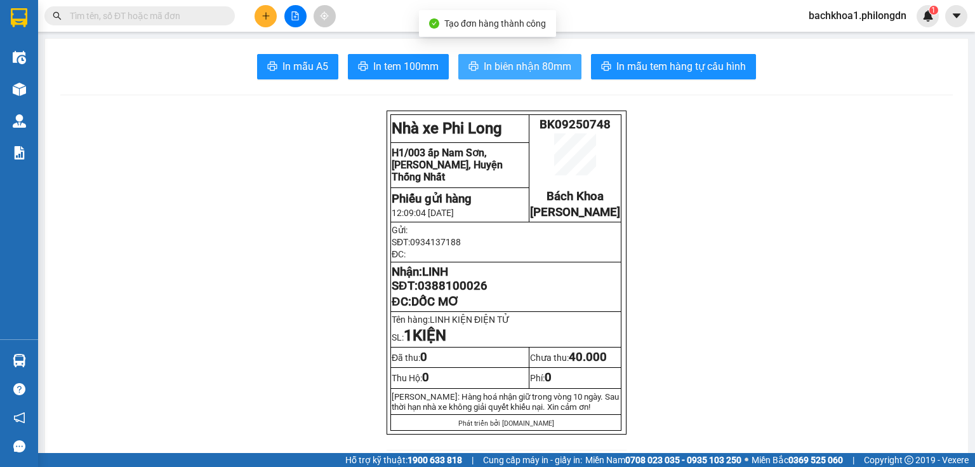
click at [536, 58] on button "In biên nhận 80mm" at bounding box center [519, 66] width 123 height 25
click at [416, 55] on button "In tem 100mm" at bounding box center [398, 66] width 101 height 25
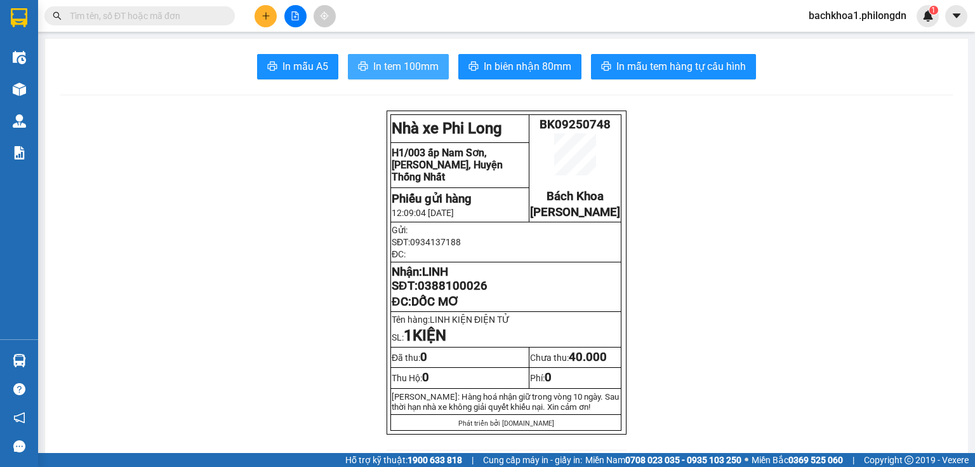
click at [417, 59] on span "In tem 100mm" at bounding box center [405, 66] width 65 height 16
click at [467, 293] on span "0388100026" at bounding box center [453, 286] width 70 height 14
click at [266, 18] on icon "plus" at bounding box center [265, 15] width 1 height 7
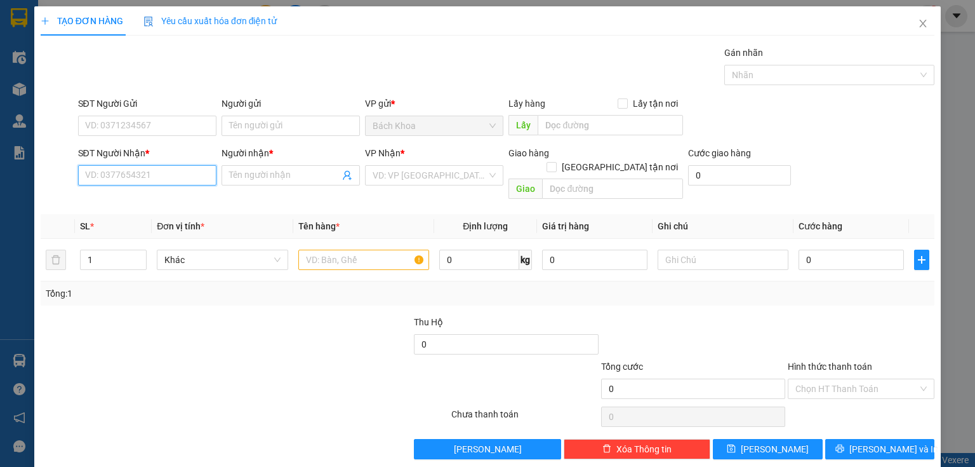
click at [173, 178] on input "SĐT Người Nhận *" at bounding box center [147, 175] width 138 height 20
click at [166, 201] on div "0865493736 - NGHĨA" at bounding box center [146, 200] width 122 height 14
type input "0865493736"
type input "NGHĨA"
type input "PHÚ CƯỜNG"
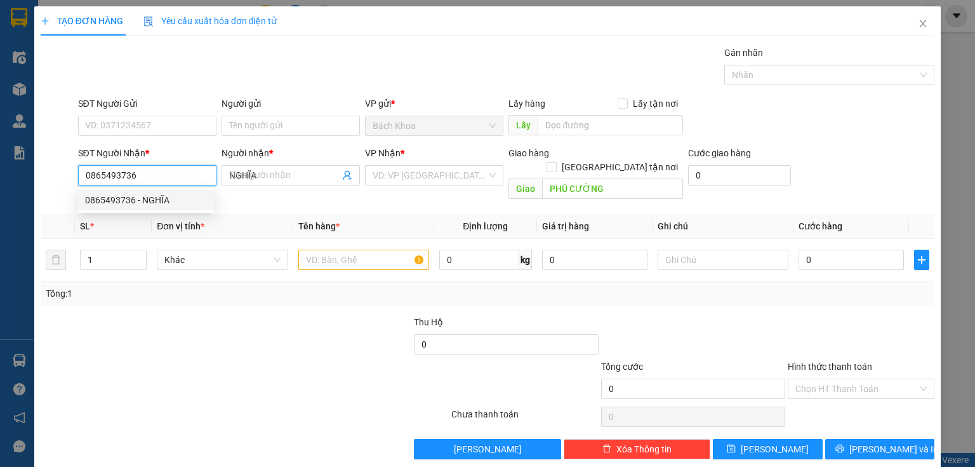
type input "30.000"
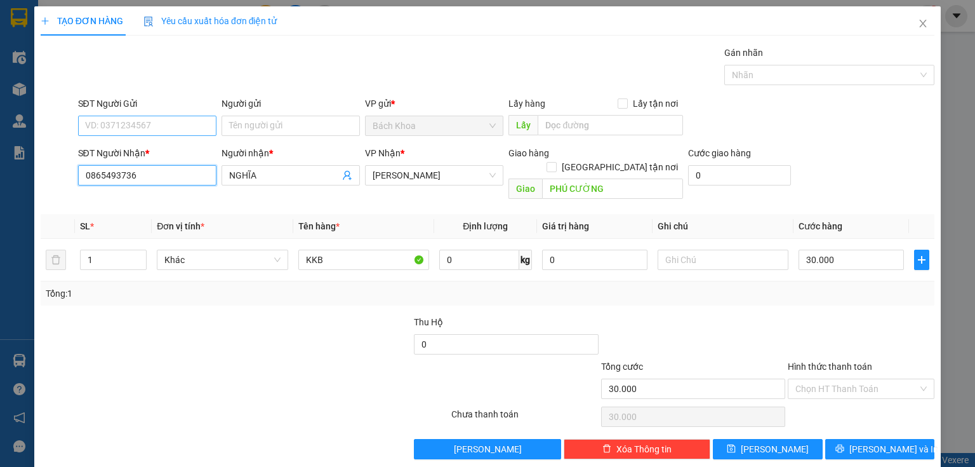
type input "0865493736"
click at [178, 128] on input "SĐT Người Gửi" at bounding box center [147, 126] width 138 height 20
type input "0357438867"
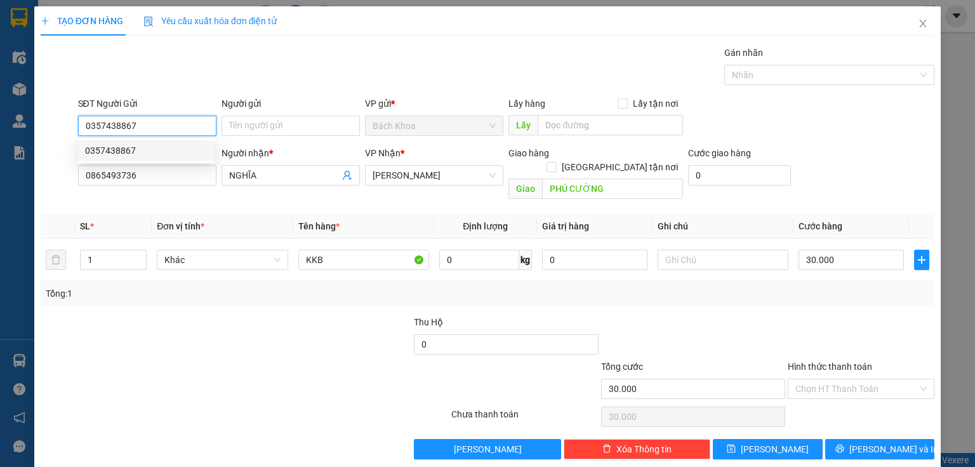
click at [176, 157] on div "0357438867" at bounding box center [145, 150] width 137 height 20
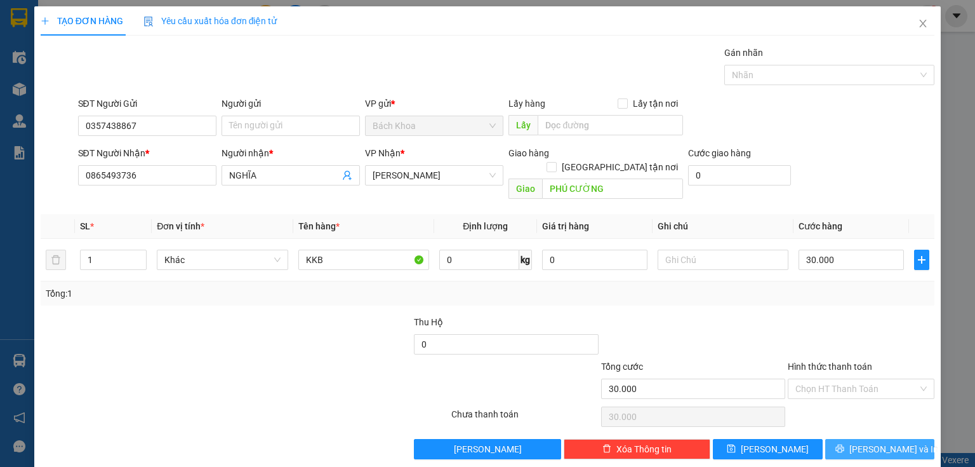
click at [844, 444] on icon "printer" at bounding box center [839, 448] width 9 height 9
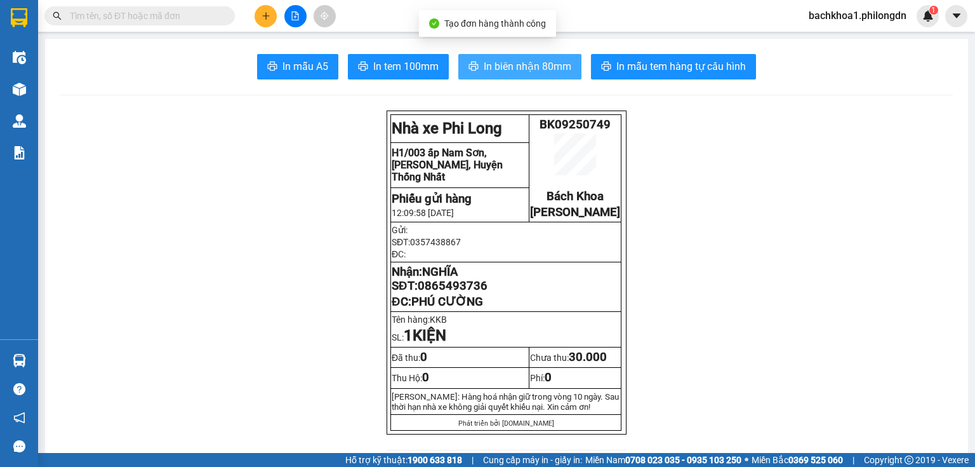
click at [541, 68] on span "In biên nhận 80mm" at bounding box center [528, 66] width 88 height 16
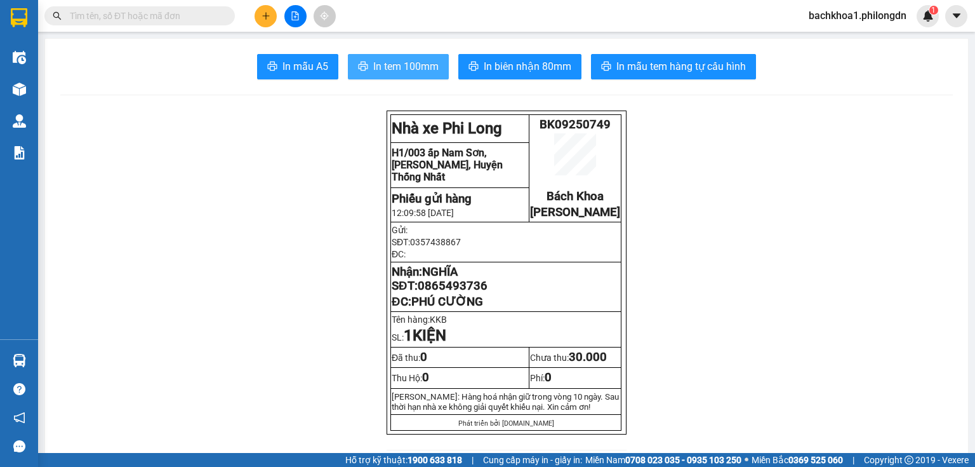
click at [416, 54] on button "In tem 100mm" at bounding box center [398, 66] width 101 height 25
click at [442, 308] on td "Nhận: NGHĨA SĐT: 0865493736 ĐC: [GEOGRAPHIC_DATA]" at bounding box center [506, 287] width 230 height 50
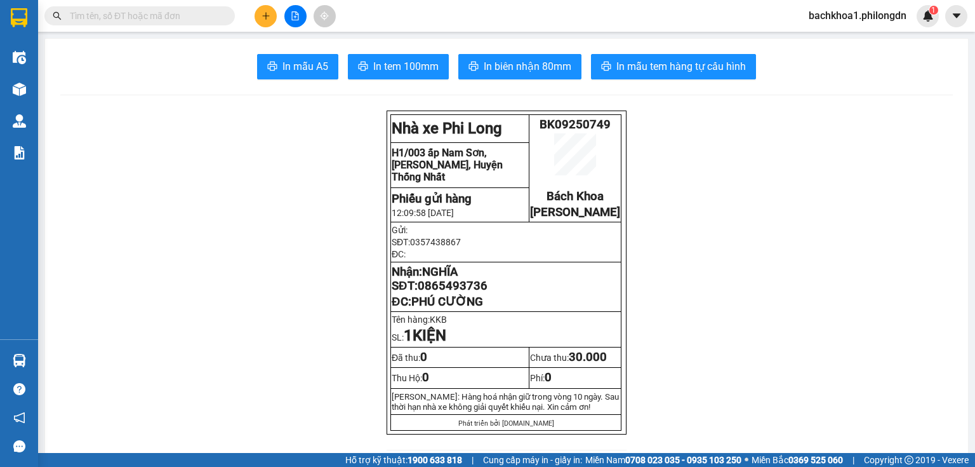
click at [442, 308] on td "Nhận: NGHĨA SĐT: 0865493736 ĐC: [GEOGRAPHIC_DATA]" at bounding box center [506, 287] width 230 height 50
click at [441, 293] on span "0865493736" at bounding box center [453, 286] width 70 height 14
click at [279, 8] on div at bounding box center [295, 16] width 95 height 22
click at [271, 11] on button at bounding box center [266, 16] width 22 height 22
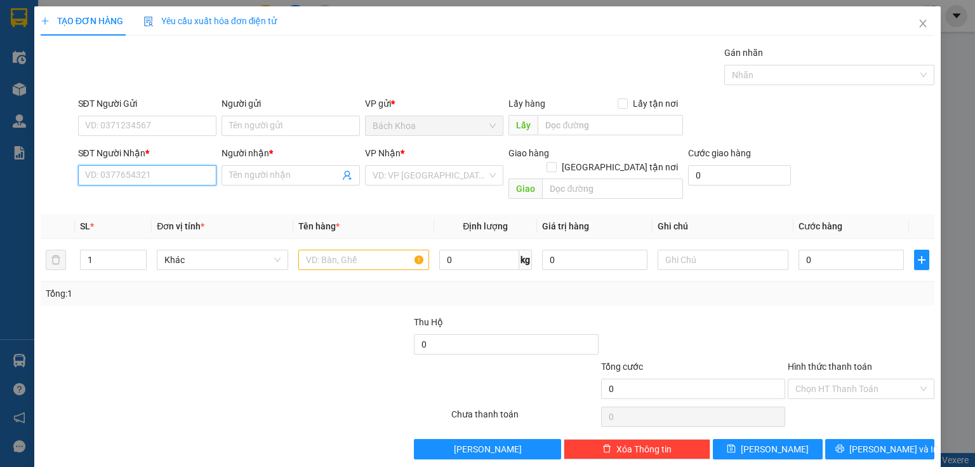
click at [195, 173] on input "SĐT Người Nhận *" at bounding box center [147, 175] width 138 height 20
type input "0338152521"
click at [187, 204] on div "0338152521 - [PERSON_NAME]" at bounding box center [147, 200] width 125 height 14
type input "THẢO NGUYÊN"
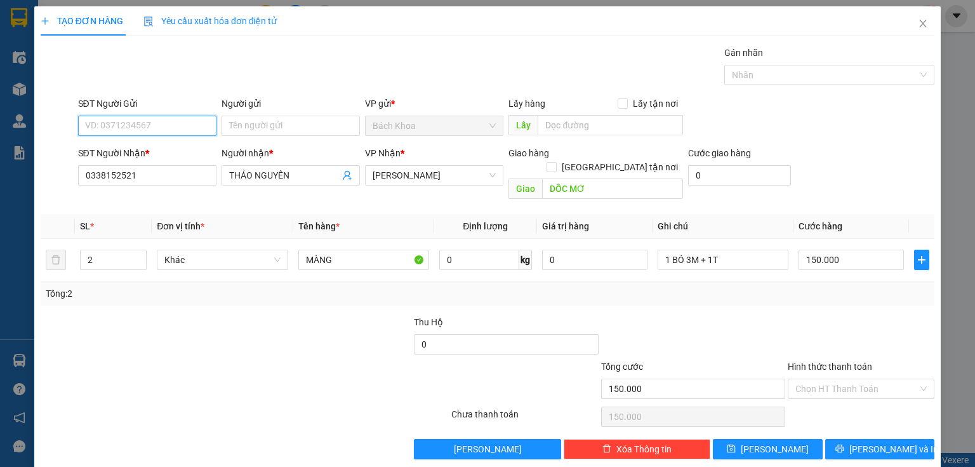
click at [183, 128] on input "SĐT Người Gửi" at bounding box center [147, 126] width 138 height 20
click at [119, 152] on div "0909260868" at bounding box center [146, 150] width 122 height 14
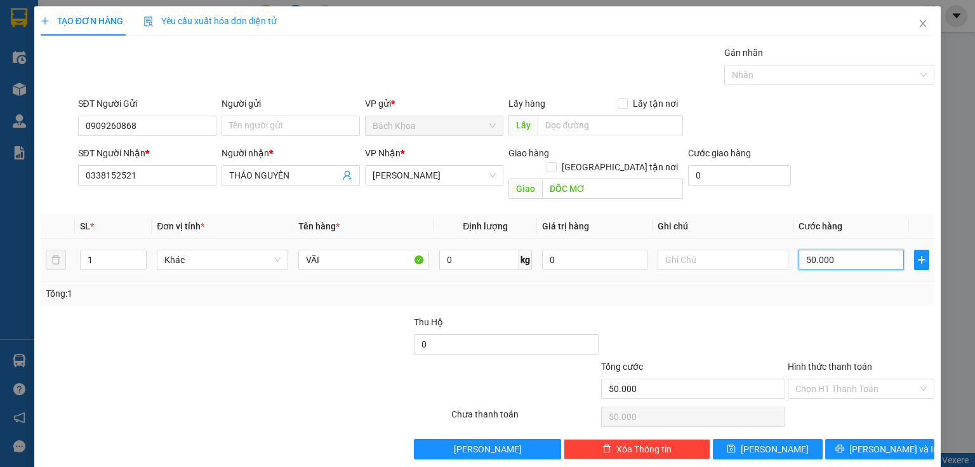
click at [861, 249] on input "50.000" at bounding box center [850, 259] width 105 height 20
click at [887, 442] on span "[PERSON_NAME] và In" at bounding box center [893, 449] width 89 height 14
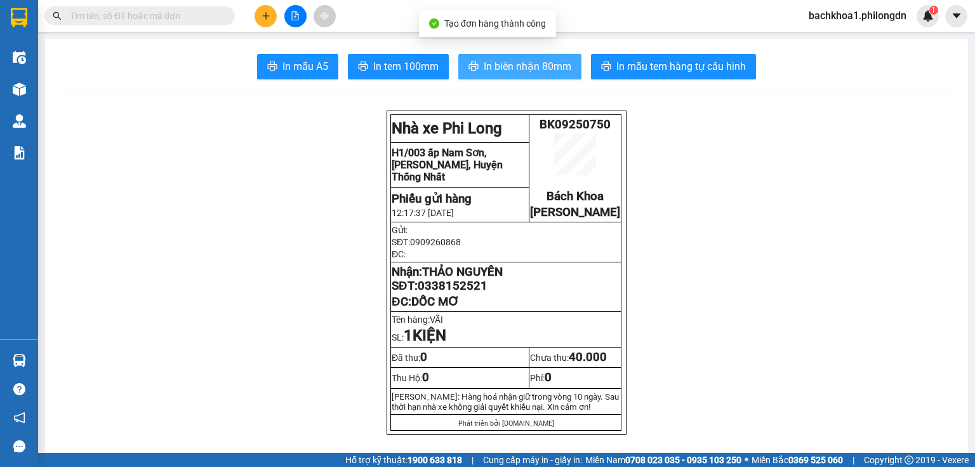
click at [484, 62] on span "In biên nhận 80mm" at bounding box center [528, 66] width 88 height 16
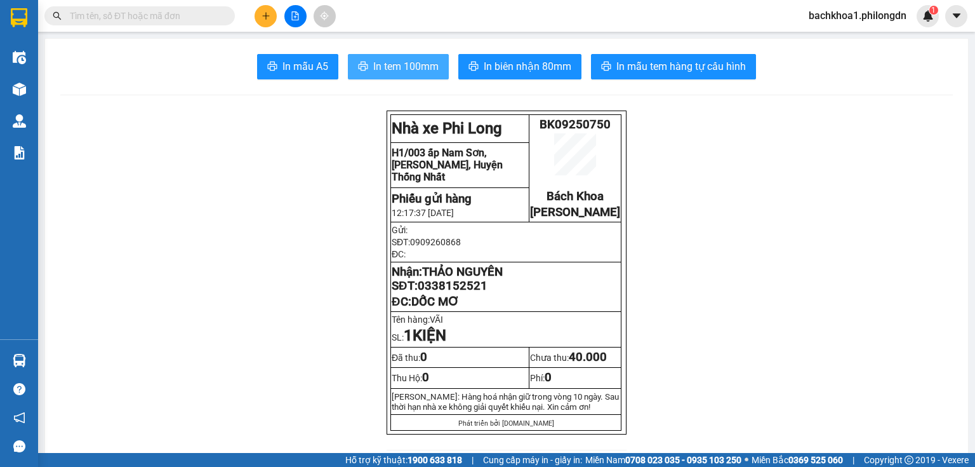
click at [381, 64] on span "In tem 100mm" at bounding box center [405, 66] width 65 height 16
drag, startPoint x: 458, startPoint y: 292, endPoint x: 462, endPoint y: 298, distance: 6.9
click at [462, 293] on span "0338152521" at bounding box center [453, 286] width 70 height 14
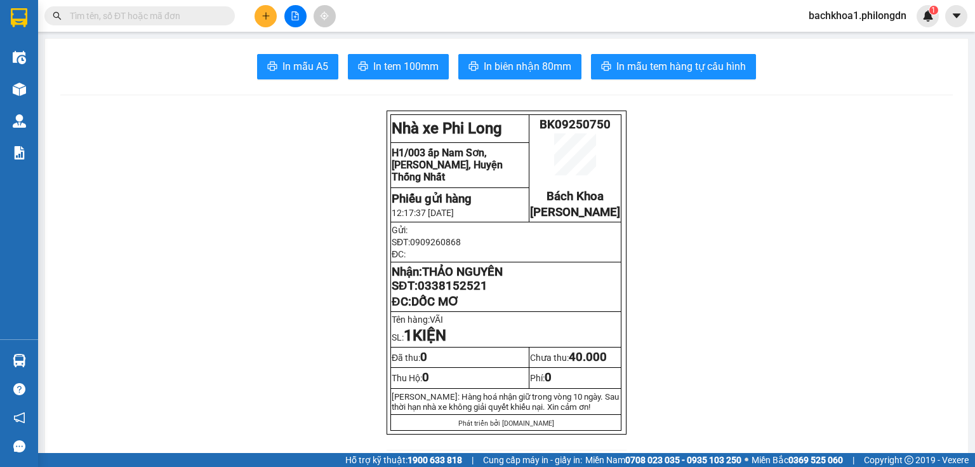
click at [471, 293] on span "0338152521" at bounding box center [453, 286] width 70 height 14
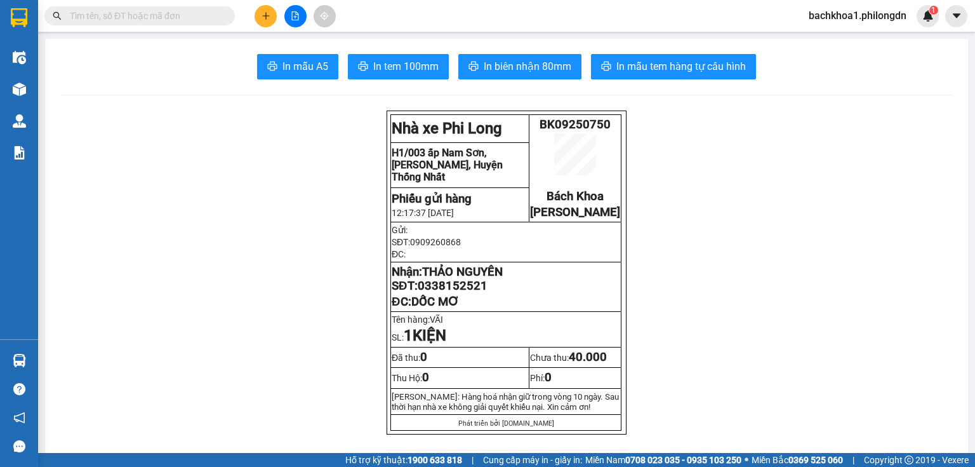
click at [262, 18] on icon "plus" at bounding box center [266, 15] width 9 height 9
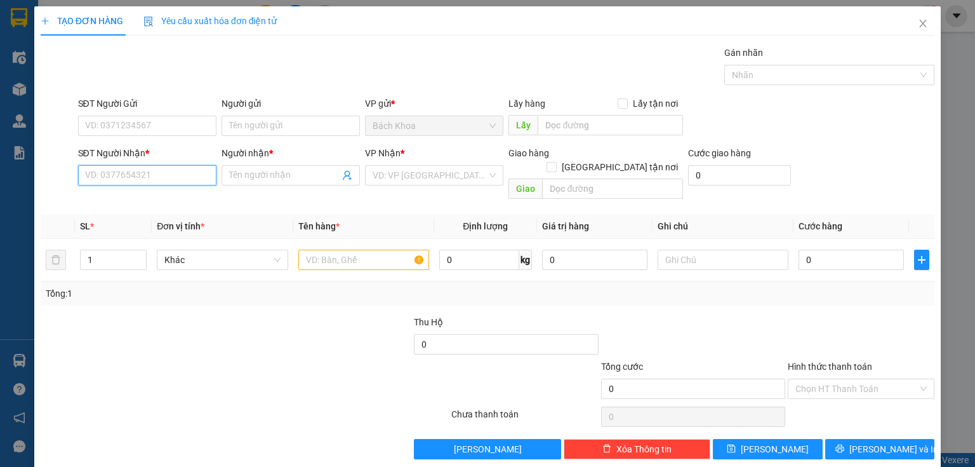
click at [178, 178] on input "SĐT Người Nhận *" at bounding box center [147, 175] width 138 height 20
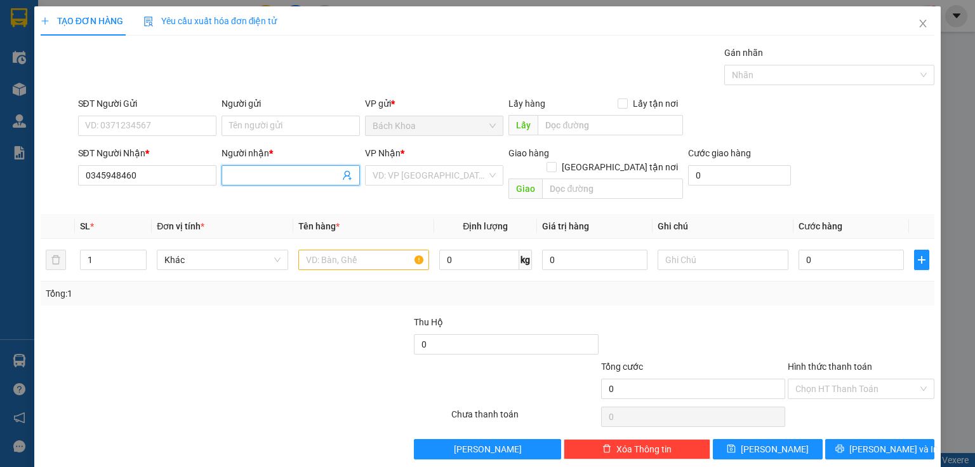
click at [241, 170] on input "Người nhận *" at bounding box center [284, 175] width 110 height 14
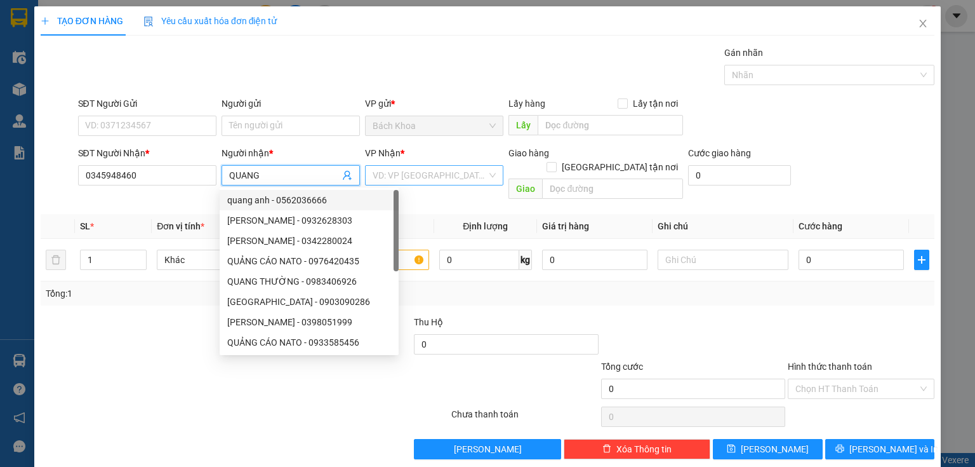
click at [414, 173] on input "search" at bounding box center [430, 175] width 114 height 19
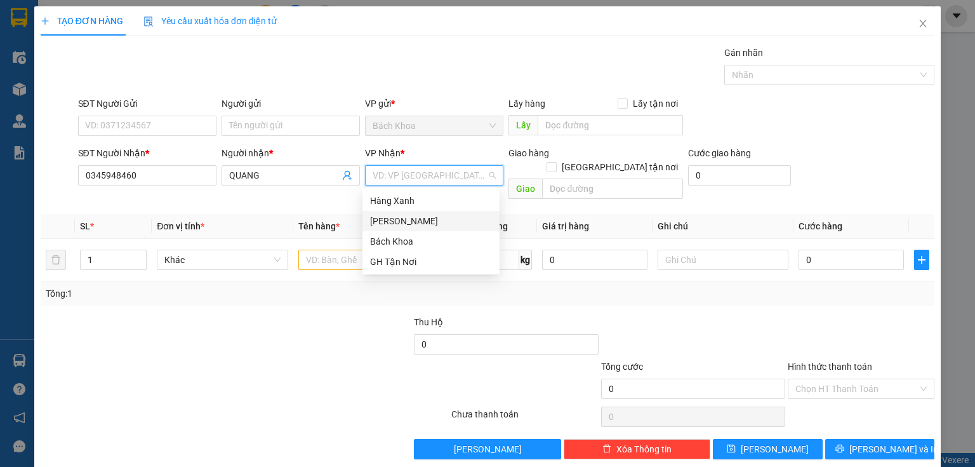
click at [424, 218] on div "[PERSON_NAME]" at bounding box center [431, 221] width 122 height 14
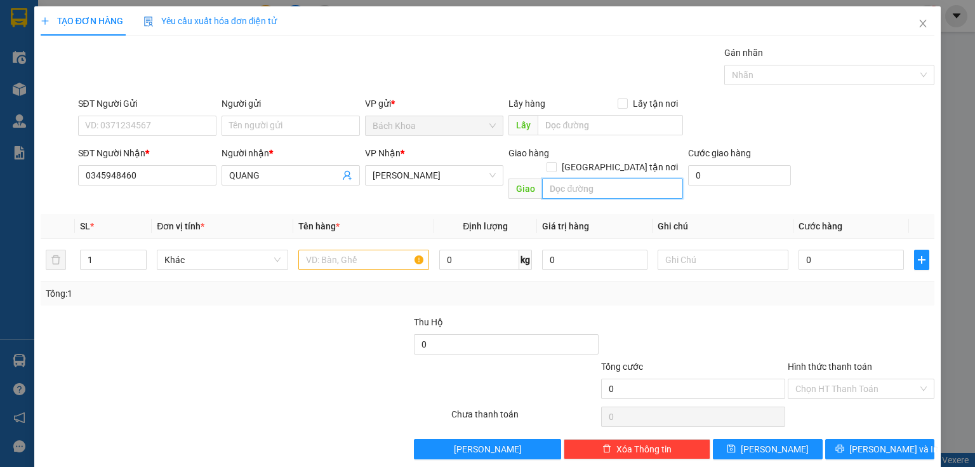
click at [614, 178] on input "text" at bounding box center [612, 188] width 141 height 20
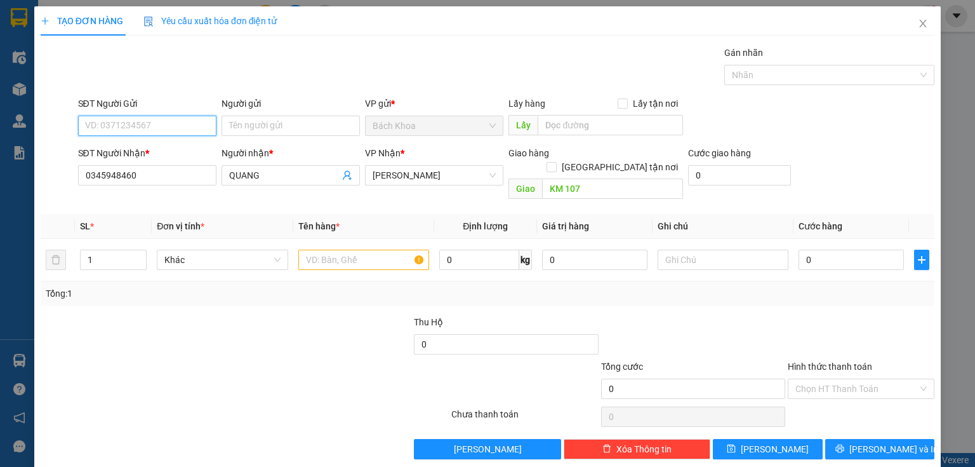
click at [160, 125] on input "SĐT Người Gửi" at bounding box center [147, 126] width 138 height 20
click at [121, 145] on div "0933729253" at bounding box center [146, 150] width 122 height 14
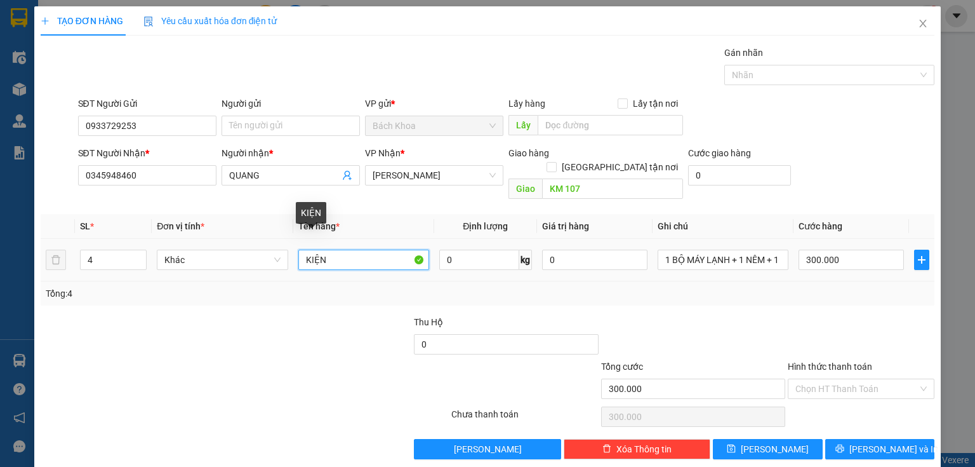
drag, startPoint x: 346, startPoint y: 250, endPoint x: 0, endPoint y: 259, distance: 346.0
click at [0, 259] on div "TẠO ĐƠN HÀNG Yêu cầu xuất hóa đơn điện tử Transit Pickup Surcharge Ids Transit …" at bounding box center [487, 233] width 975 height 467
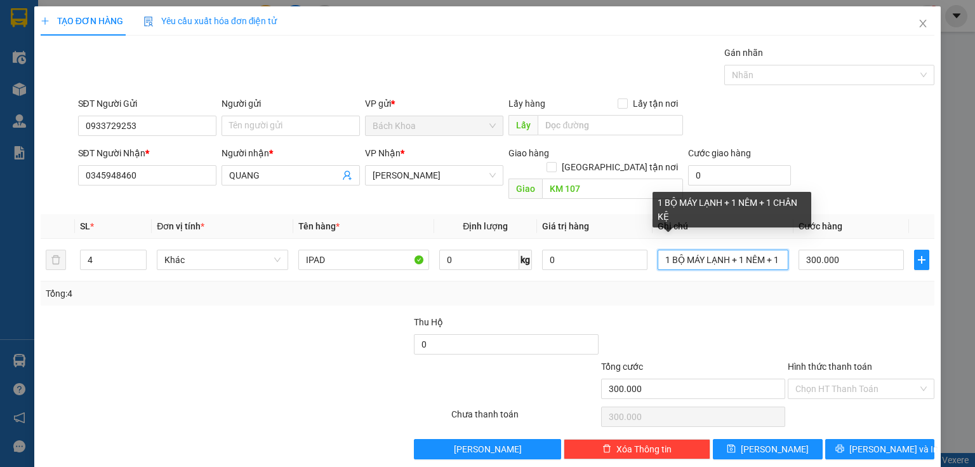
drag, startPoint x: 769, startPoint y: 246, endPoint x: 609, endPoint y: 282, distance: 163.9
click at [609, 282] on div "SL * Đơn vị tính * Tên hàng * Định lượng Giá trị hàng Ghi chú Cước hàng 4 Khác …" at bounding box center [488, 259] width 894 height 91
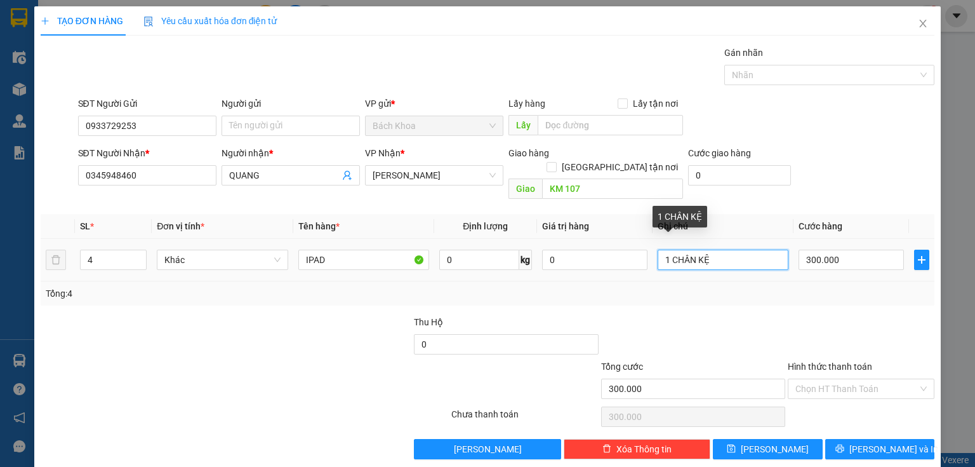
drag, startPoint x: 656, startPoint y: 244, endPoint x: 752, endPoint y: 243, distance: 95.8
click at [752, 249] on input "1 CHÂN KỆ" at bounding box center [723, 259] width 131 height 20
click at [48, 253] on tr "4 Khác IPAD 0 kg 0 300.000" at bounding box center [488, 260] width 894 height 43
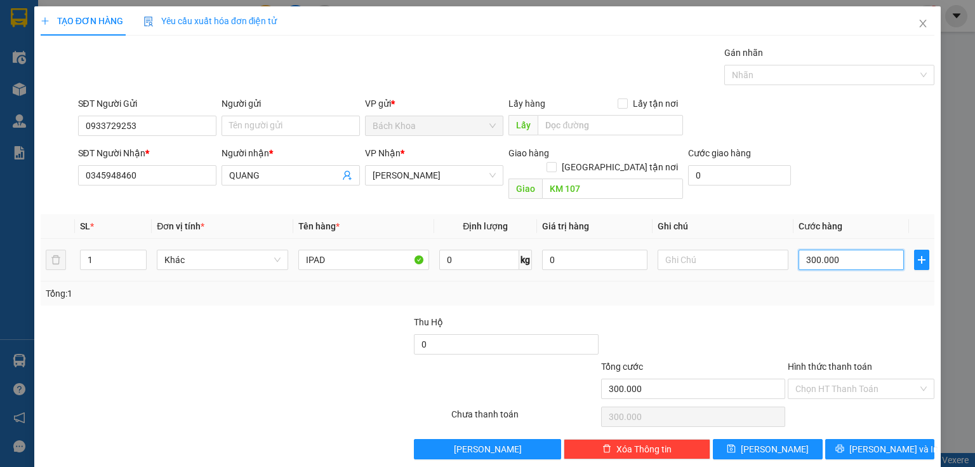
click at [830, 249] on input "300.000" at bounding box center [850, 259] width 105 height 20
click at [864, 439] on button "[PERSON_NAME] và In" at bounding box center [880, 449] width 110 height 20
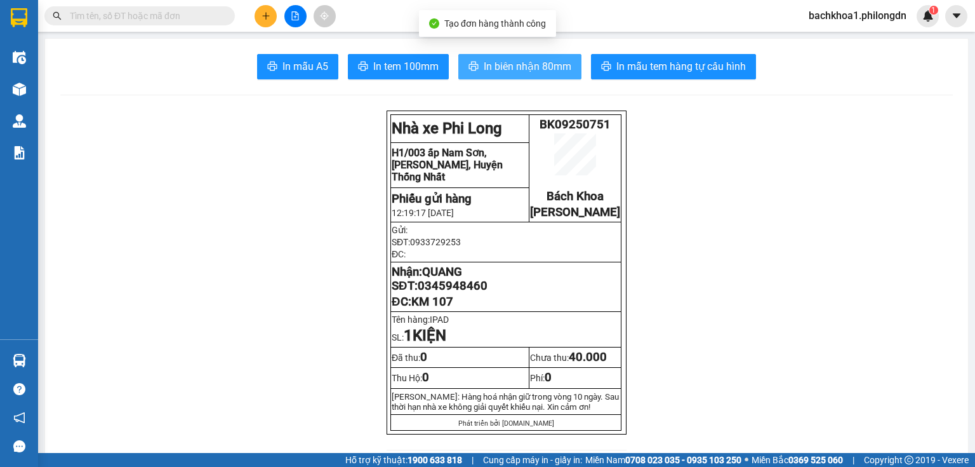
click at [531, 71] on span "In biên nhận 80mm" at bounding box center [528, 66] width 88 height 16
drag, startPoint x: 540, startPoint y: 75, endPoint x: 564, endPoint y: 94, distance: 30.2
click at [541, 75] on button "In biên nhận 80mm" at bounding box center [519, 66] width 123 height 25
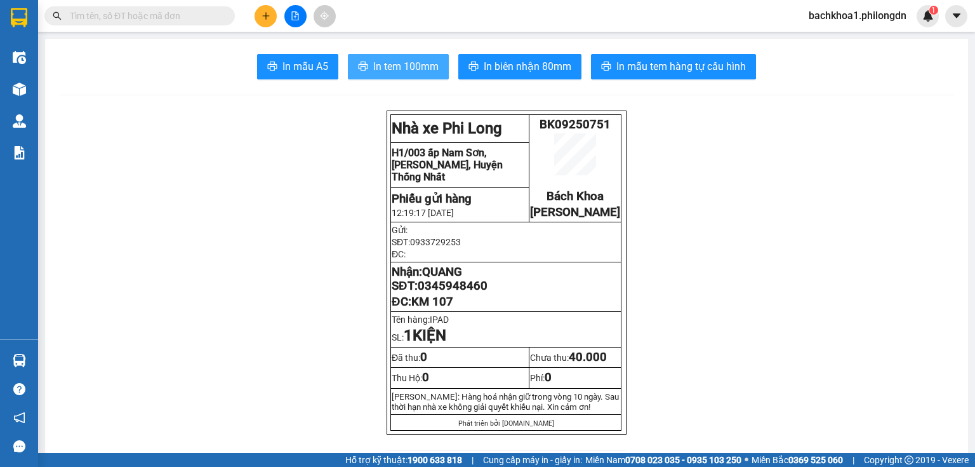
click at [391, 75] on button "In tem 100mm" at bounding box center [398, 66] width 101 height 25
click at [442, 293] on span "0345948460" at bounding box center [453, 286] width 70 height 14
click at [257, 14] on div at bounding box center [295, 16] width 95 height 22
click at [257, 14] on button at bounding box center [266, 16] width 22 height 22
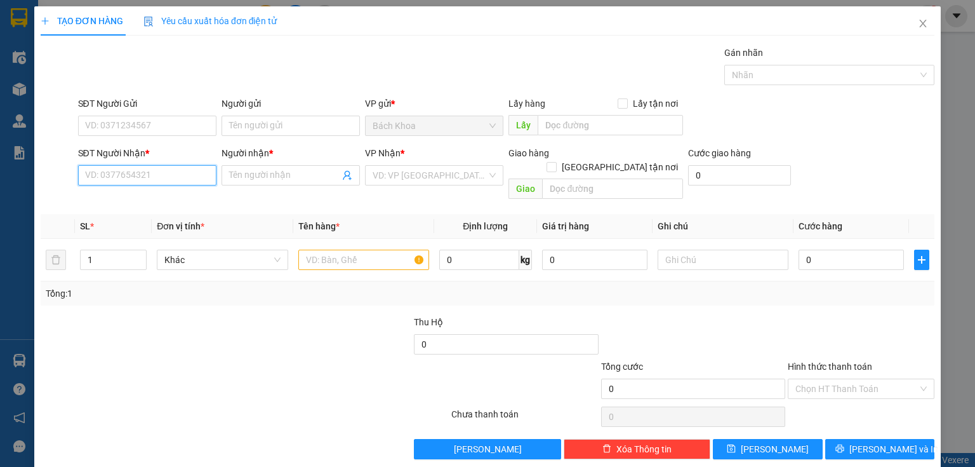
click at [209, 180] on input "SĐT Người Nhận *" at bounding box center [147, 175] width 138 height 20
click at [190, 190] on div "0363879493 - HẰNG" at bounding box center [145, 200] width 137 height 20
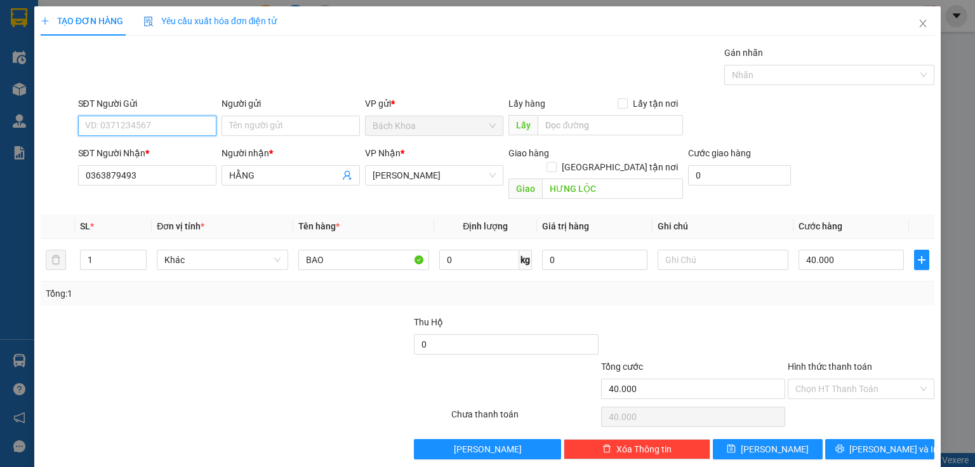
drag, startPoint x: 174, startPoint y: 122, endPoint x: 185, endPoint y: 114, distance: 14.1
click at [178, 117] on input "SĐT Người Gửi" at bounding box center [147, 126] width 138 height 20
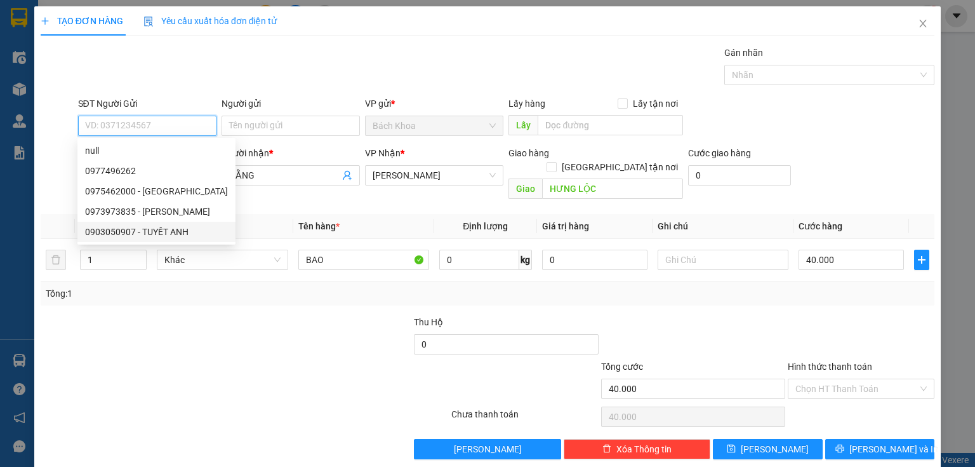
click at [193, 230] on div "0903050907 - TUYẾT ANH" at bounding box center [156, 232] width 143 height 14
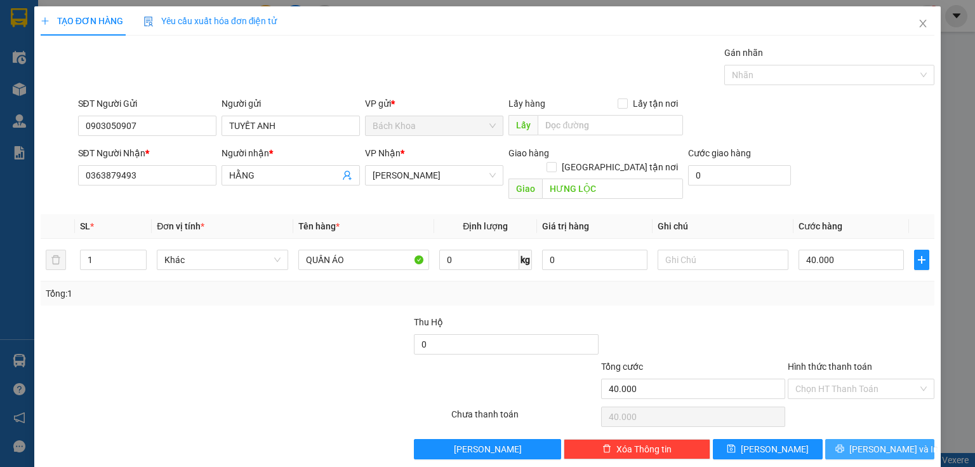
click at [901, 439] on button "[PERSON_NAME] và In" at bounding box center [880, 449] width 110 height 20
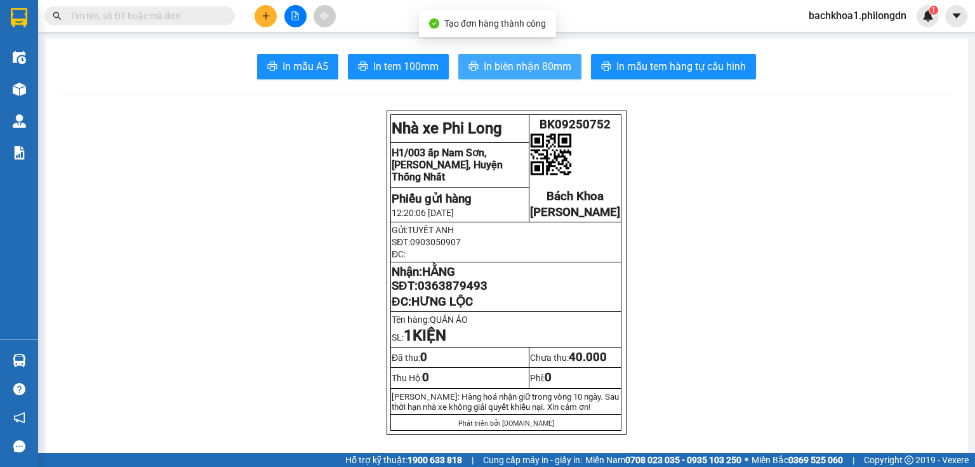
click at [489, 62] on span "In biên nhận 80mm" at bounding box center [528, 66] width 88 height 16
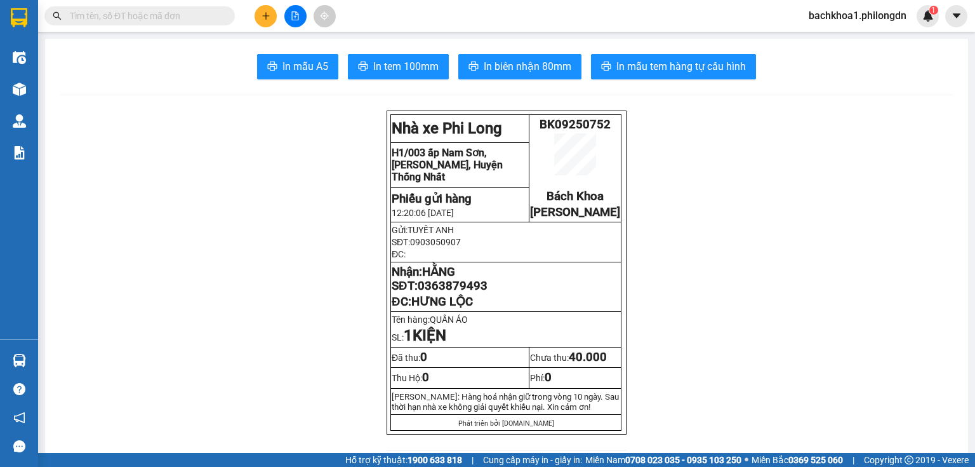
click at [413, 55] on button "In tem 100mm" at bounding box center [398, 66] width 101 height 25
click at [453, 293] on span "0363879493" at bounding box center [453, 286] width 70 height 14
click at [267, 9] on button at bounding box center [266, 16] width 22 height 22
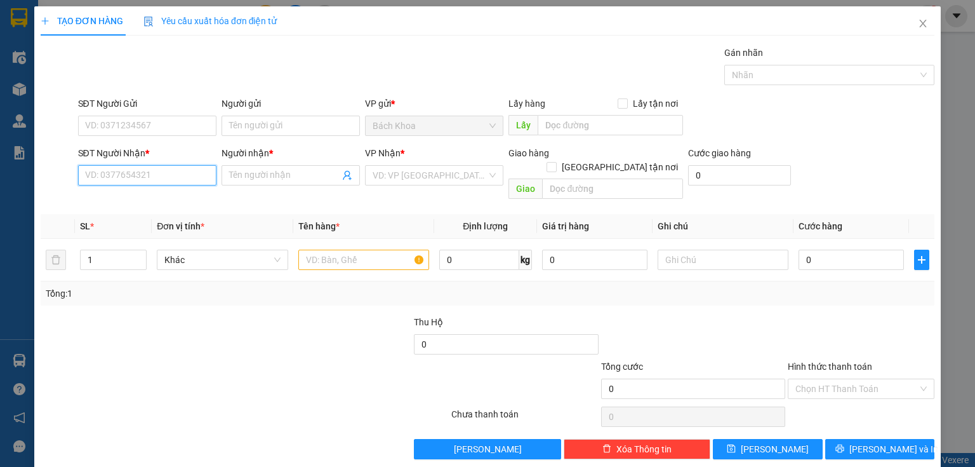
click at [189, 180] on input "SĐT Người Nhận *" at bounding box center [147, 175] width 138 height 20
click at [121, 204] on div "0967473979 - [PERSON_NAME]" at bounding box center [147, 200] width 125 height 14
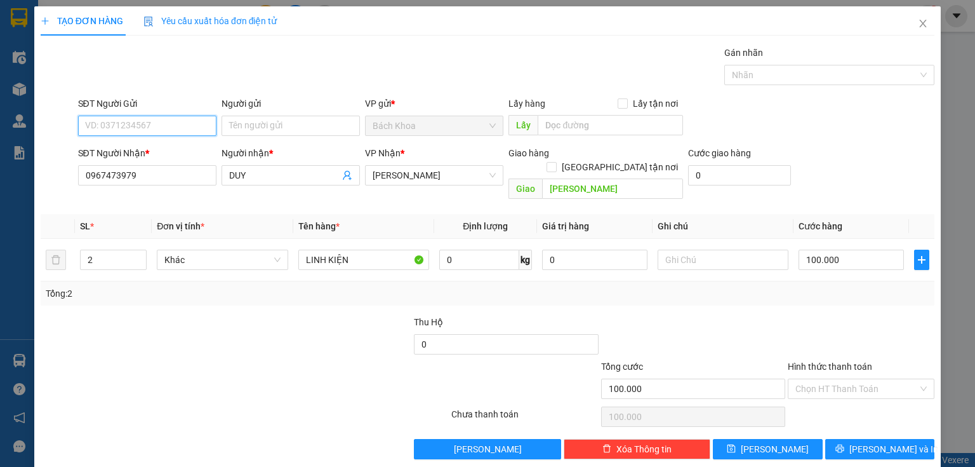
click at [159, 119] on input "SĐT Người Gửi" at bounding box center [147, 126] width 138 height 20
click at [138, 258] on span "Decrease Value" at bounding box center [139, 263] width 14 height 11
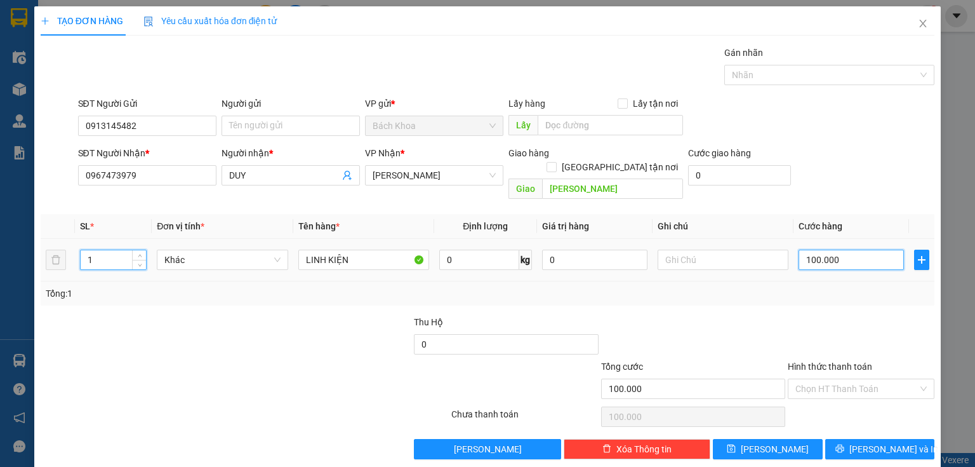
click at [828, 254] on input "100.000" at bounding box center [850, 259] width 105 height 20
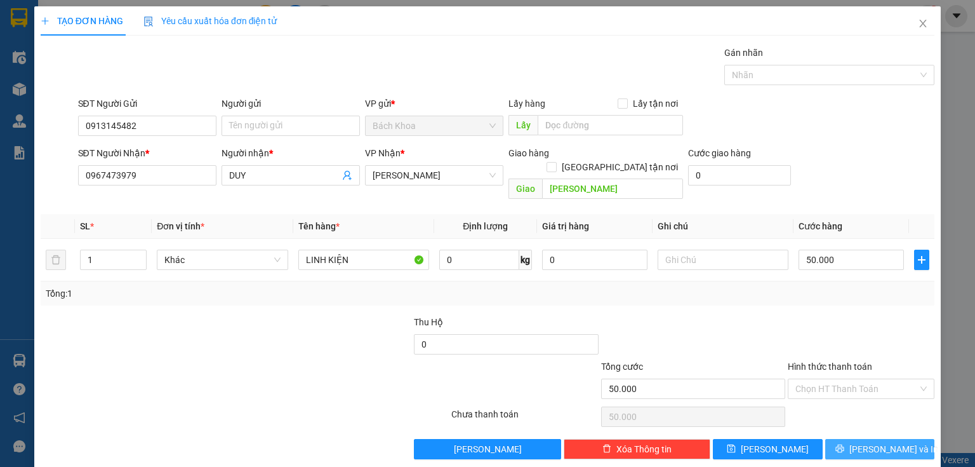
drag, startPoint x: 858, startPoint y: 434, endPoint x: 802, endPoint y: 394, distance: 69.1
click at [858, 439] on button "[PERSON_NAME] và In" at bounding box center [880, 449] width 110 height 20
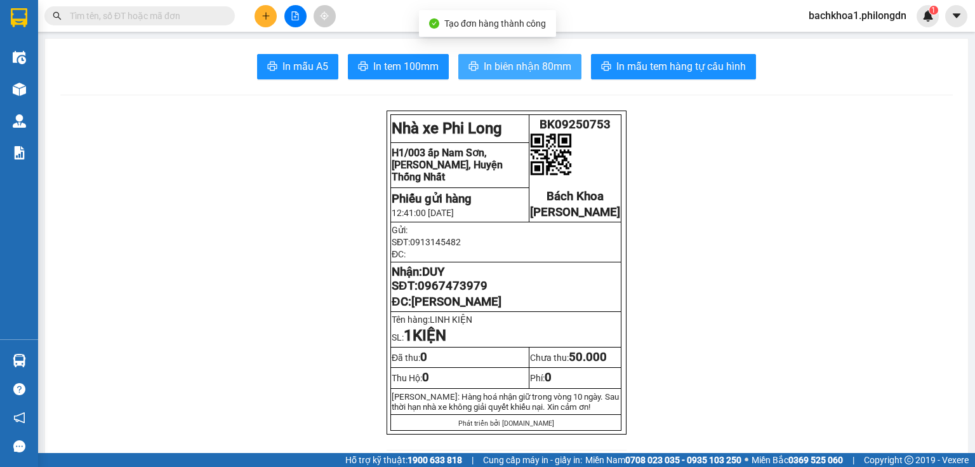
click at [484, 73] on span "In biên nhận 80mm" at bounding box center [528, 66] width 88 height 16
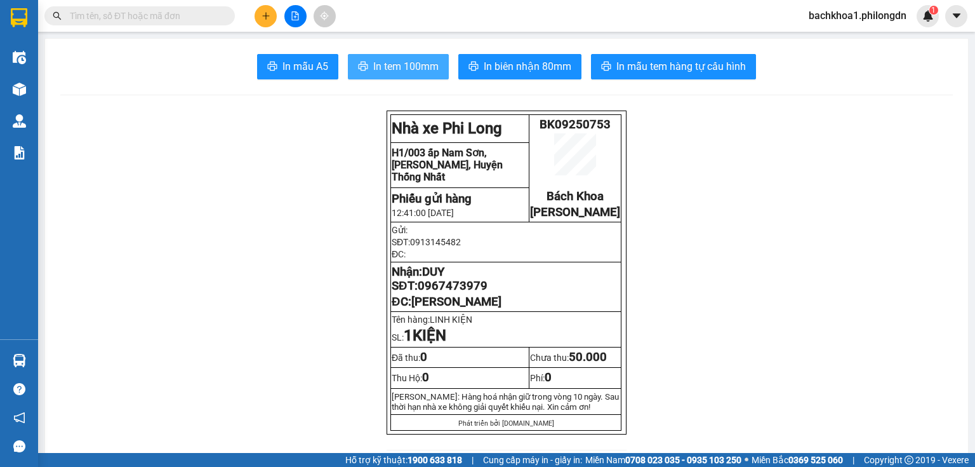
click at [425, 65] on span "In tem 100mm" at bounding box center [405, 66] width 65 height 16
click at [477, 293] on span "0967473979" at bounding box center [453, 286] width 70 height 14
click at [267, 15] on icon "plus" at bounding box center [266, 15] width 9 height 9
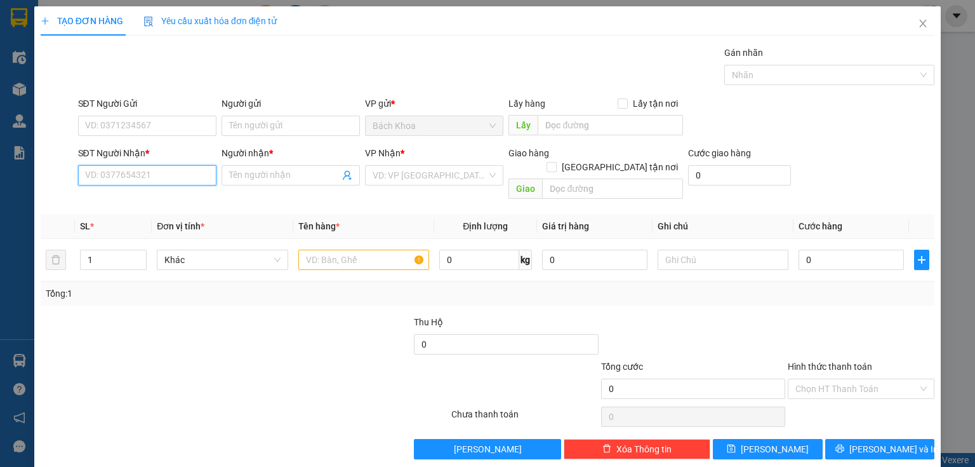
click at [152, 168] on input "SĐT Người Nhận *" at bounding box center [147, 175] width 138 height 20
